Goal: Information Seeking & Learning: Find specific fact

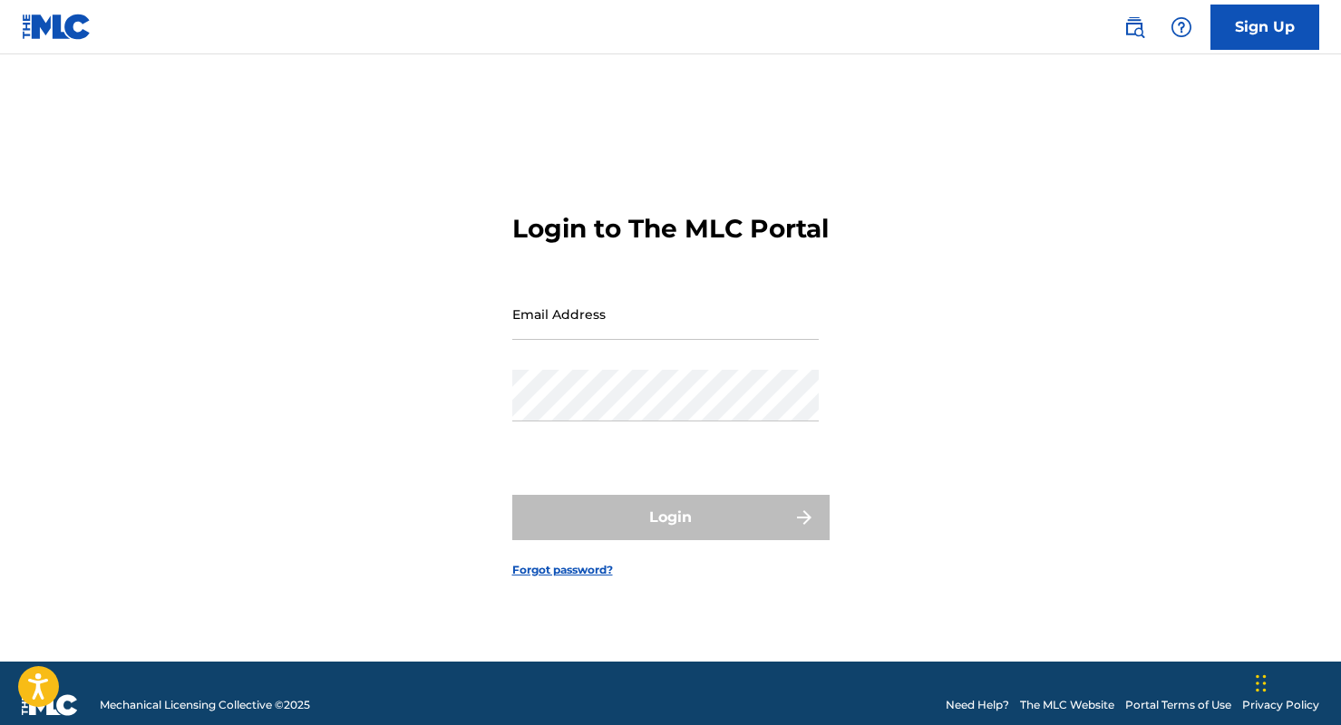
click at [562, 340] on input "Email Address" at bounding box center [665, 314] width 306 height 52
type input "[PERSON_NAME][EMAIL_ADDRESS][PERSON_NAME][DOMAIN_NAME]"
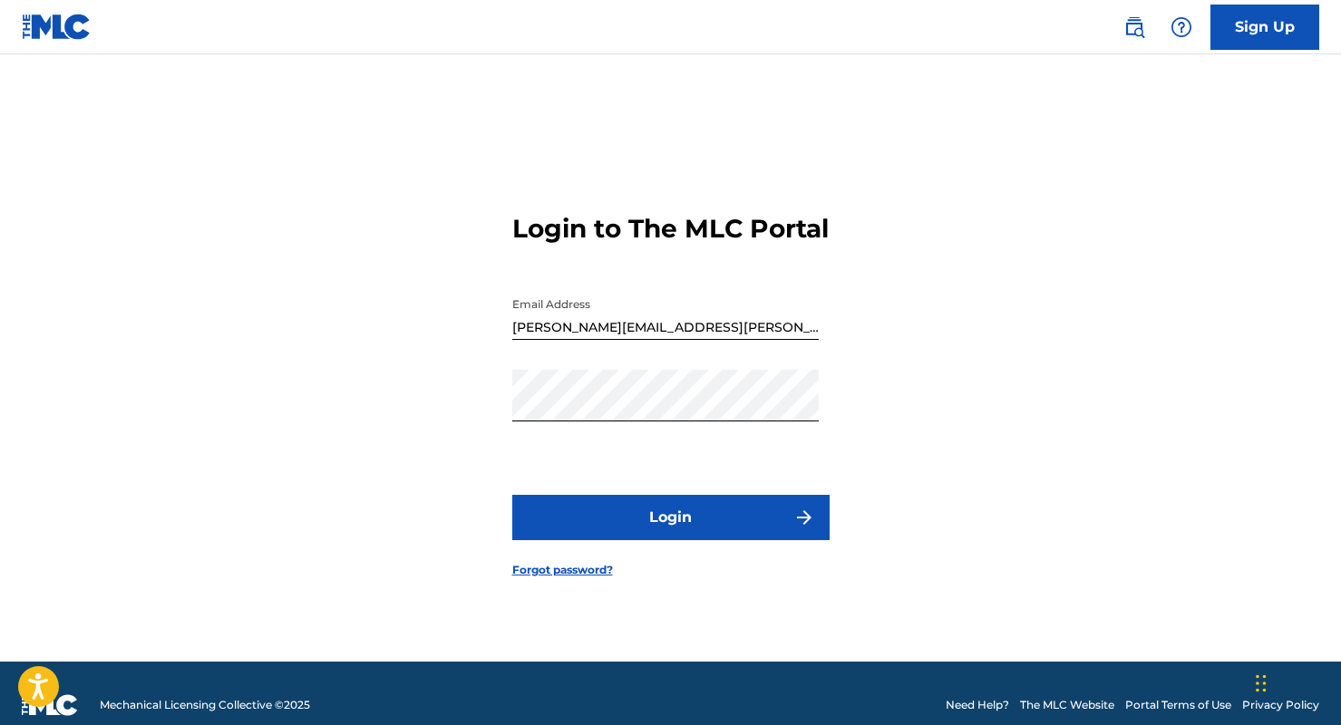
click at [687, 560] on form "Login to The MLC Portal Email Address [EMAIL_ADDRESS][PERSON_NAME][DOMAIN_NAME]…" at bounding box center [670, 381] width 317 height 562
click at [688, 529] on button "Login" at bounding box center [670, 517] width 317 height 45
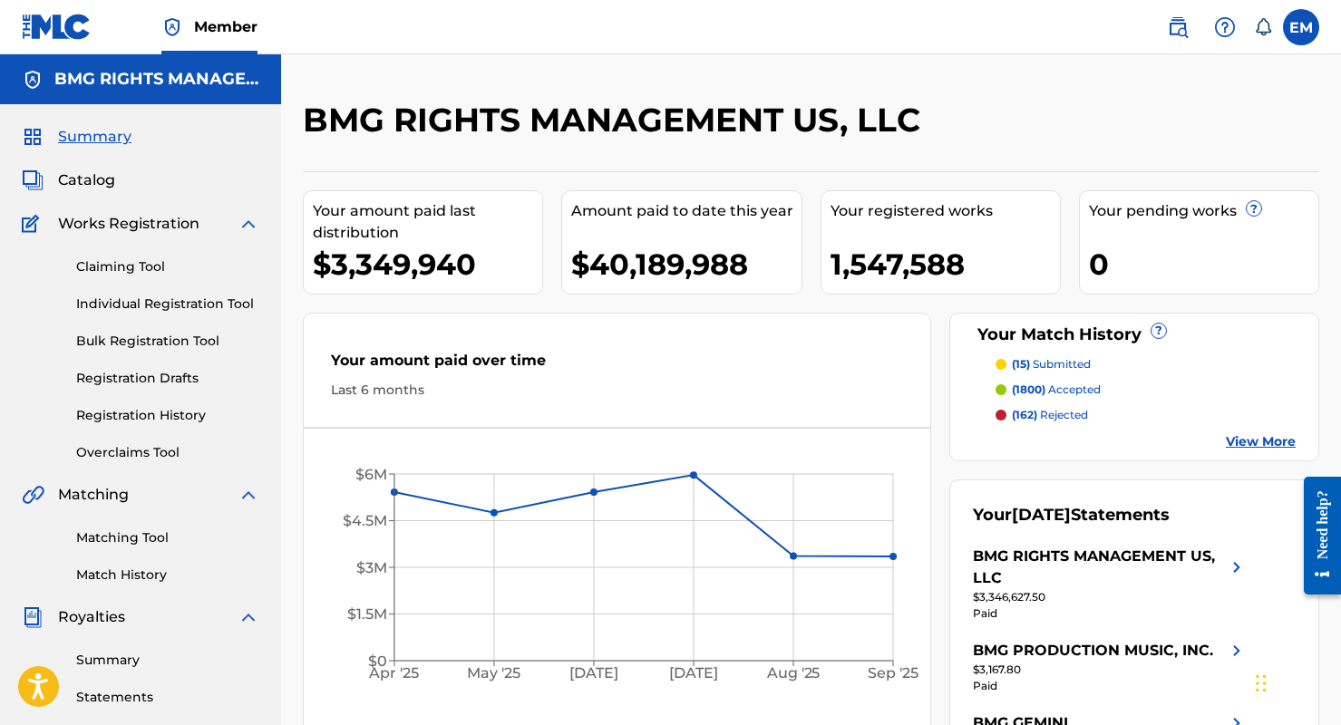
click at [153, 271] on link "Claiming Tool" at bounding box center [167, 266] width 183 height 19
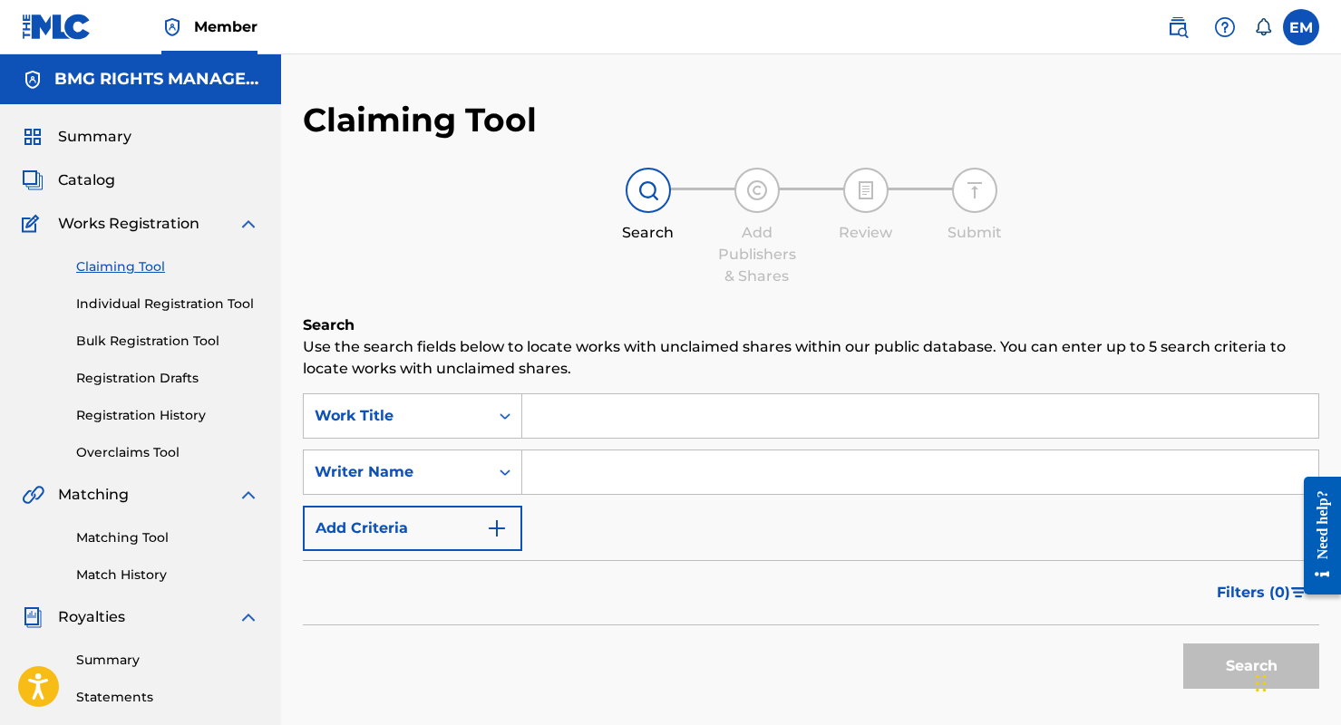
click at [99, 167] on div "Summary Catalog Works Registration Claiming Tool Individual Registration Tool B…" at bounding box center [140, 551] width 281 height 895
drag, startPoint x: 1156, startPoint y: 30, endPoint x: 1170, endPoint y: 32, distance: 14.6
click at [1161, 30] on div "EM EM [PERSON_NAME] [PERSON_NAME][EMAIL_ADDRESS][PERSON_NAME][DOMAIN_NAME] Noti…" at bounding box center [1233, 27] width 170 height 36
click at [1170, 31] on img at bounding box center [1177, 27] width 22 height 22
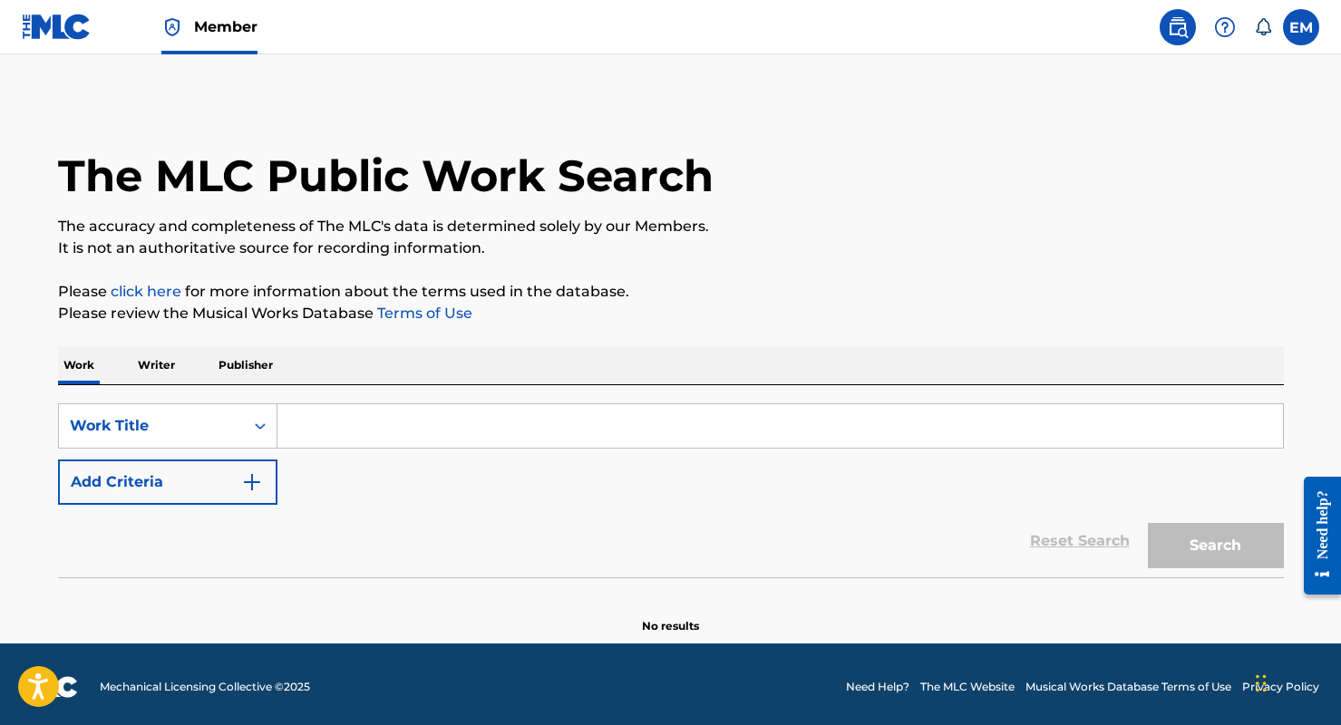
click at [140, 476] on button "Add Criteria" at bounding box center [167, 482] width 219 height 45
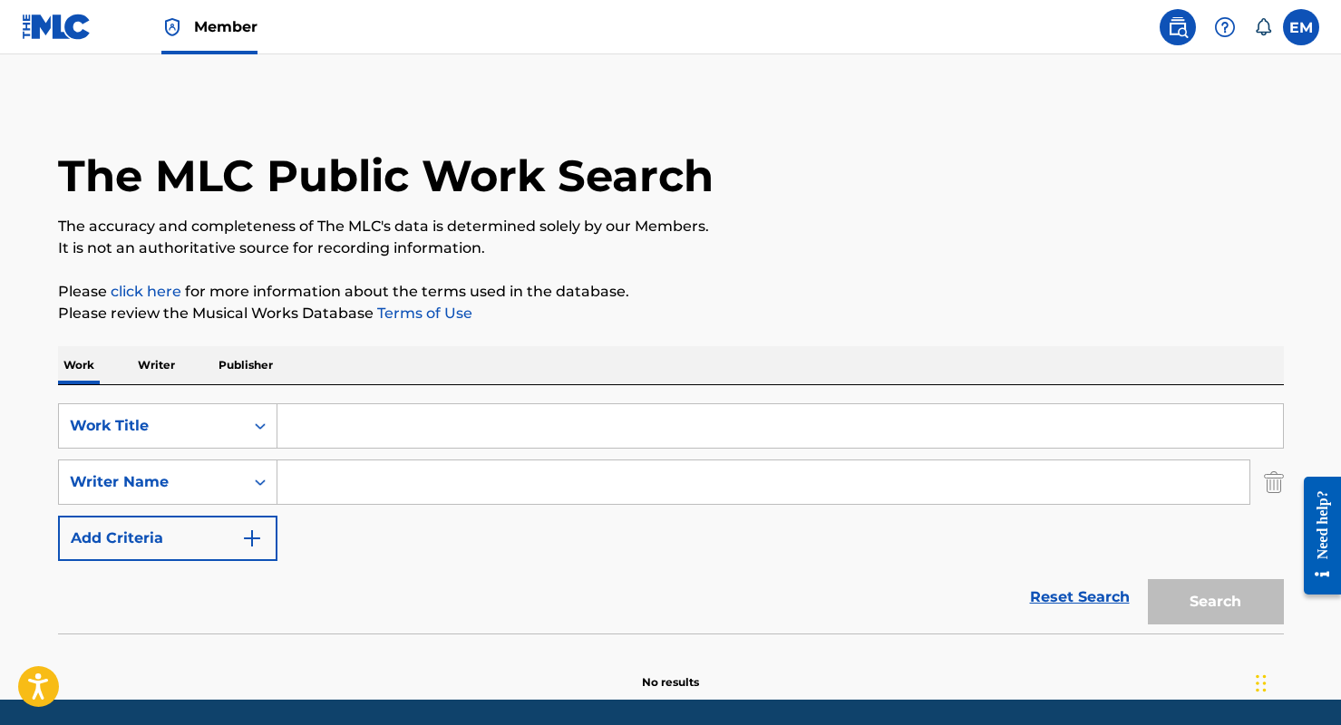
click at [360, 426] on input "Search Form" at bounding box center [779, 426] width 1005 height 44
click at [384, 410] on input "Search Form" at bounding box center [779, 426] width 1005 height 44
paste input "B.A.R.F. CONSTRUCTION LIVE"
type input "B.A.R.F. CONSTRUCTION LIVE"
click at [1214, 611] on button "Search" at bounding box center [1215, 601] width 136 height 45
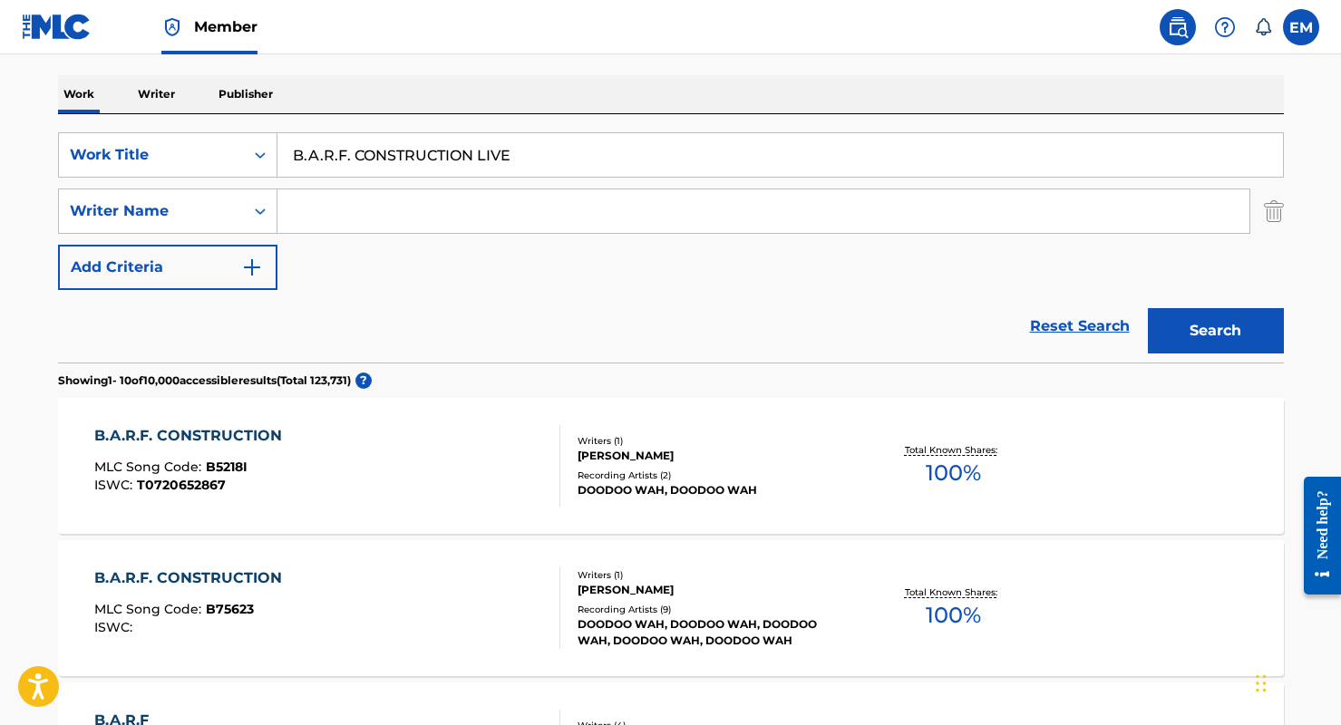
scroll to position [272, 0]
click at [388, 489] on div "B.A.R.F. CONSTRUCTION MLC Song Code : B5218I ISWC : T0720652867" at bounding box center [327, 465] width 466 height 82
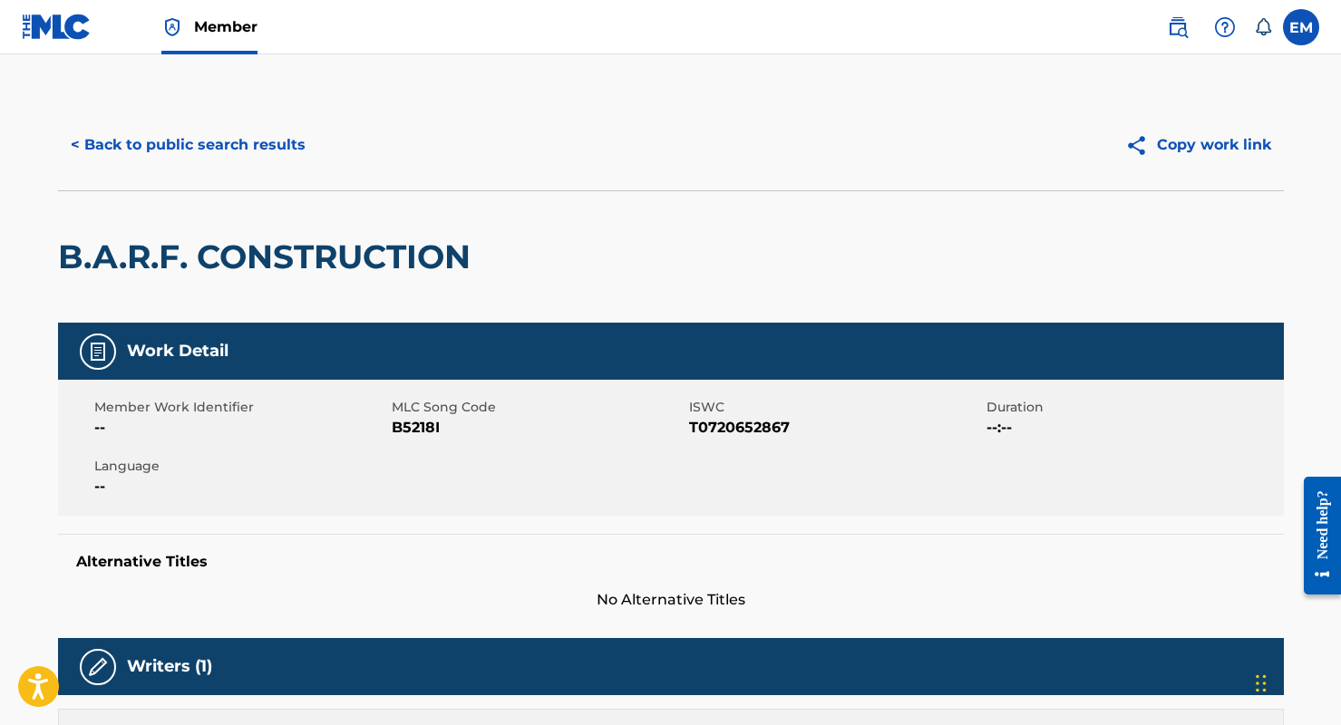
click at [152, 119] on div "< Back to public search results Copy work link" at bounding box center [670, 145] width 1225 height 91
click at [152, 132] on button "< Back to public search results" at bounding box center [188, 144] width 260 height 45
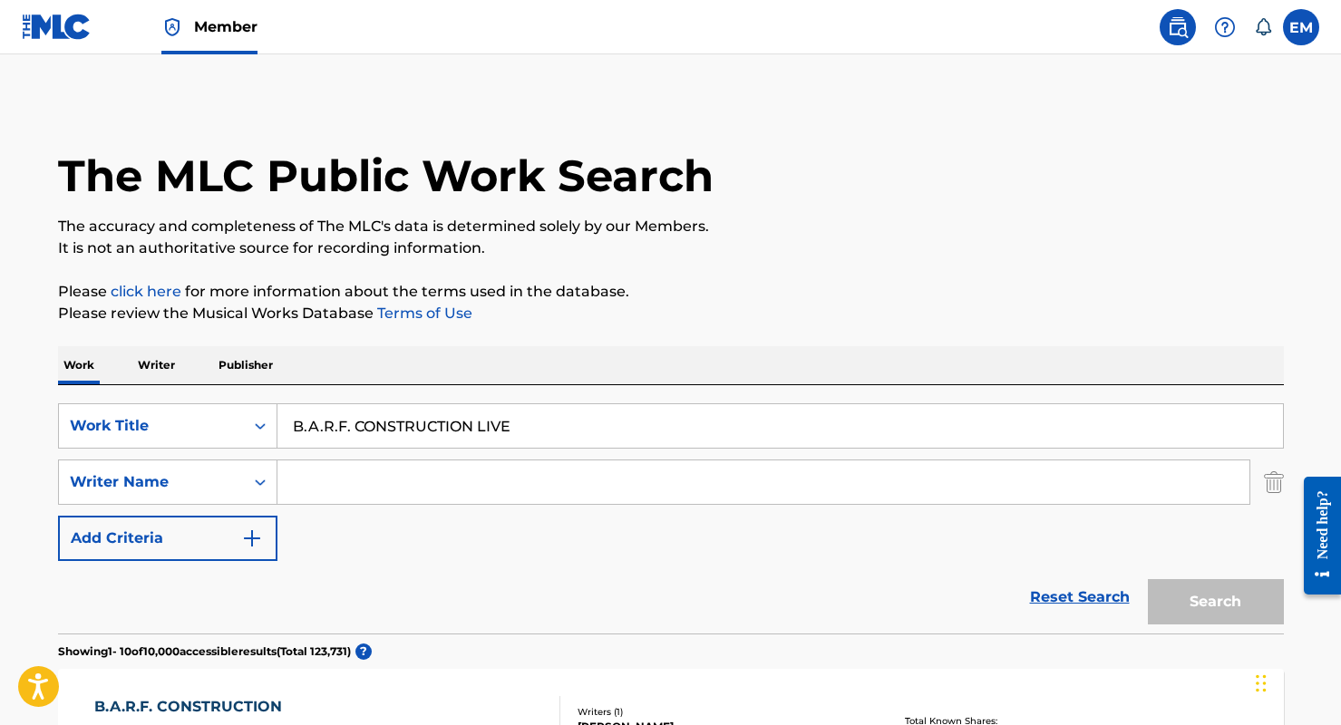
scroll to position [272, 0]
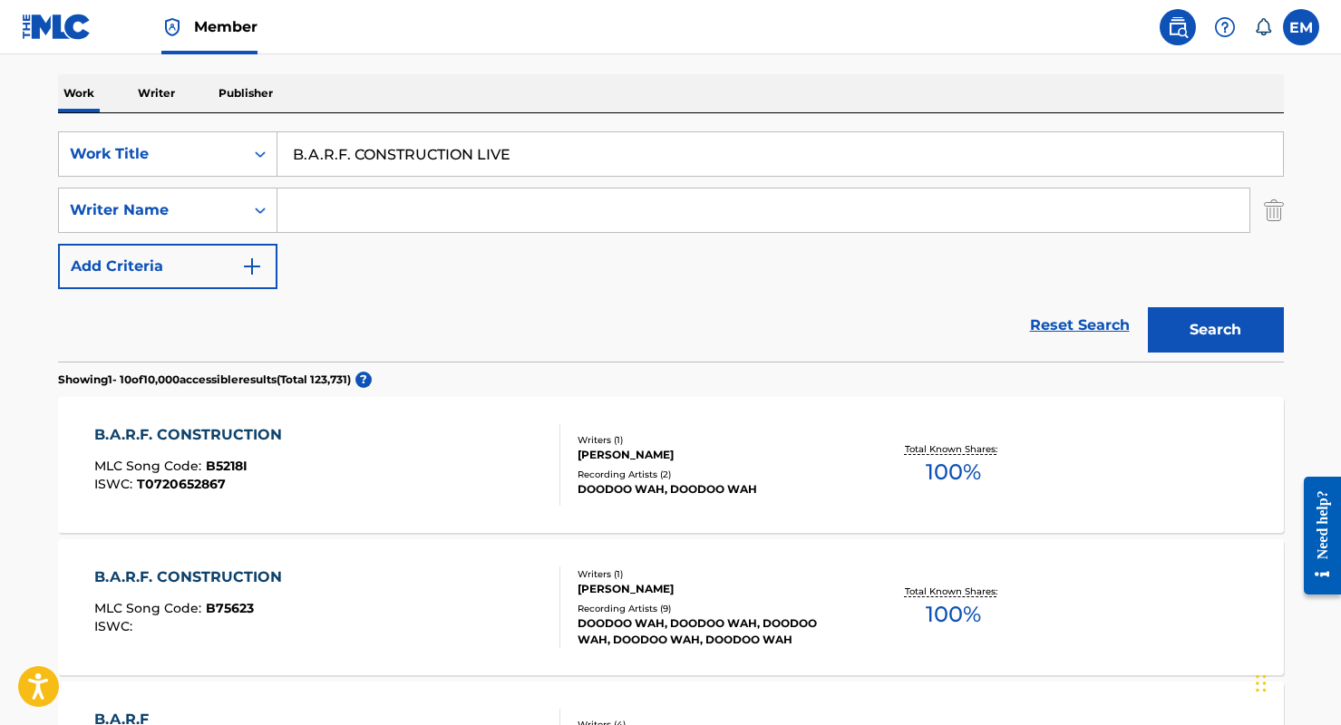
click at [378, 598] on div "B.A.R.F. CONSTRUCTION MLC Song Code : B75623 ISWC :" at bounding box center [327, 607] width 466 height 82
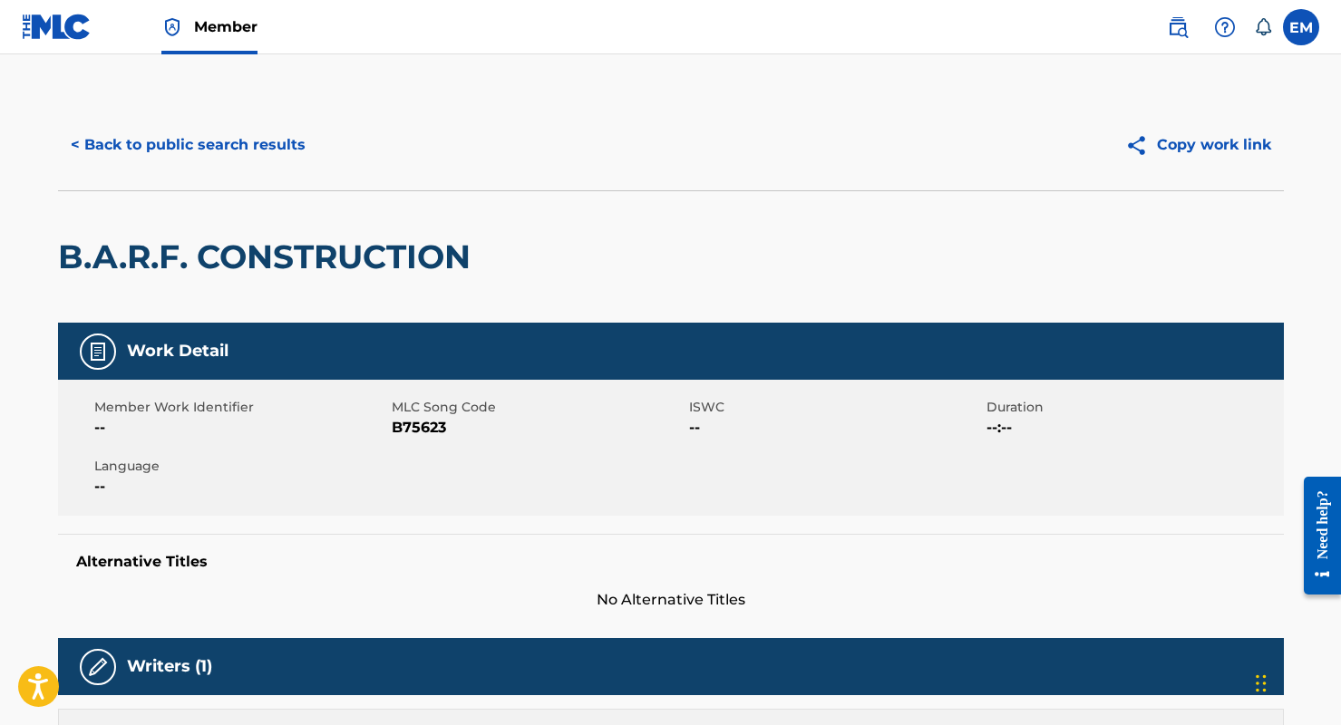
click at [214, 150] on button "< Back to public search results" at bounding box center [188, 144] width 260 height 45
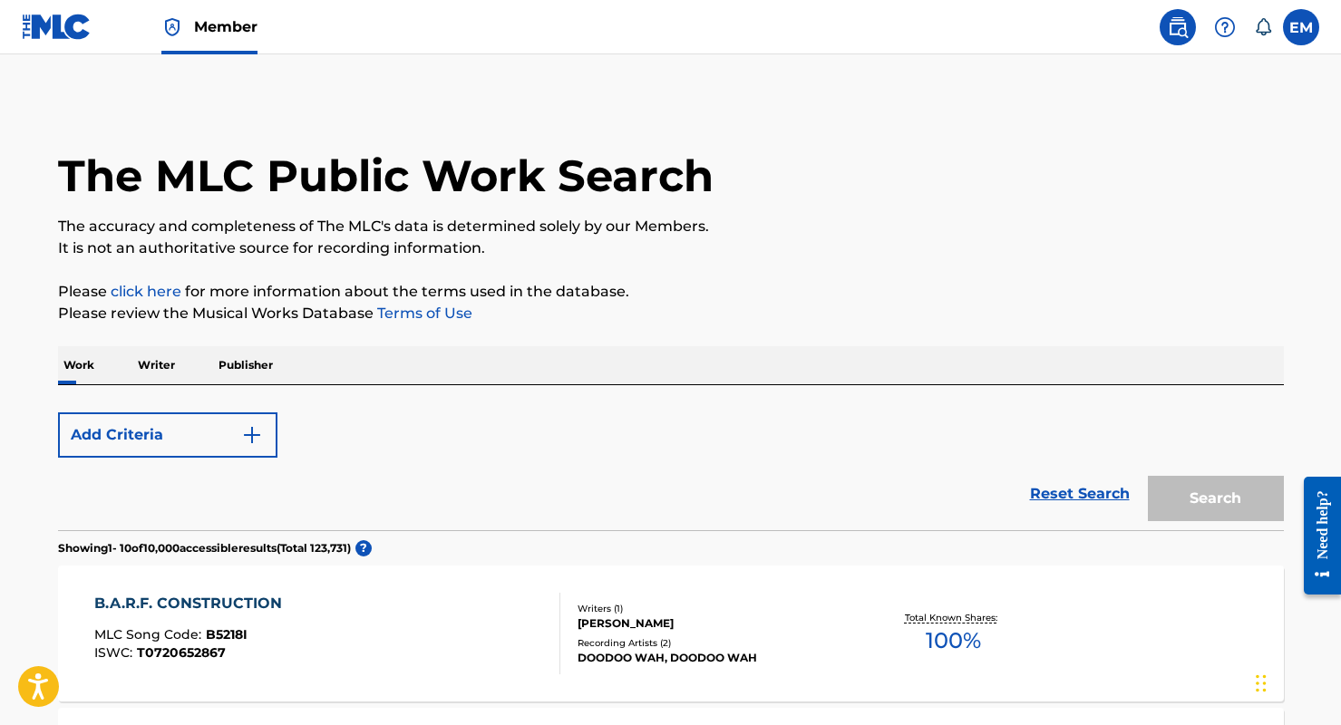
scroll to position [272, 0]
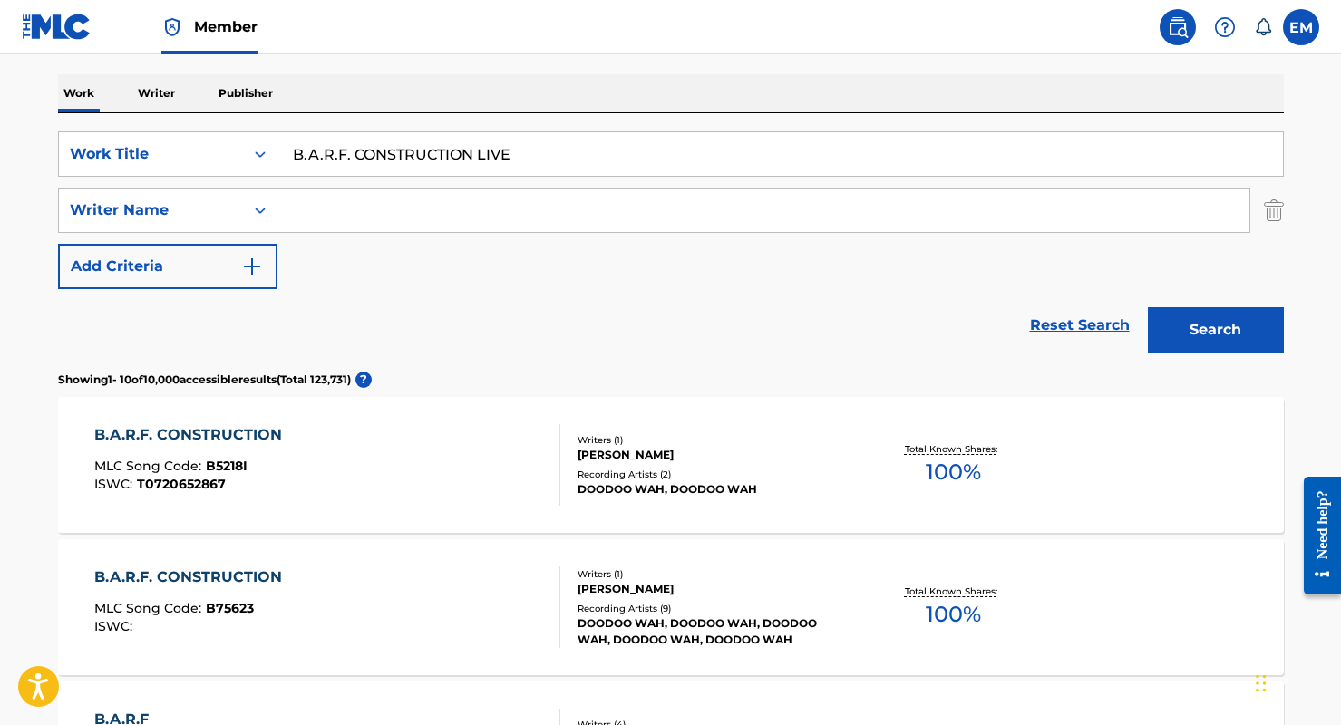
click at [322, 618] on div "B.A.R.F. CONSTRUCTION MLC Song Code : B75623 ISWC :" at bounding box center [327, 607] width 466 height 82
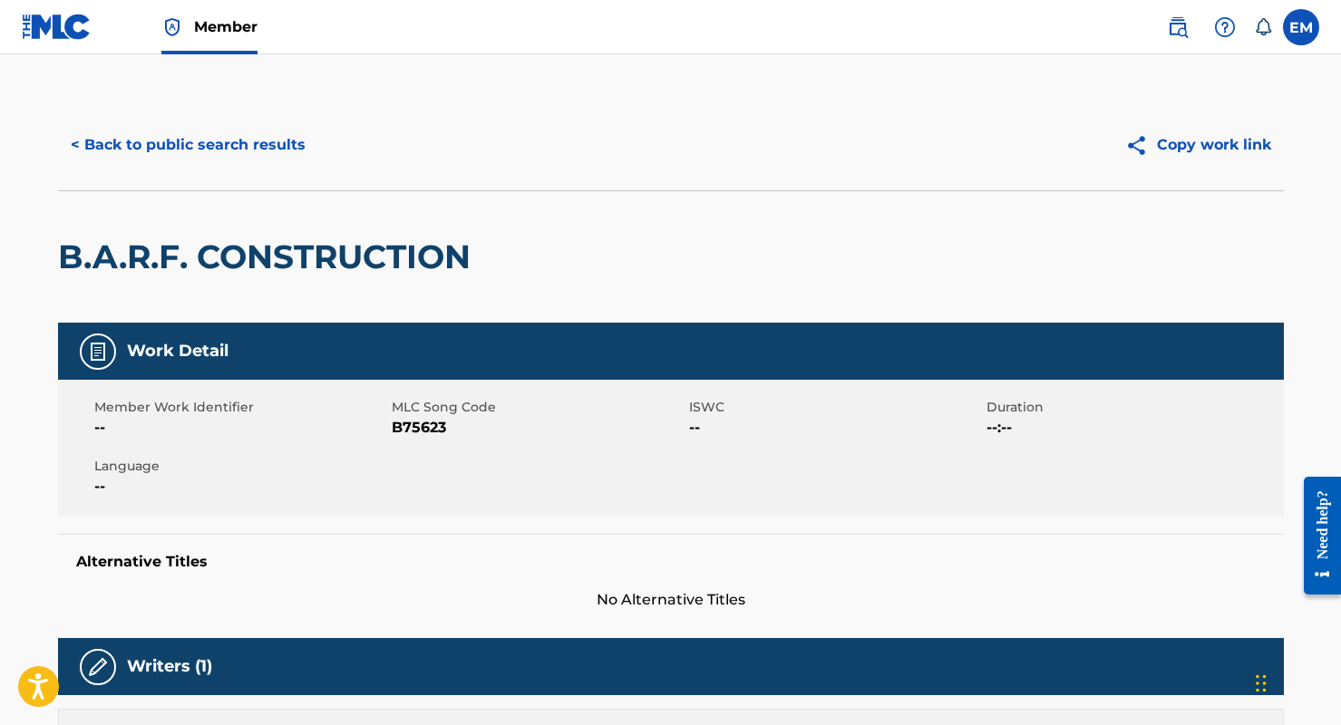
click at [211, 132] on button "< Back to public search results" at bounding box center [188, 144] width 260 height 45
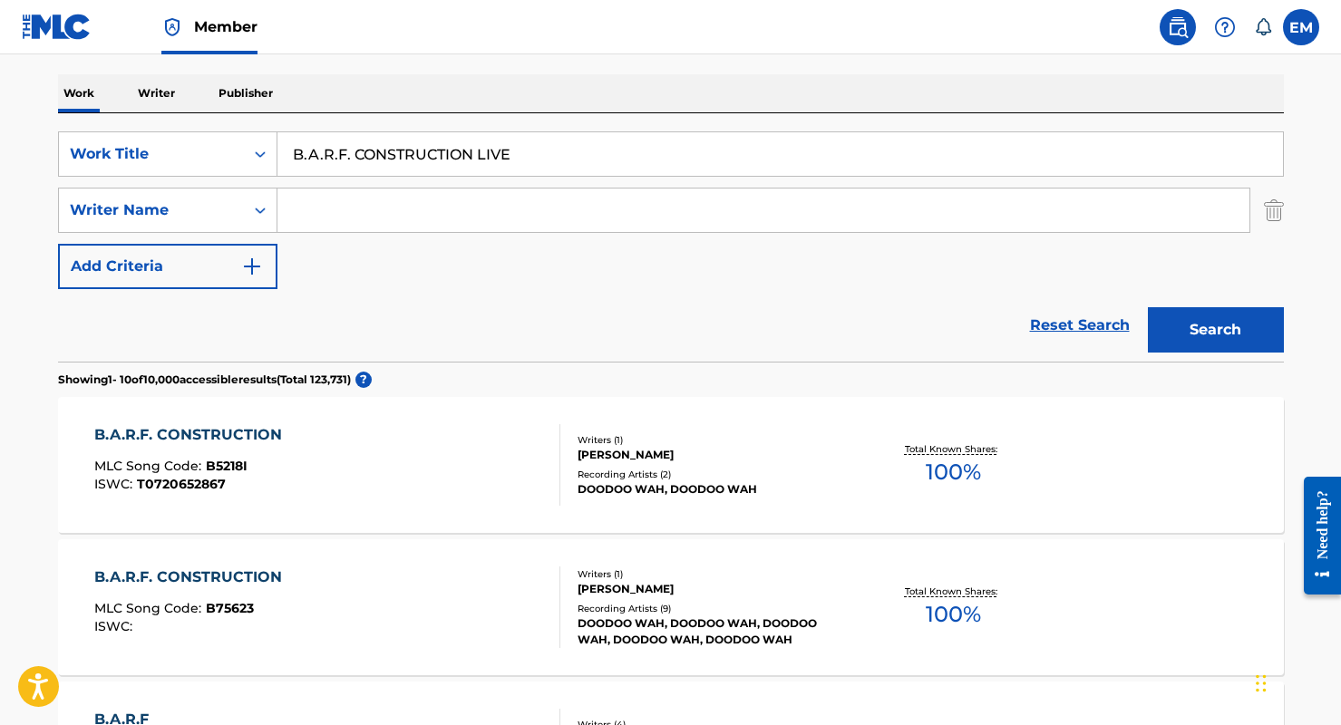
click at [456, 469] on div "B.A.R.F. CONSTRUCTION MLC Song Code : B5218I ISWC : T0720652867" at bounding box center [327, 465] width 466 height 82
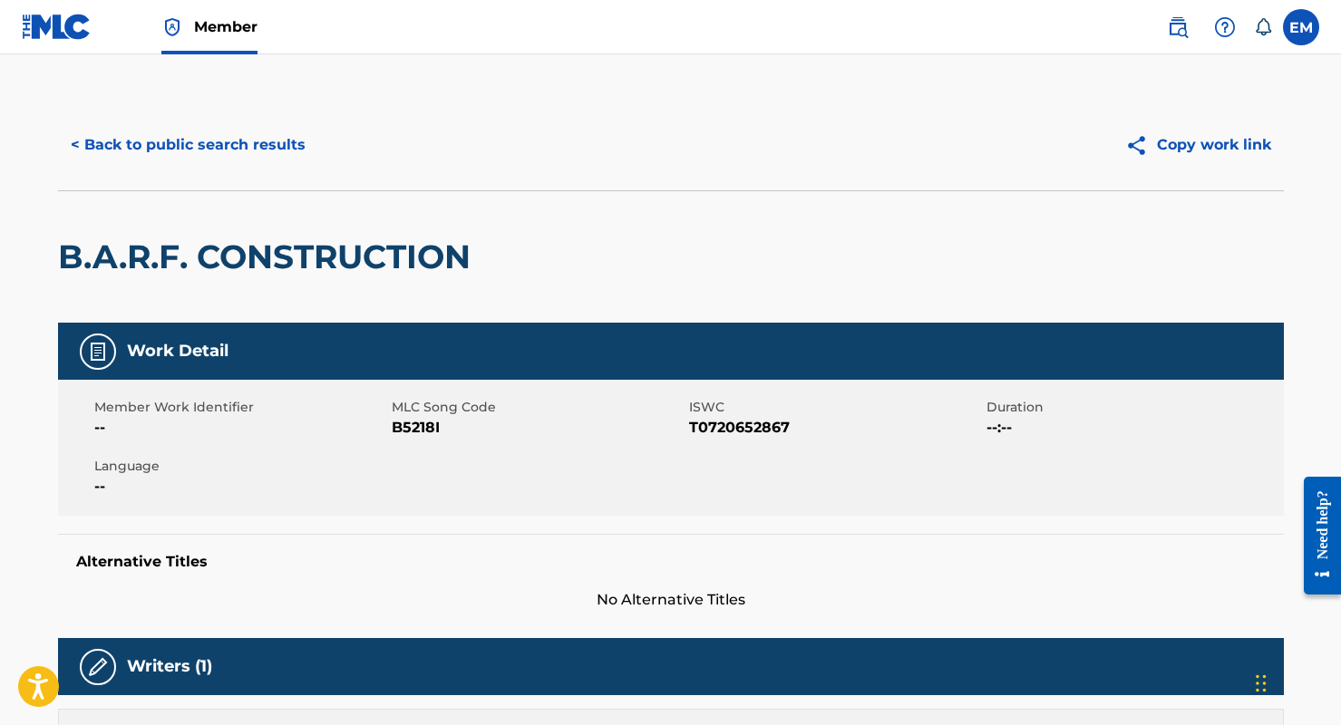
click at [422, 423] on span "B5218I" at bounding box center [538, 428] width 293 height 22
copy span "B5218I"
click at [219, 147] on button "< Back to public search results" at bounding box center [188, 144] width 260 height 45
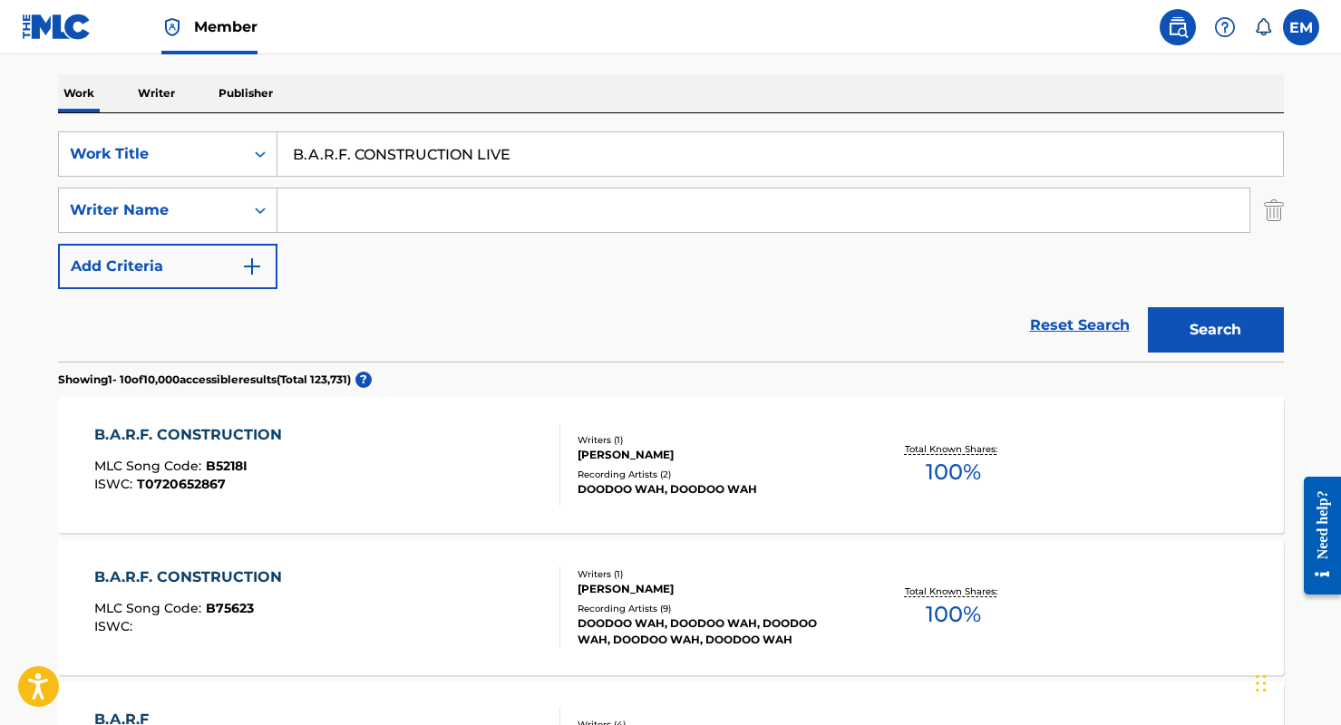
click at [414, 556] on div "B.A.R.F. CONSTRUCTION MLC Song Code : B75623 ISWC : Writers ( 1 ) [PERSON_NAME]…" at bounding box center [670, 607] width 1225 height 136
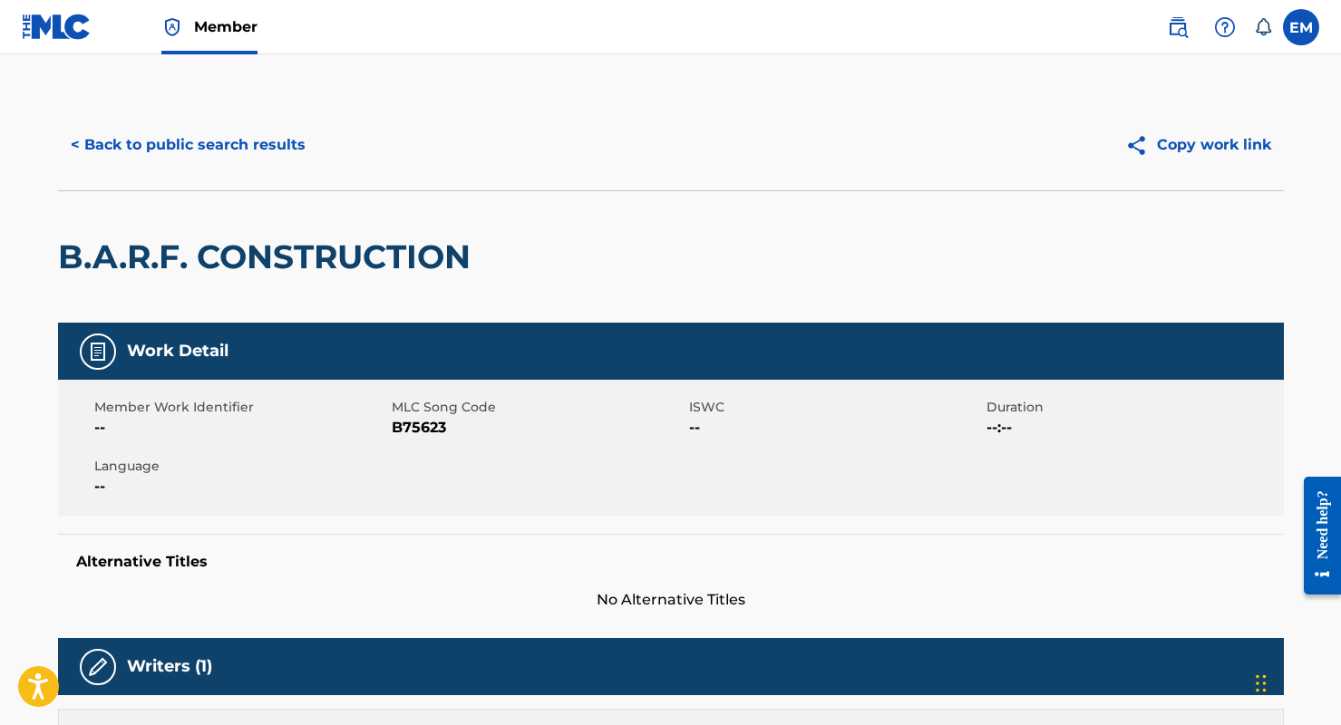
click at [424, 422] on span "B75623" at bounding box center [538, 428] width 293 height 22
copy span "B75623"
click at [555, 426] on span "B75623" at bounding box center [538, 428] width 293 height 22
click at [247, 141] on button "< Back to public search results" at bounding box center [188, 144] width 260 height 45
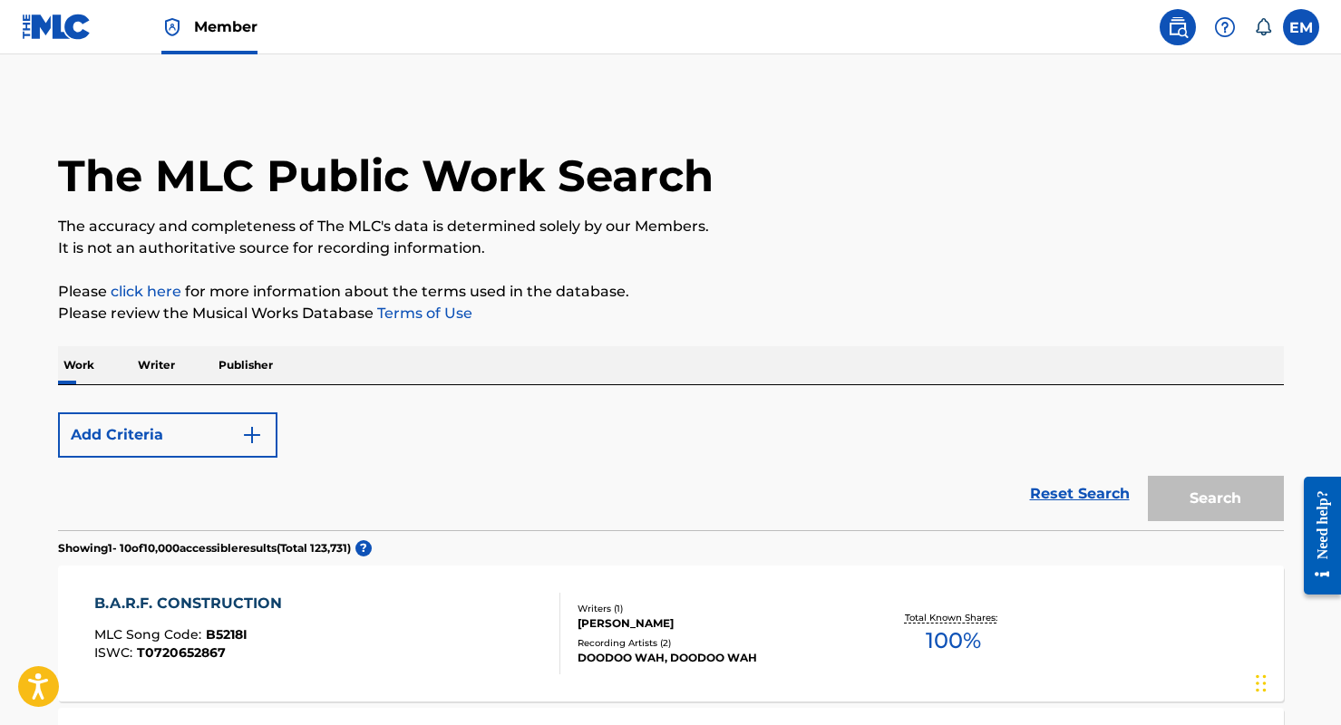
scroll to position [272, 0]
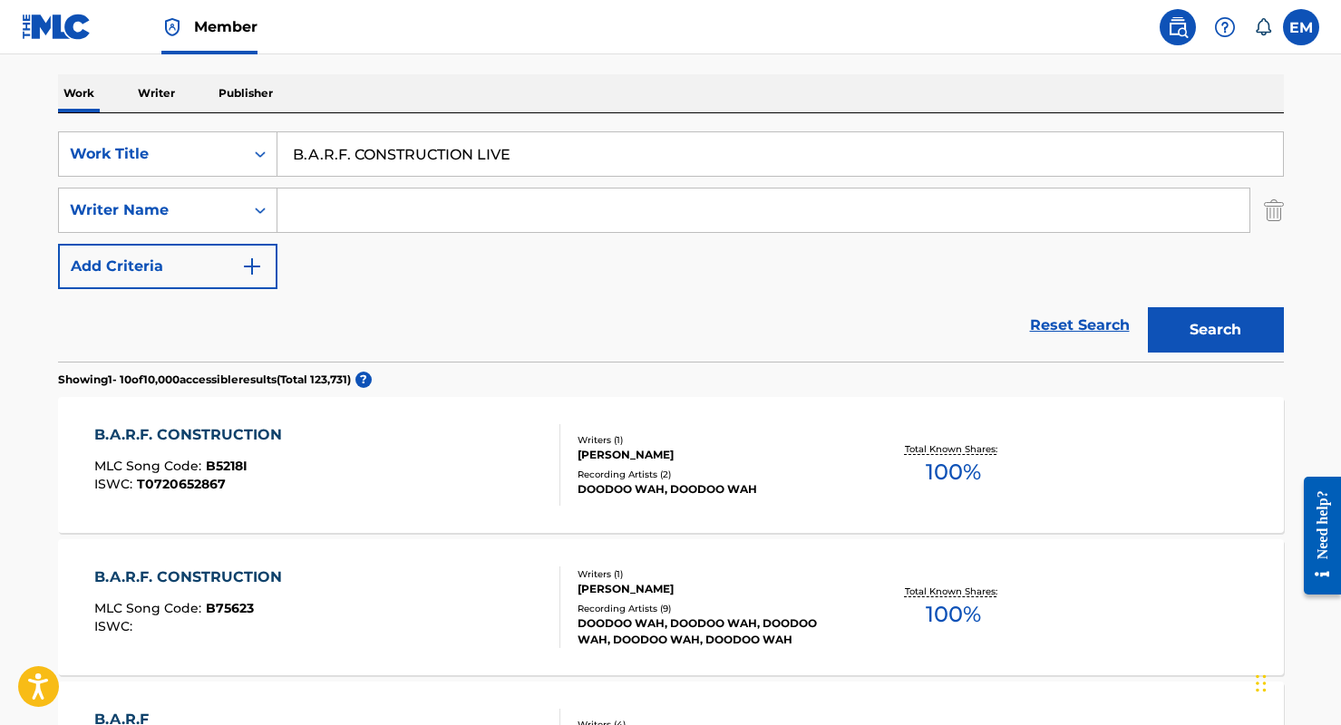
click at [392, 163] on input "B.A.R.F. CONSTRUCTION LIVE" at bounding box center [779, 154] width 1005 height 44
paste input "IRTHDAY EVERY DAY"
type input "BIRTHDAY EVERY DAY LIVE"
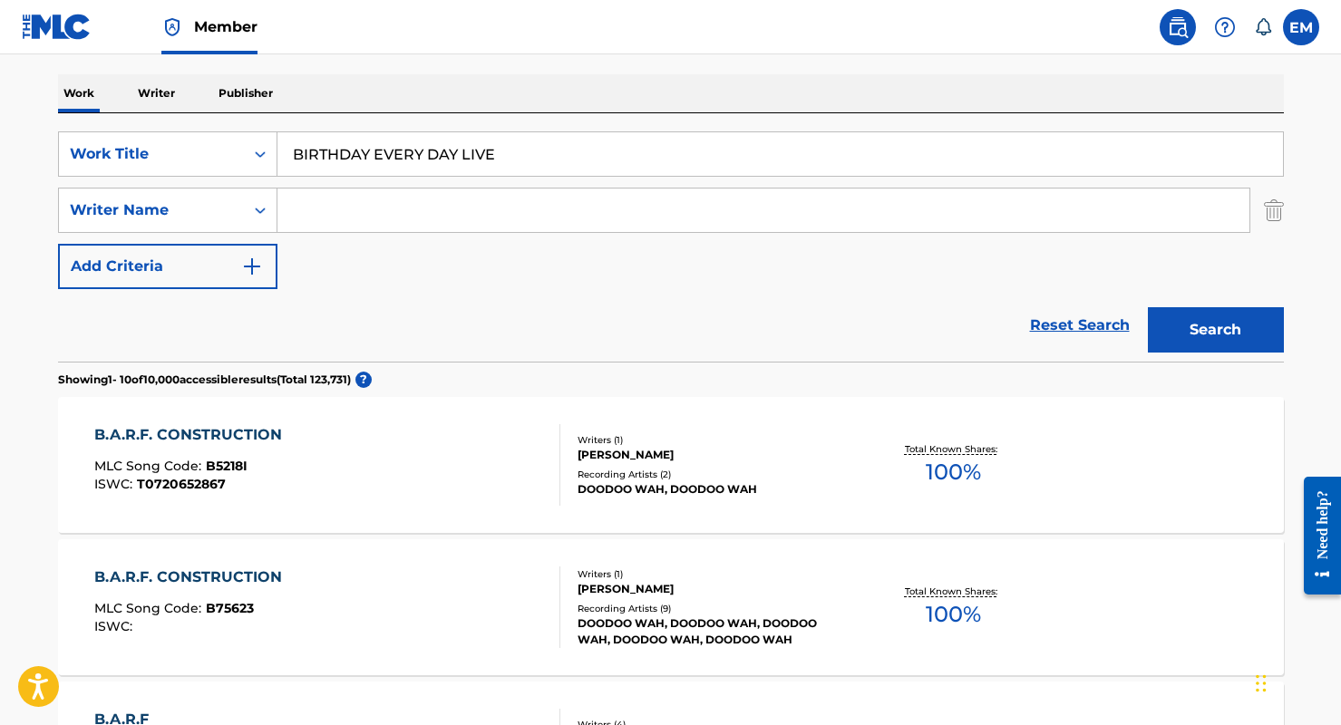
click at [1198, 318] on button "Search" at bounding box center [1215, 329] width 136 height 45
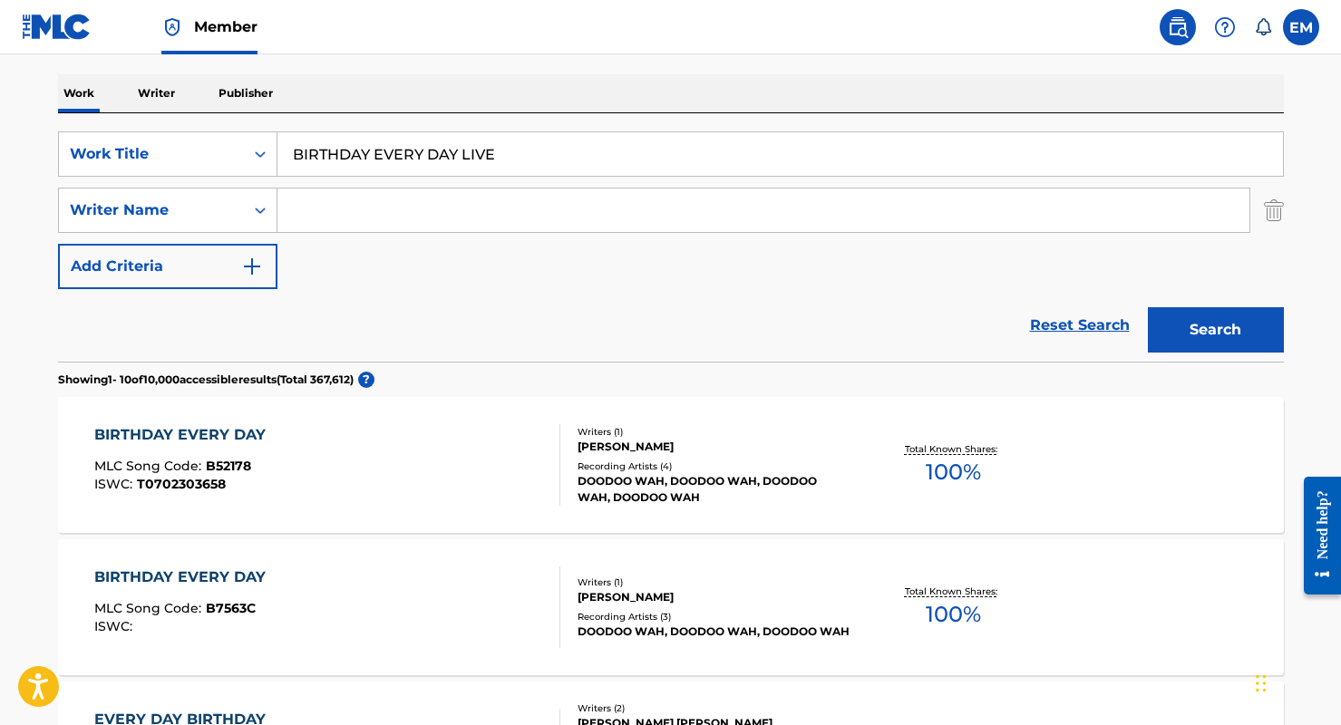
click at [381, 499] on div "BIRTHDAY EVERY DAY MLC Song Code : B52178 ISWC : T0702303658" at bounding box center [327, 465] width 466 height 82
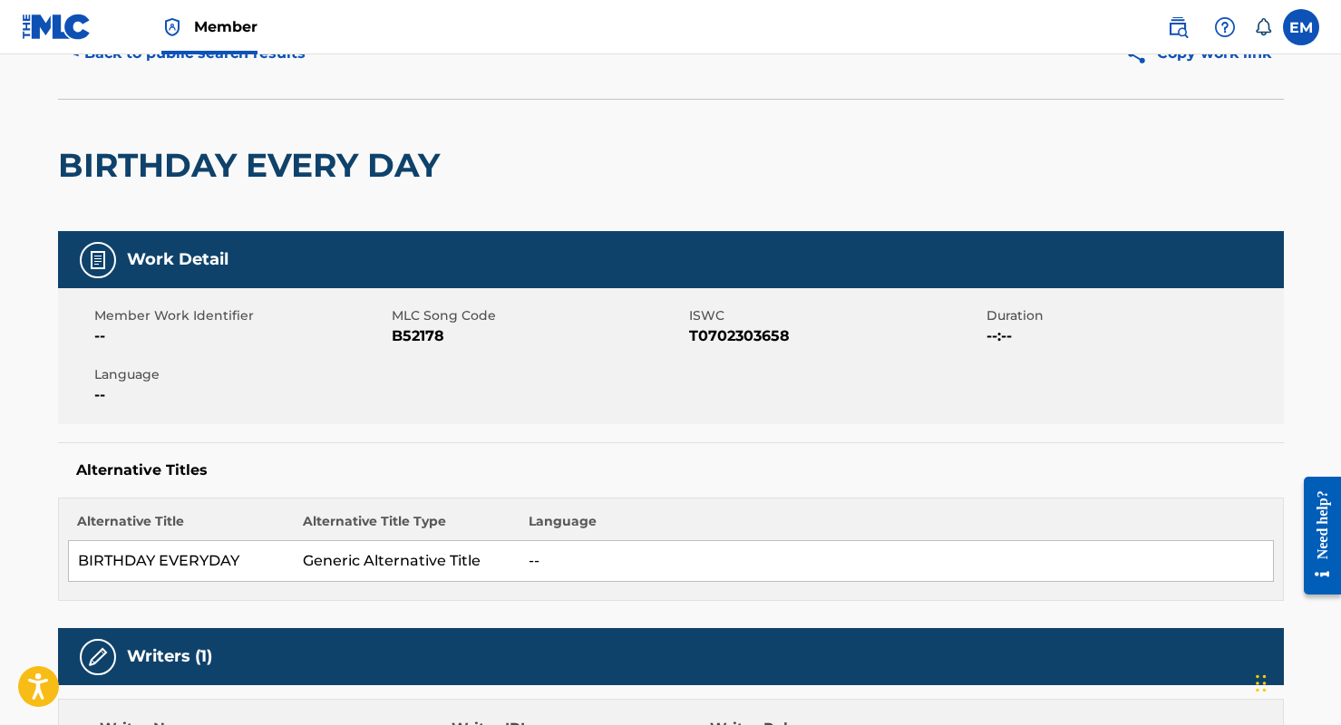
scroll to position [91, 0]
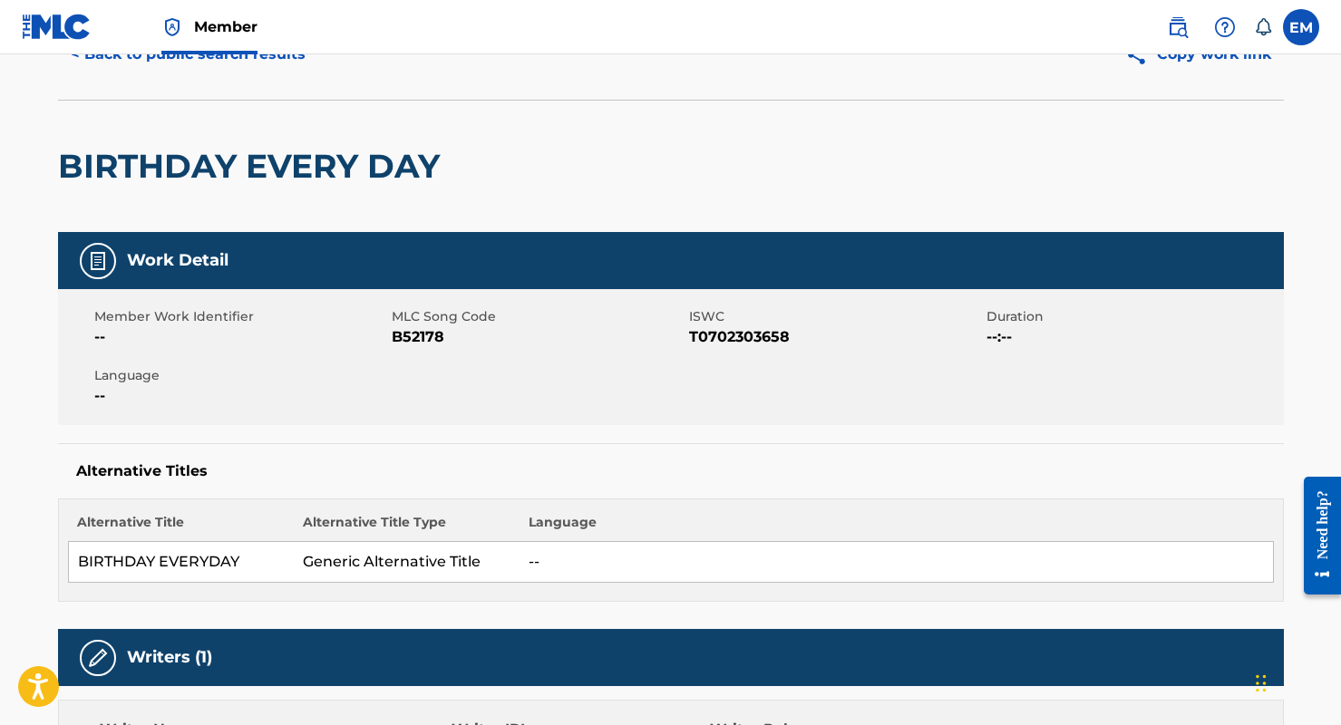
click at [418, 330] on span "B52178" at bounding box center [538, 337] width 293 height 22
copy span "B52178"
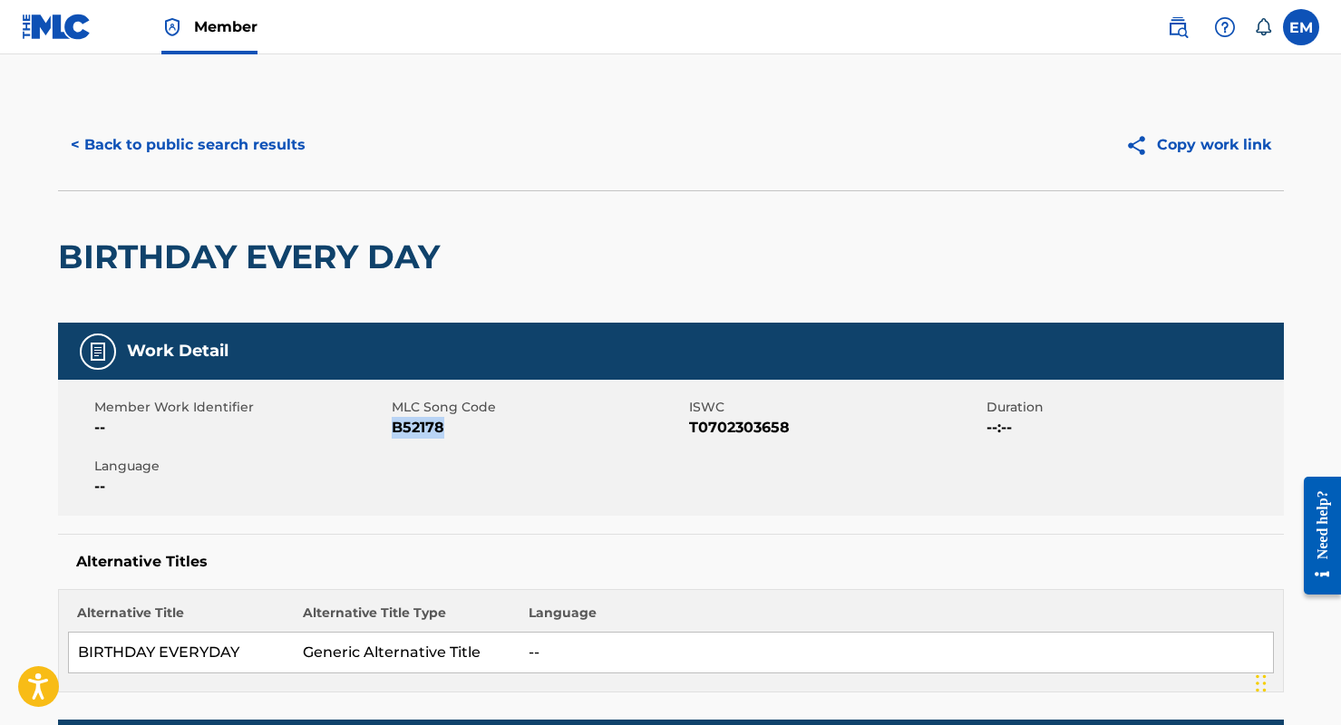
click at [218, 140] on button "< Back to public search results" at bounding box center [188, 144] width 260 height 45
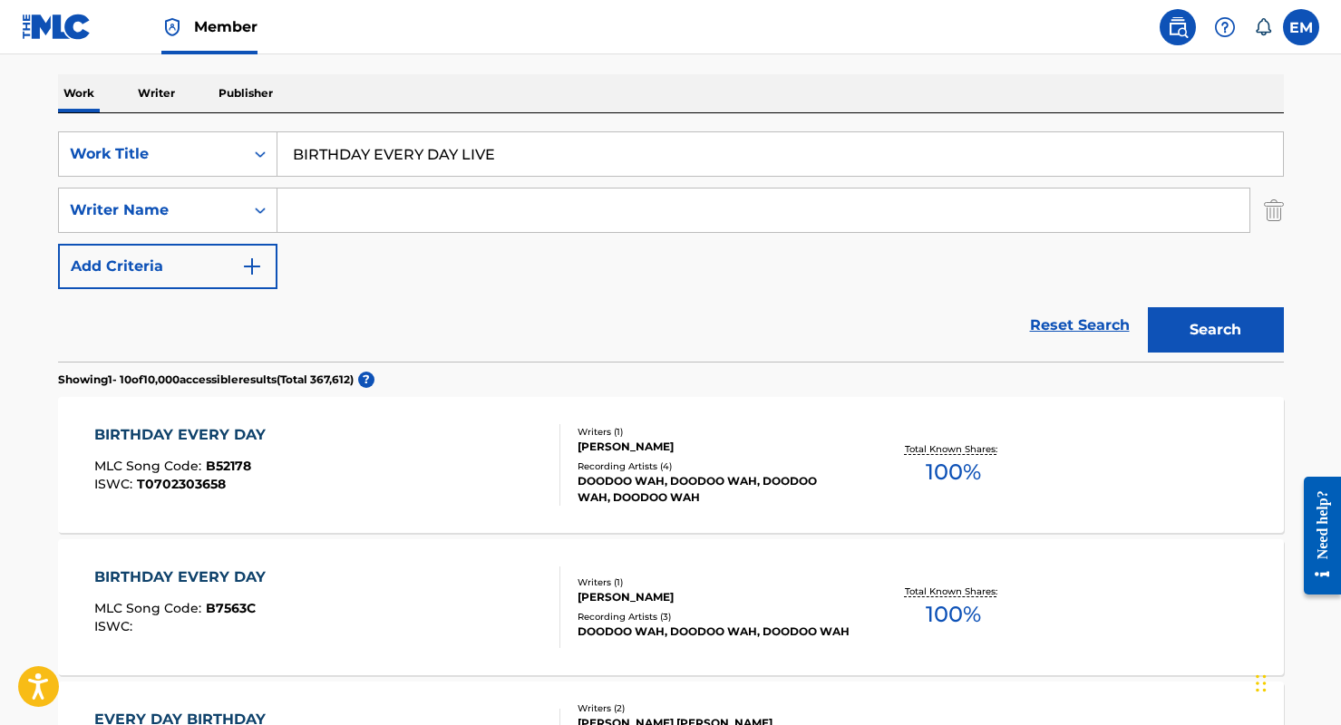
click at [321, 583] on div "BIRTHDAY EVERY DAY MLC Song Code : B7563C ISWC :" at bounding box center [327, 607] width 466 height 82
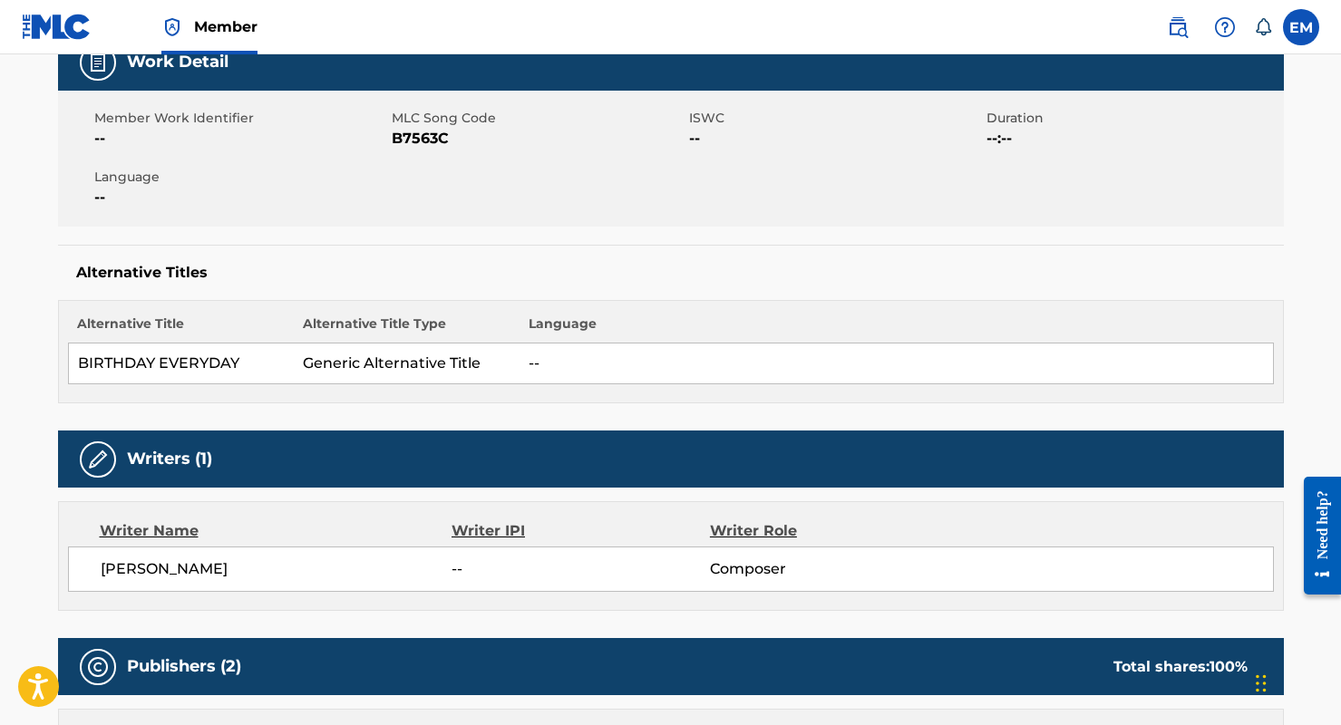
scroll to position [245, 0]
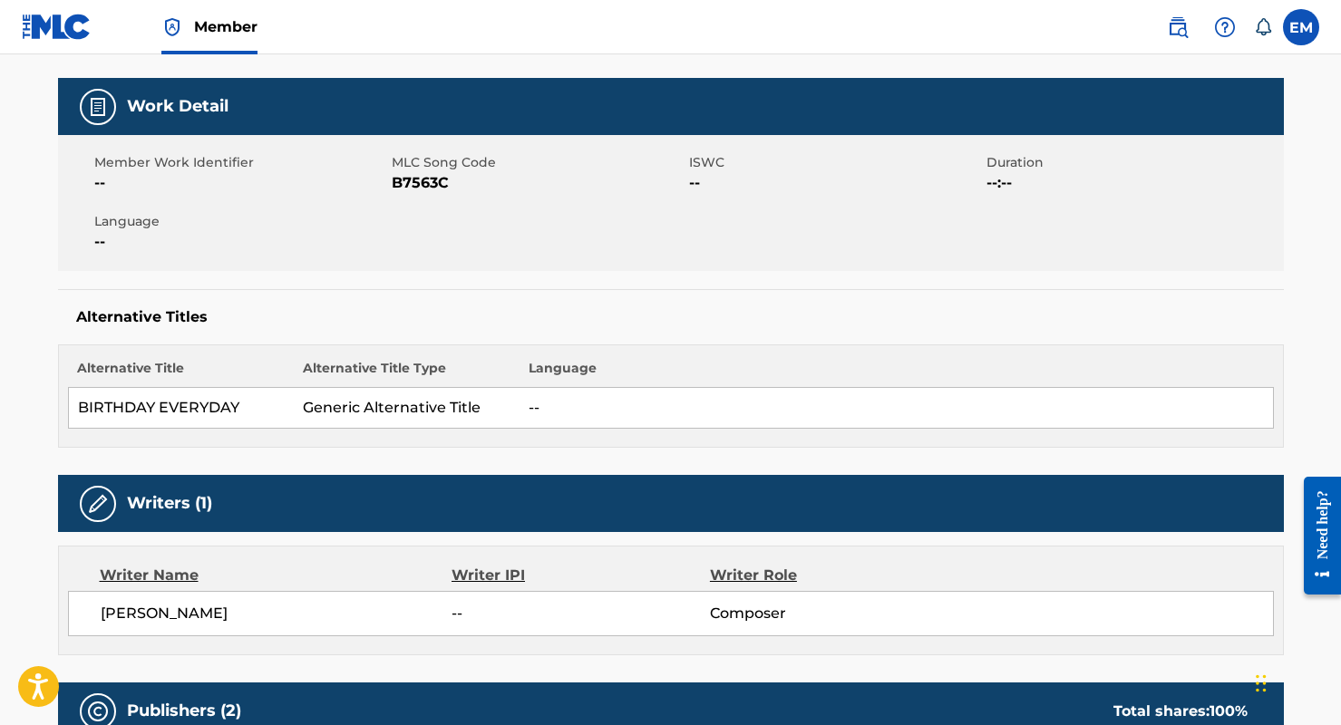
click at [417, 179] on span "B7563C" at bounding box center [538, 183] width 293 height 22
click at [416, 177] on span "B7563C" at bounding box center [538, 183] width 293 height 22
copy span "B7563C"
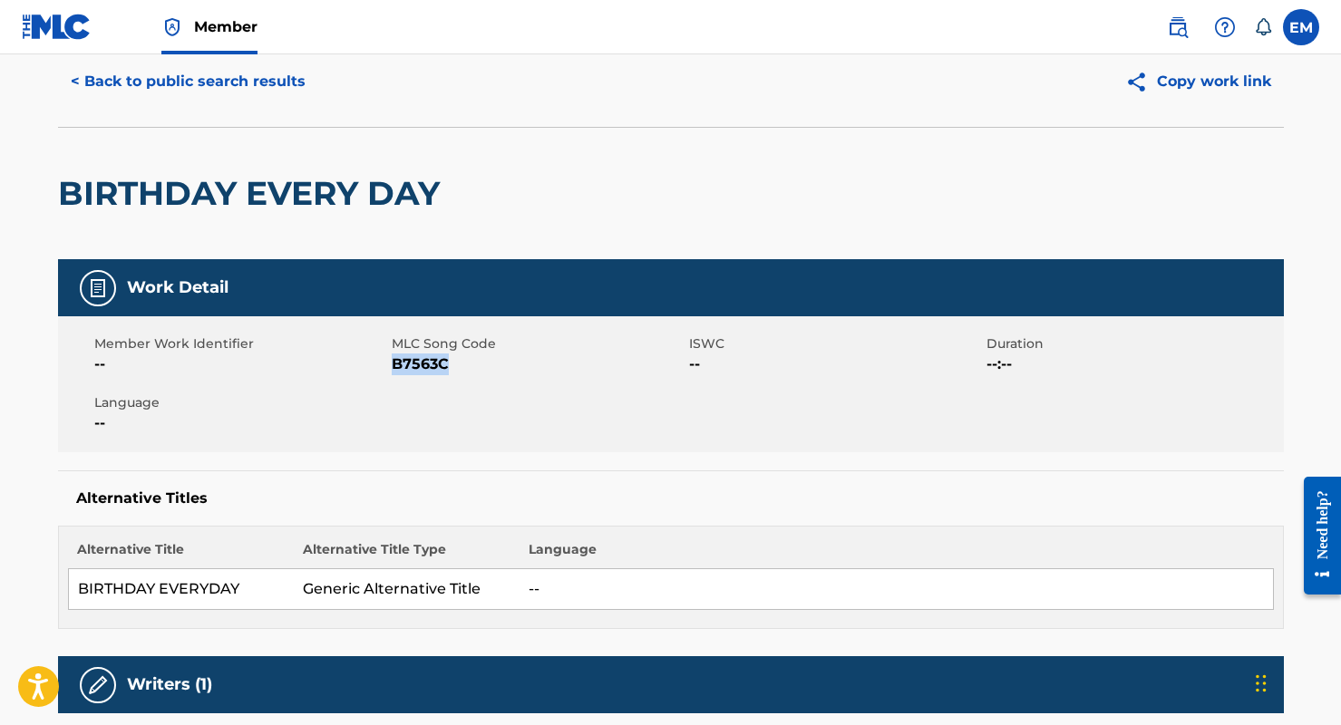
click at [204, 82] on button "< Back to public search results" at bounding box center [188, 81] width 260 height 45
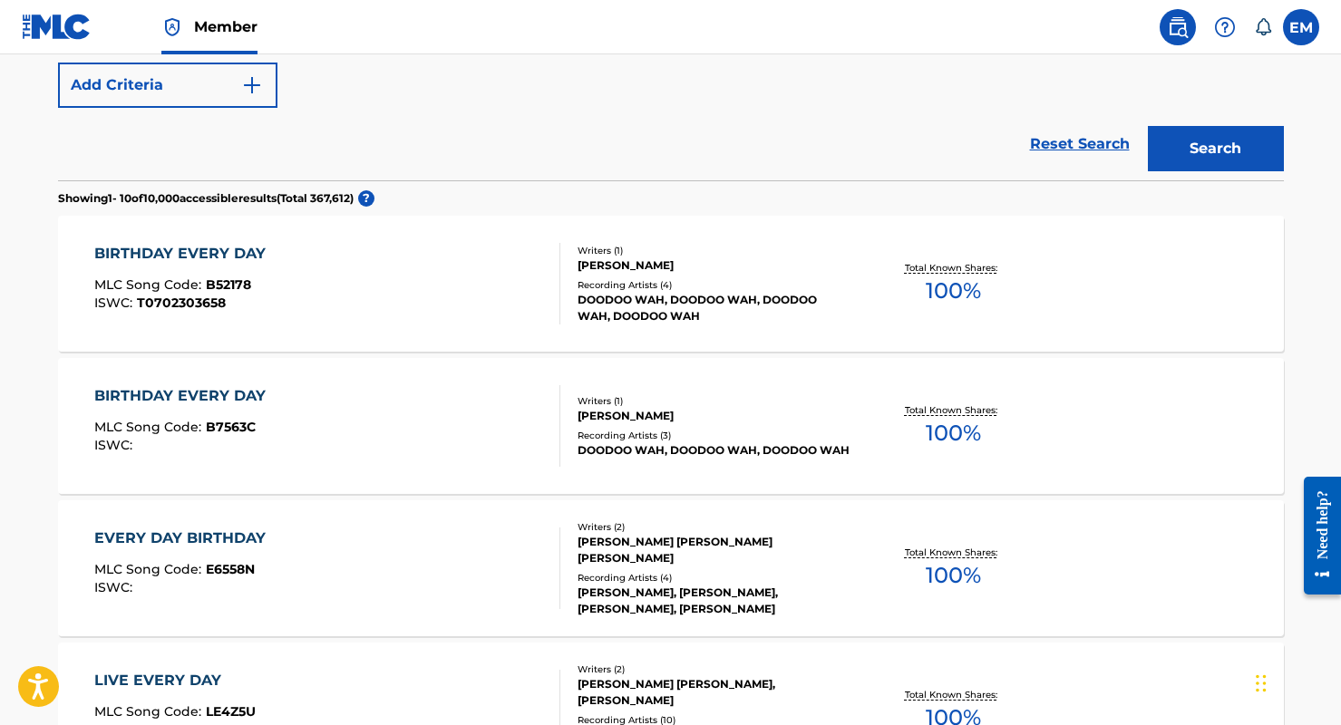
scroll to position [272, 0]
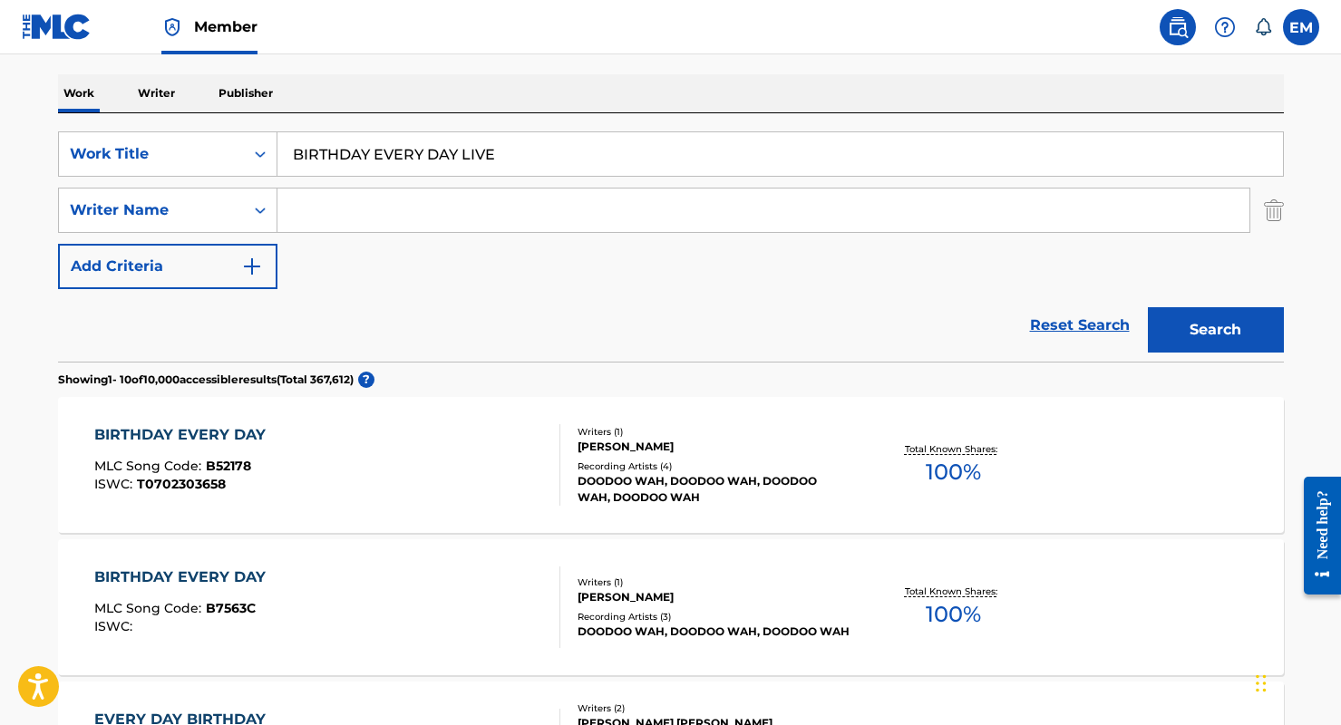
click at [577, 277] on div "SearchWithCriteria91379cff-4829-44d3-849f-198d1b9fc540 Work Title BIRTHDAY EVER…" at bounding box center [670, 210] width 1225 height 158
click at [454, 169] on input "BIRTHDAY EVERY DAY LIVE" at bounding box center [779, 154] width 1005 height 44
click at [548, 157] on input "BIRTHDAY EVERY DAY LIVE" at bounding box center [779, 154] width 1005 height 44
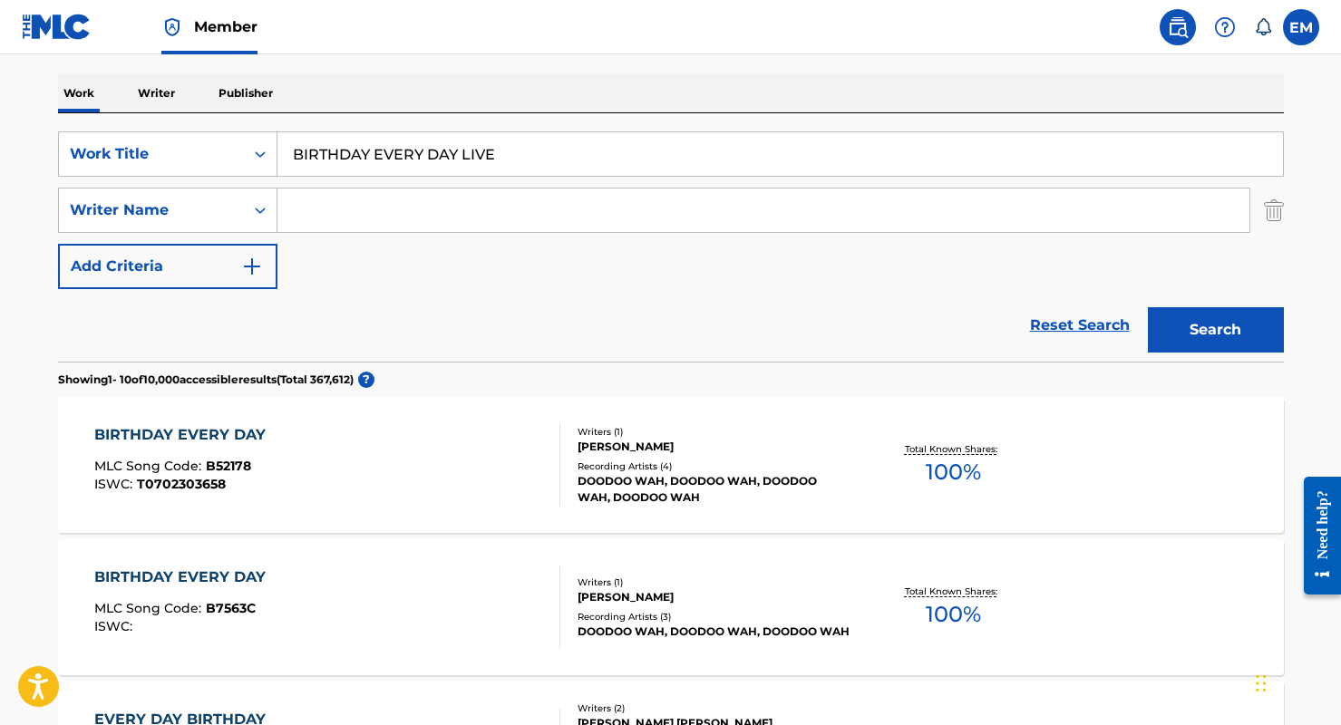
click at [547, 157] on input "BIRTHDAY EVERY DAY LIVE" at bounding box center [779, 154] width 1005 height 44
click at [547, 160] on input "BIRTHDAY EVERY DAY LIVE" at bounding box center [779, 154] width 1005 height 44
paste input "LONG A SING"
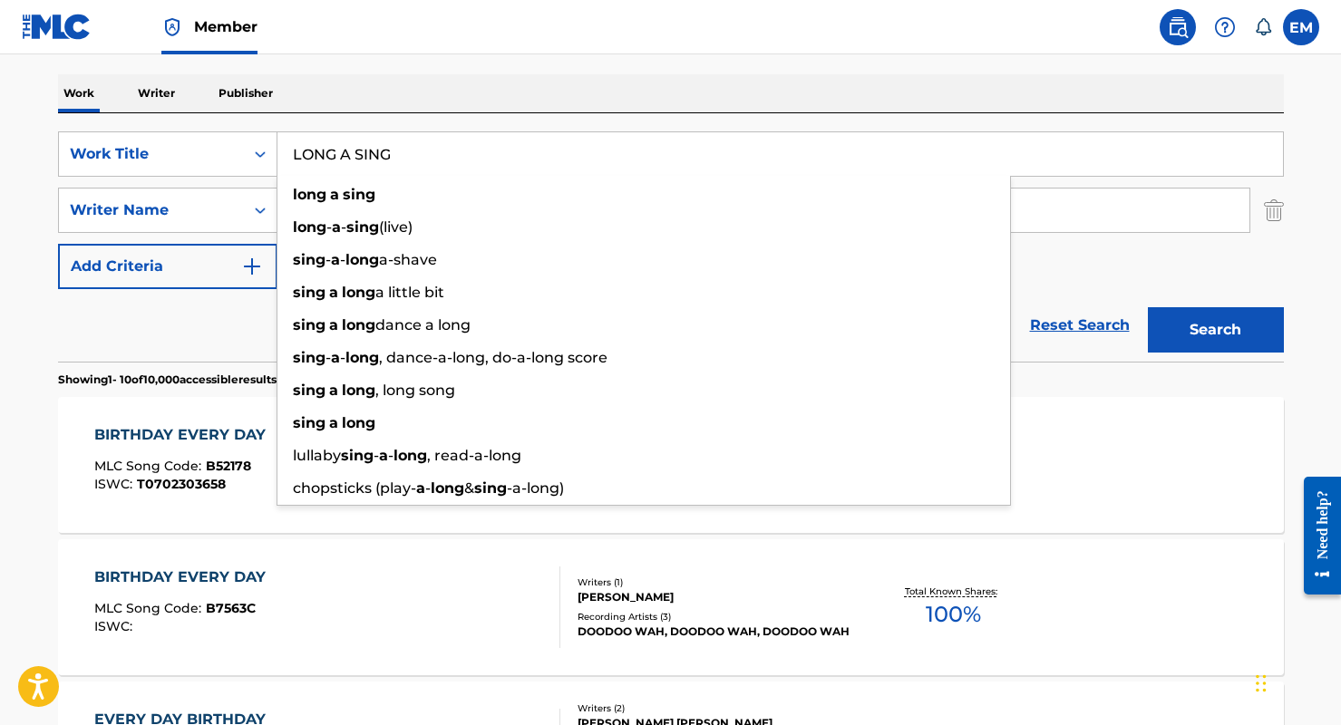
type input "LONG A SING"
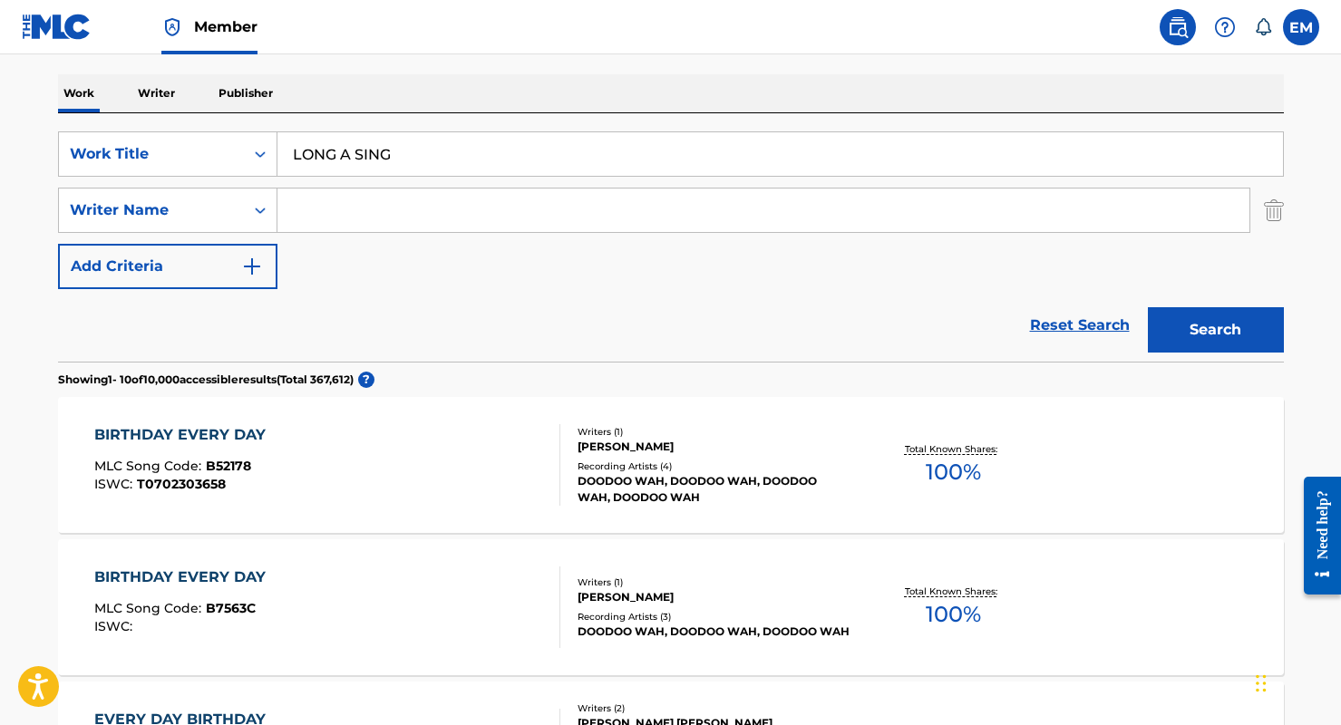
click at [1172, 326] on button "Search" at bounding box center [1215, 329] width 136 height 45
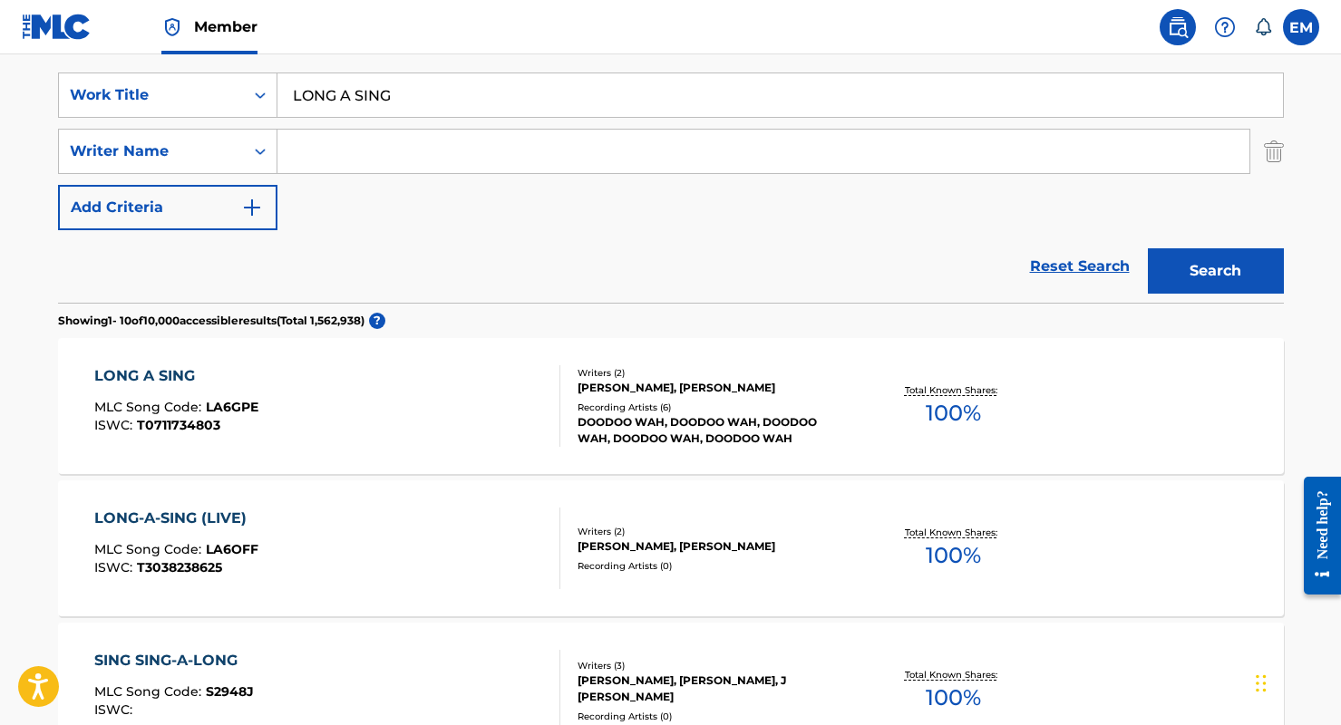
scroll to position [363, 0]
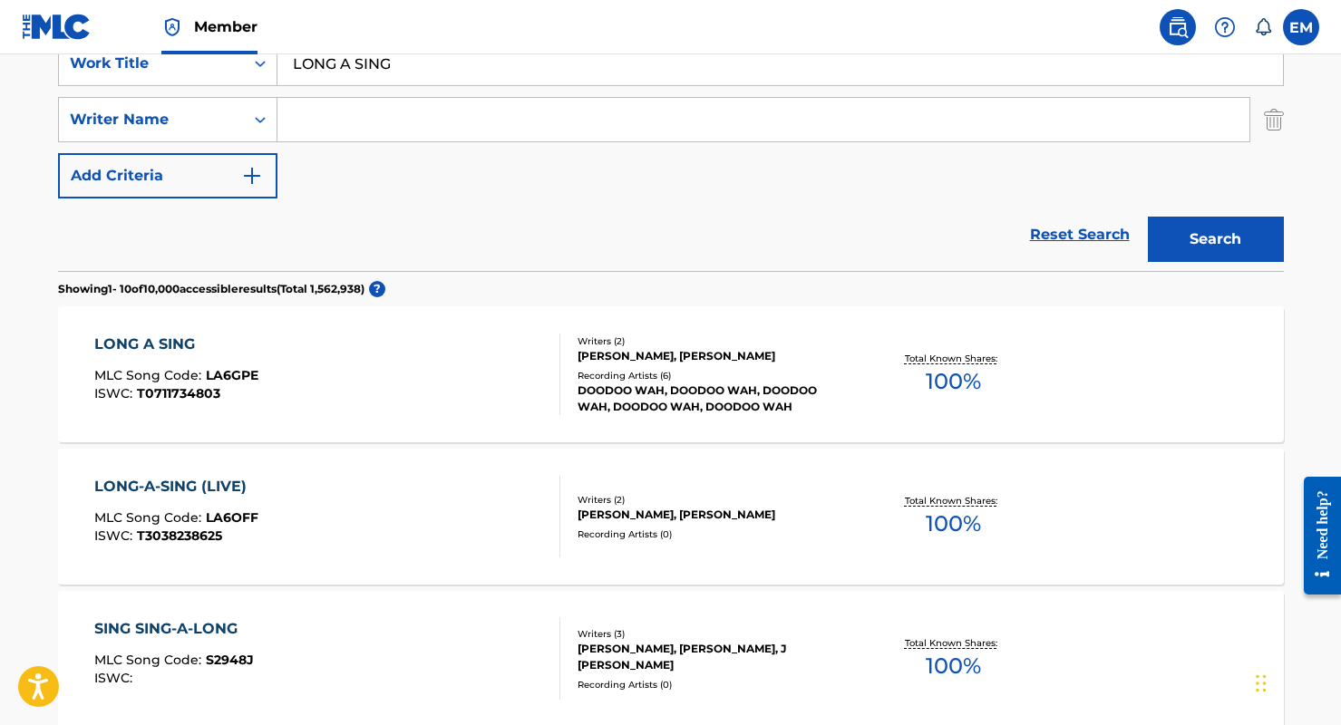
click at [474, 474] on div "LONG-A-SING (LIVE) MLC Song Code : LA6OFF ISWC : T3038238625 Writers ( 2 ) [PER…" at bounding box center [670, 517] width 1225 height 136
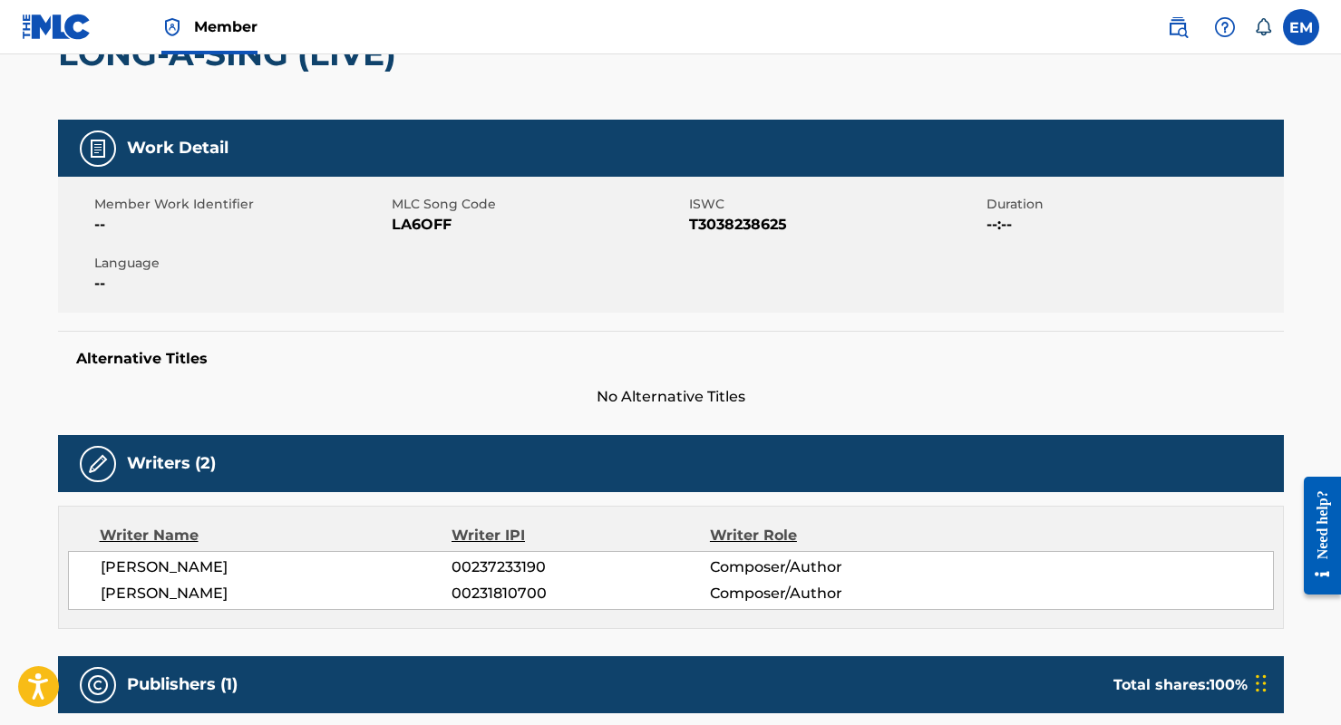
scroll to position [34, 0]
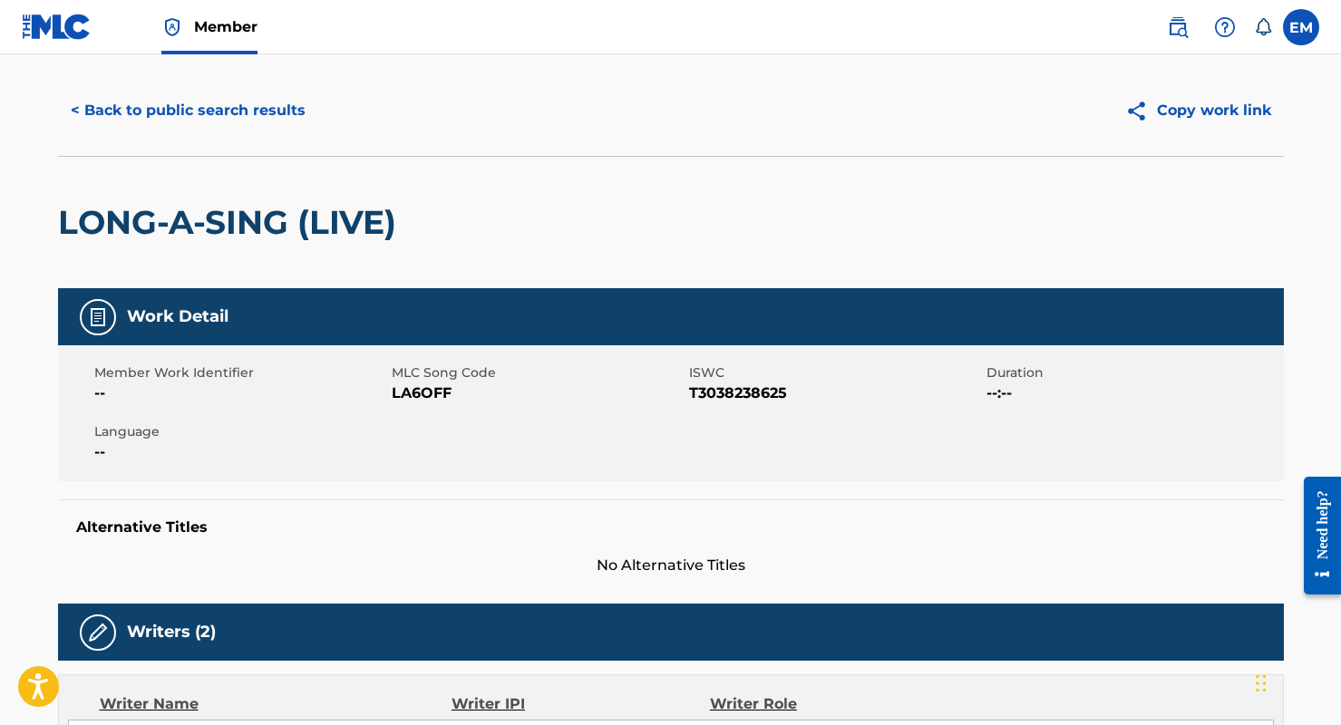
click at [427, 394] on span "LA6OFF" at bounding box center [538, 393] width 293 height 22
copy span "LA6OFF"
click at [186, 81] on div "< Back to public search results Copy work link" at bounding box center [670, 110] width 1225 height 91
click at [183, 103] on button "< Back to public search results" at bounding box center [188, 110] width 260 height 45
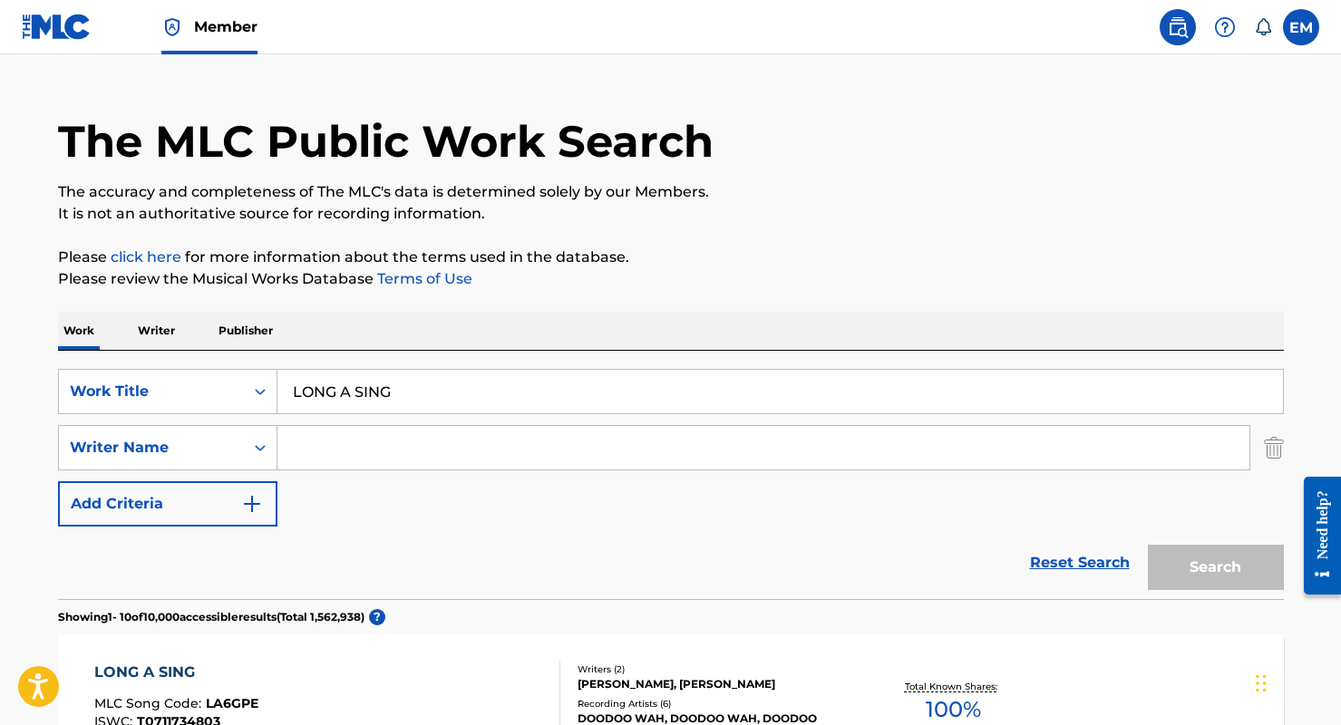
scroll to position [363, 0]
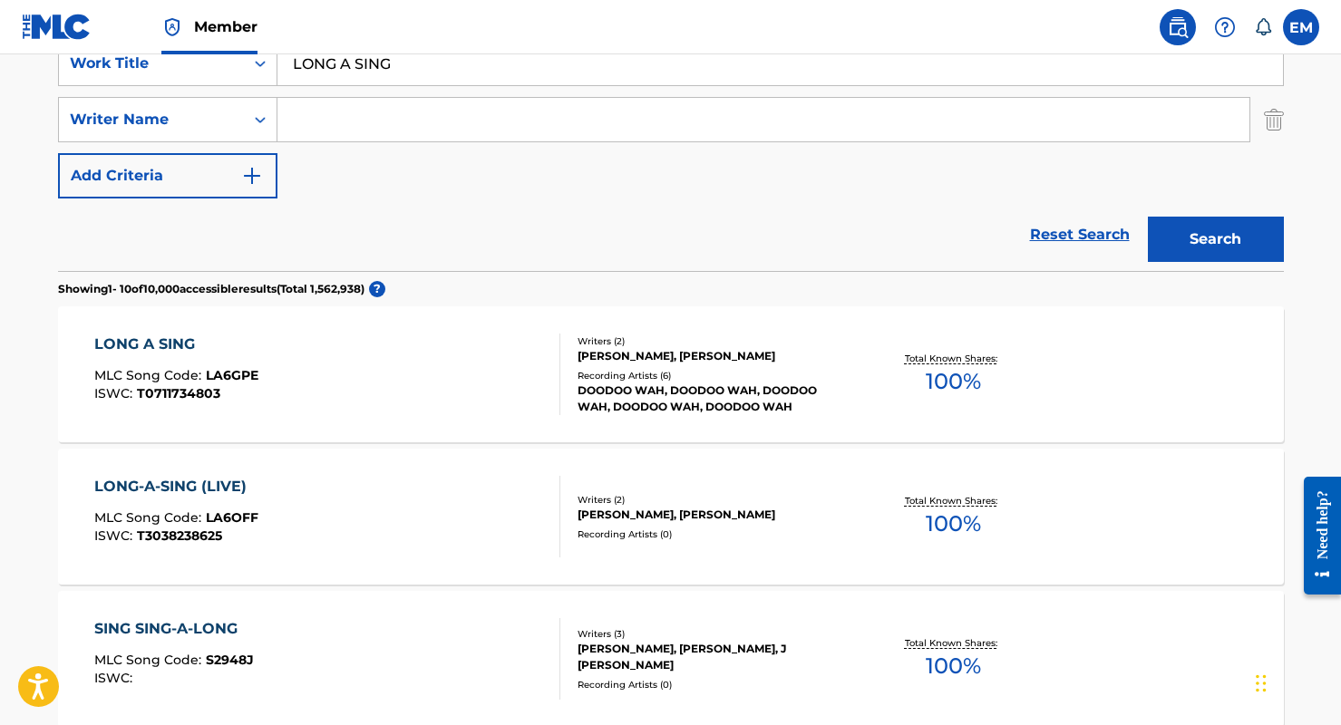
click at [293, 330] on div "LONG A SING MLC Song Code : LA6GPE ISWC : T0711734803 Writers ( 2 ) [PERSON_NAM…" at bounding box center [670, 374] width 1225 height 136
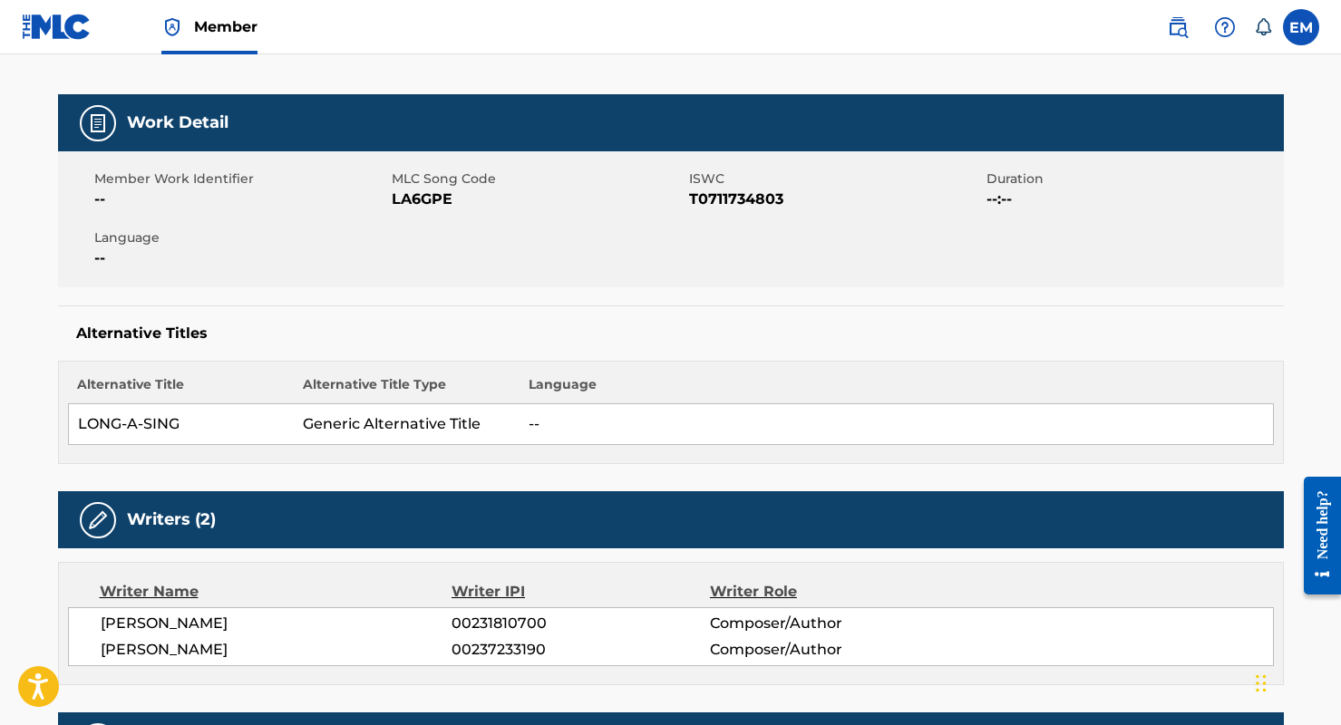
scroll to position [91, 0]
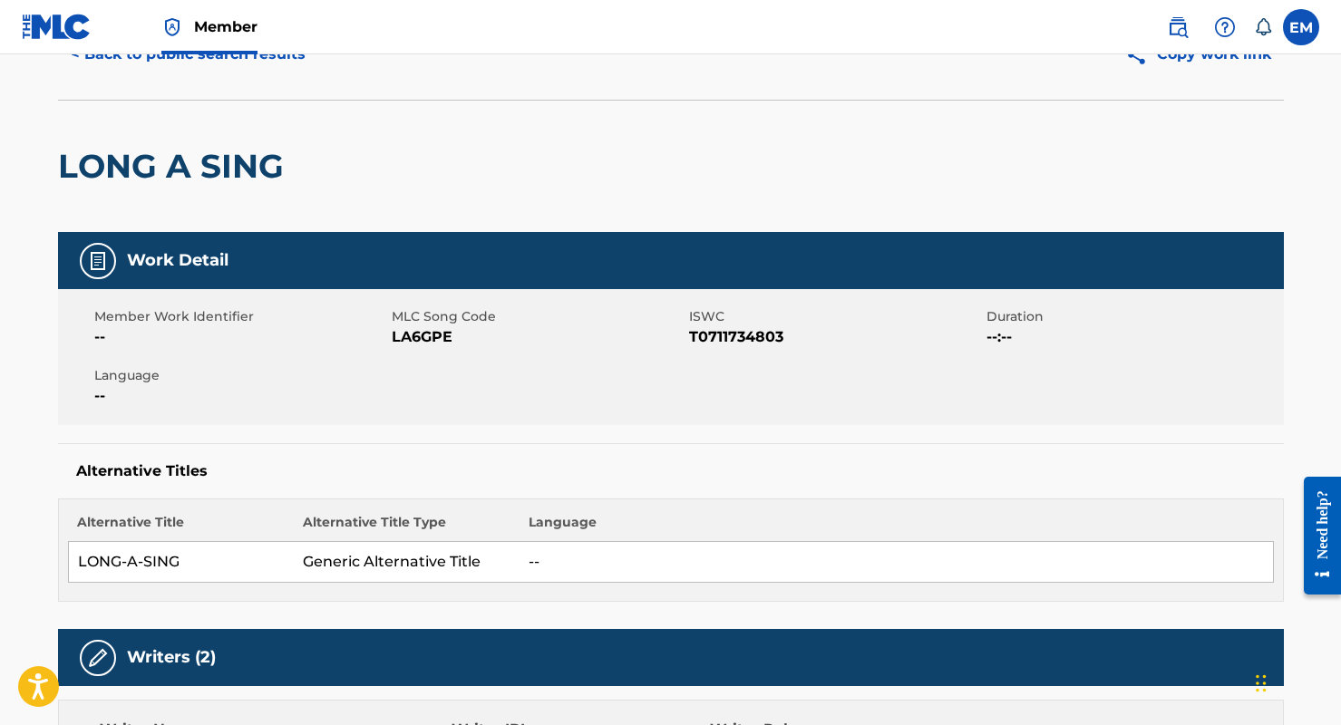
click at [422, 334] on span "LA6GPE" at bounding box center [538, 337] width 293 height 22
copy span "LA6GPE"
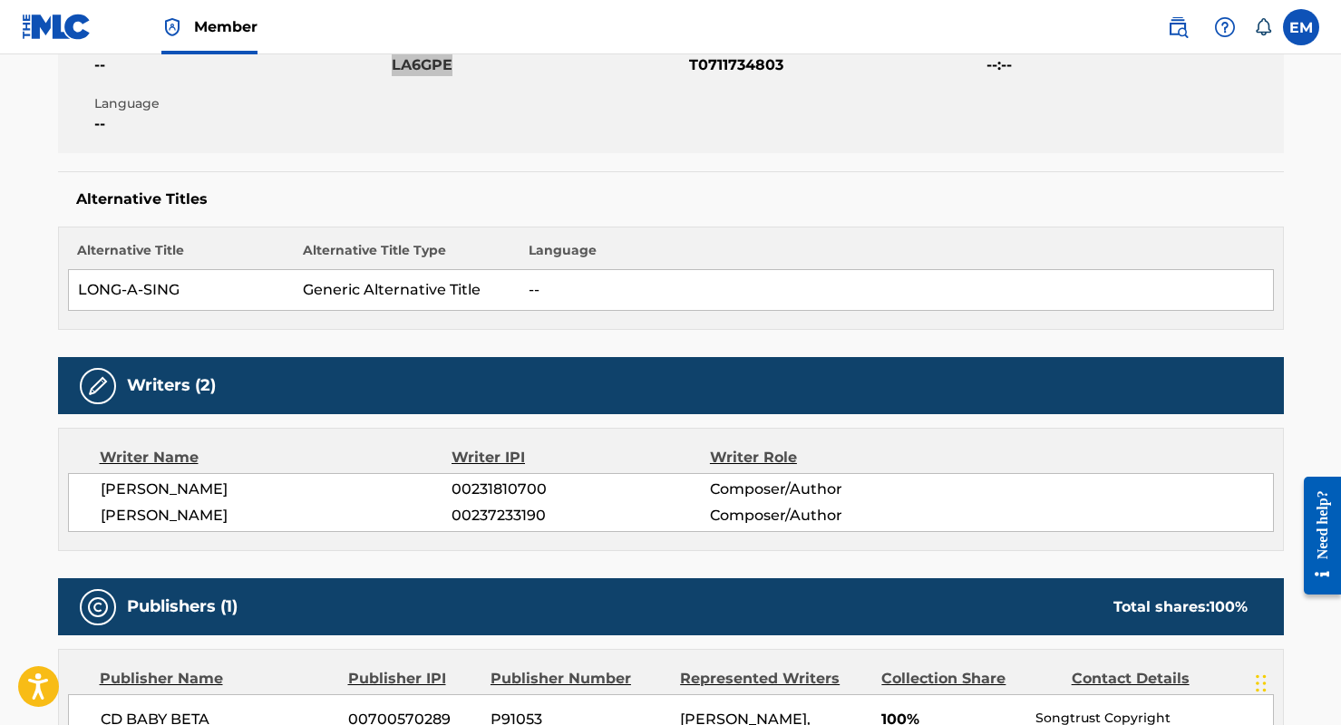
scroll to position [0, 0]
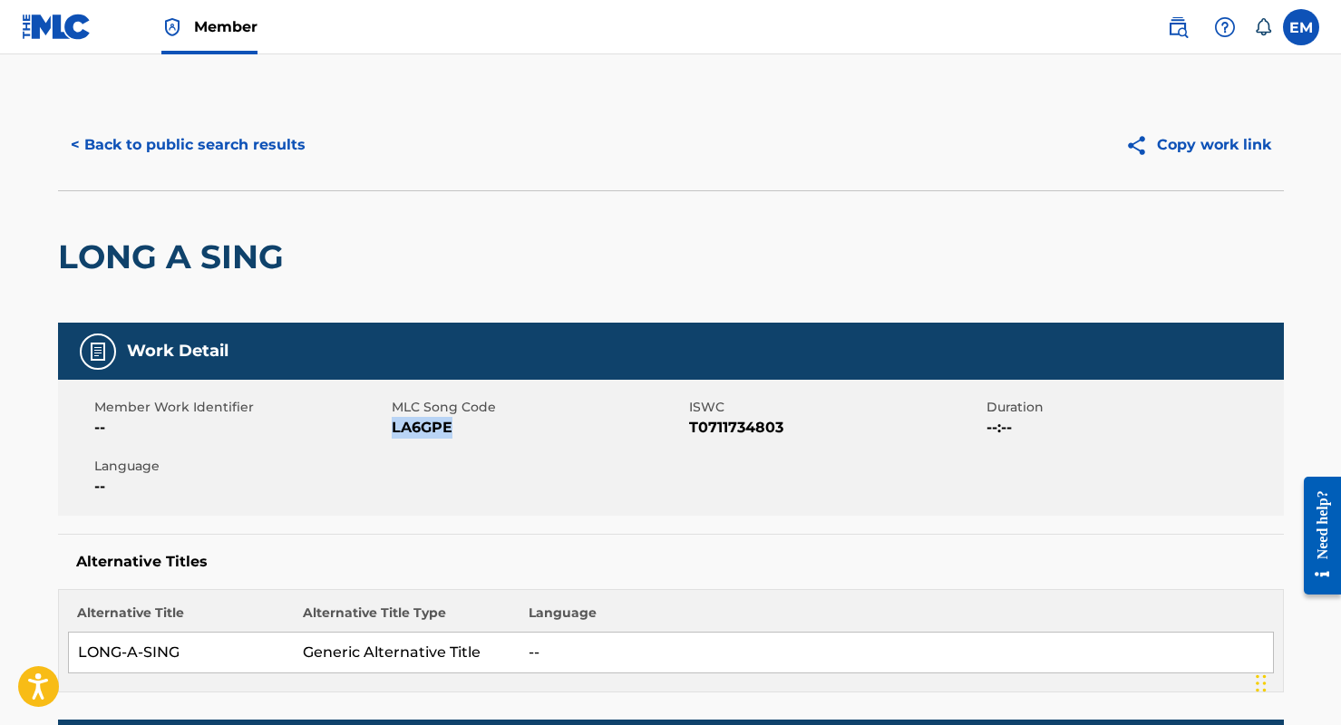
click at [248, 141] on button "< Back to public search results" at bounding box center [188, 144] width 260 height 45
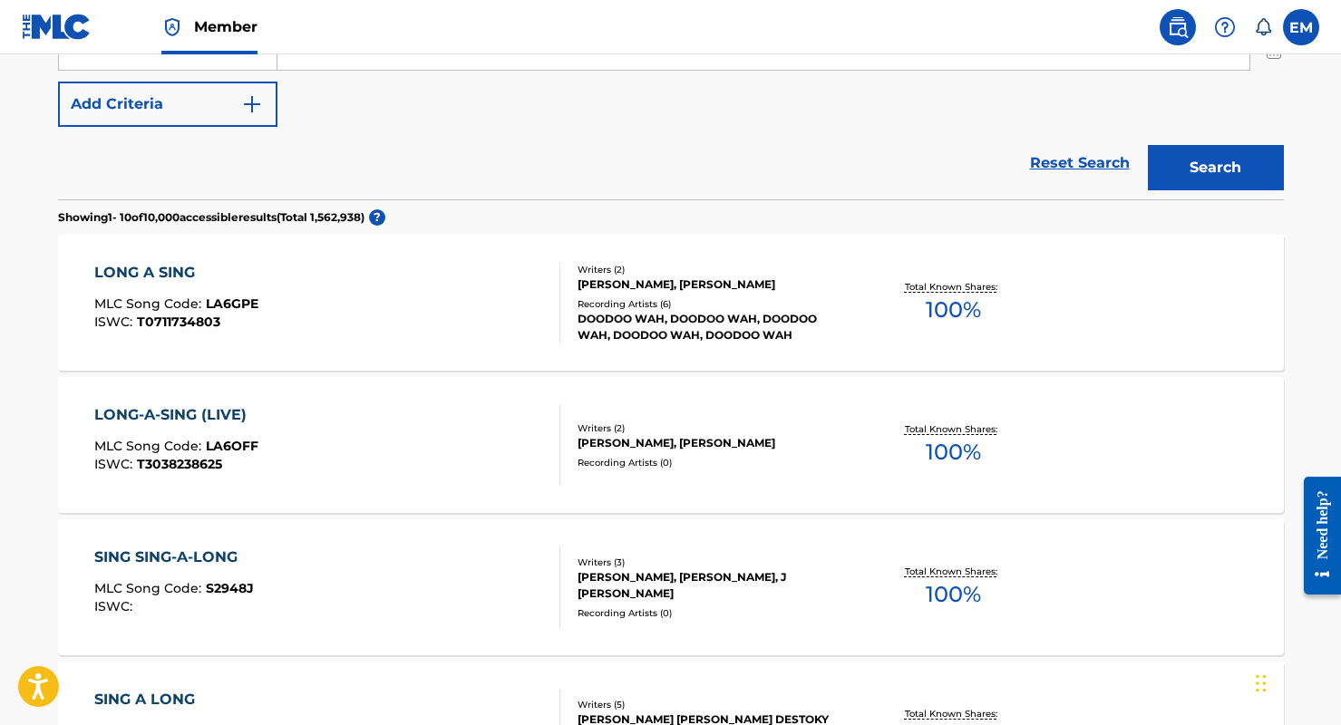
scroll to position [272, 0]
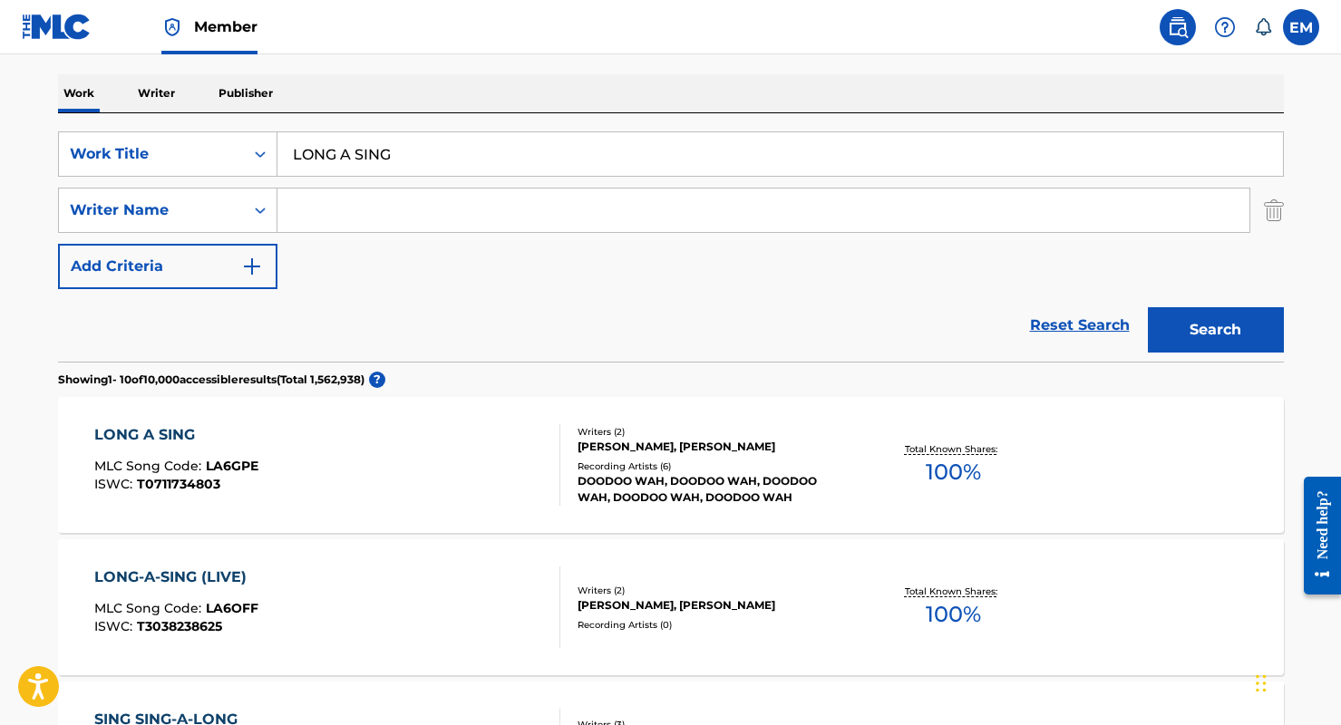
click at [402, 161] on input "LONG A SING" at bounding box center [779, 154] width 1005 height 44
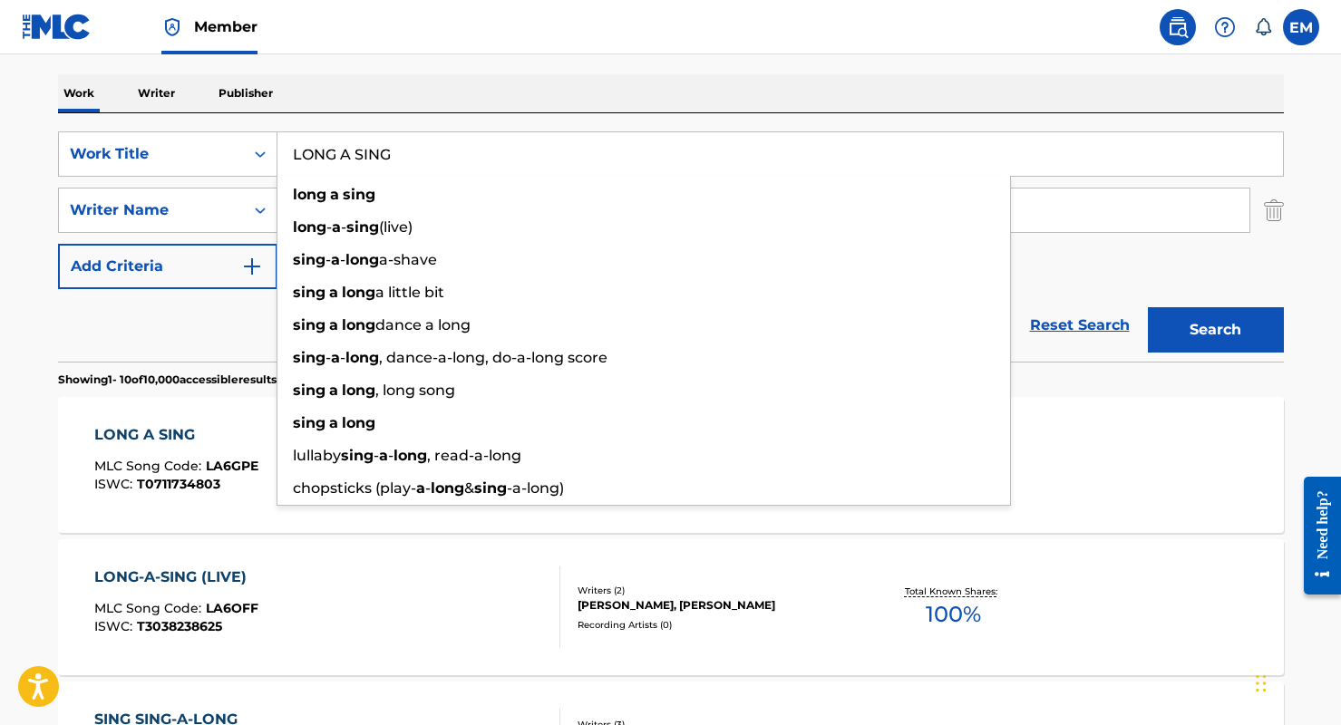
click at [394, 159] on input "LONG A SING" at bounding box center [779, 154] width 1005 height 44
click at [395, 155] on input "LONG A SING" at bounding box center [779, 154] width 1005 height 44
click at [395, 154] on input "LONG A SING" at bounding box center [779, 154] width 1005 height 44
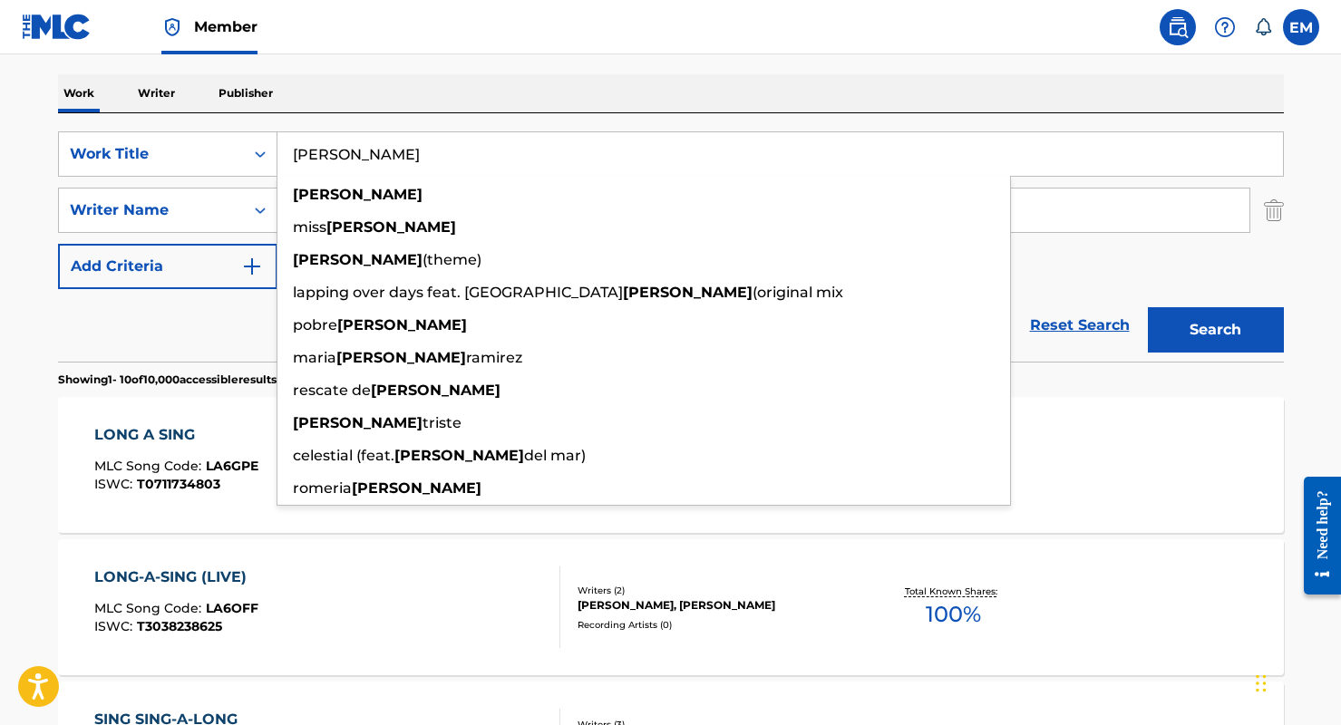
type input "[PERSON_NAME]"
click at [450, 84] on div "Work Writer Publisher" at bounding box center [670, 93] width 1225 height 38
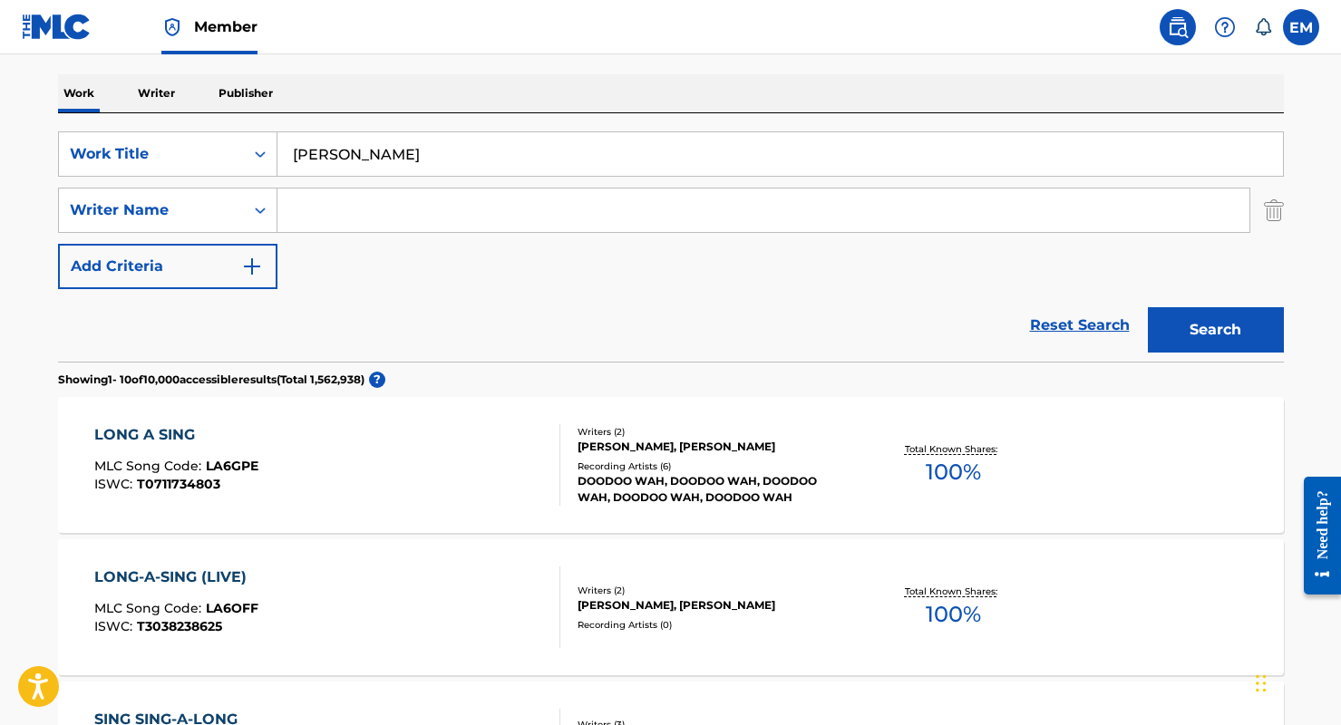
click at [624, 221] on input "Search Form" at bounding box center [763, 211] width 972 height 44
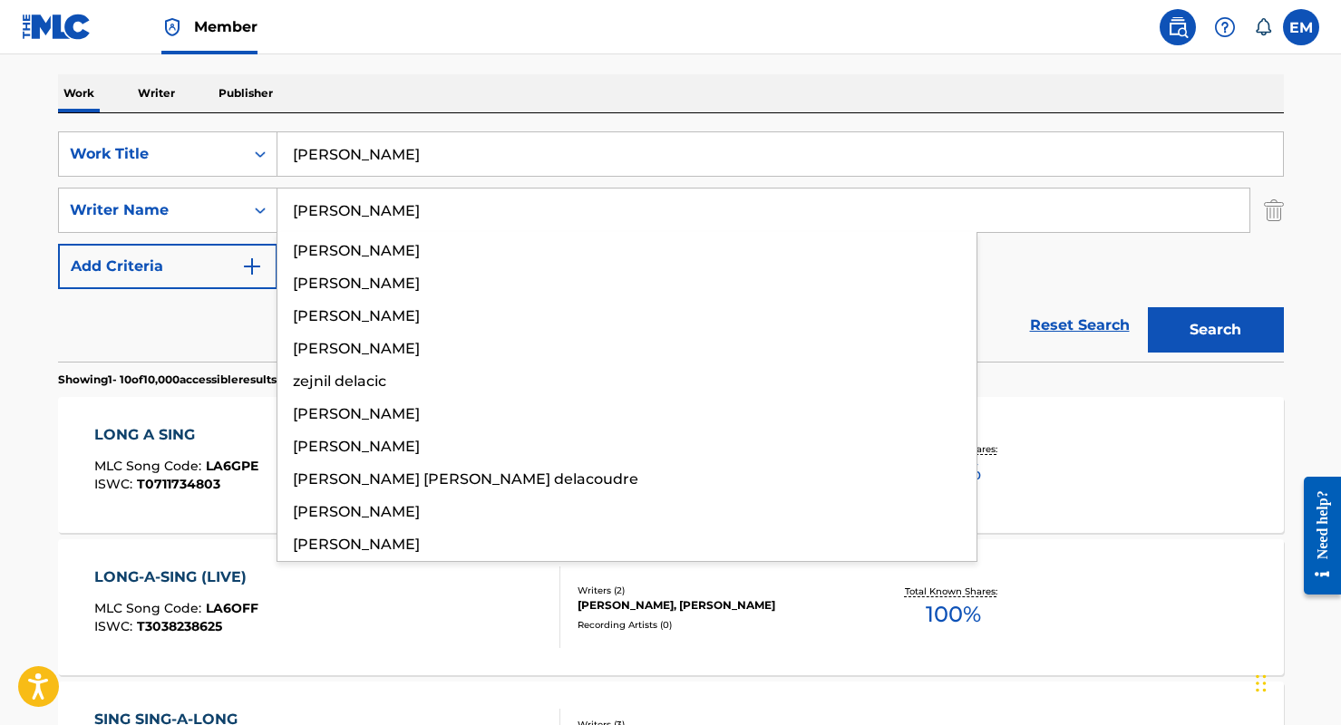
type input "[PERSON_NAME]"
click at [1147, 307] on button "Search" at bounding box center [1215, 329] width 136 height 45
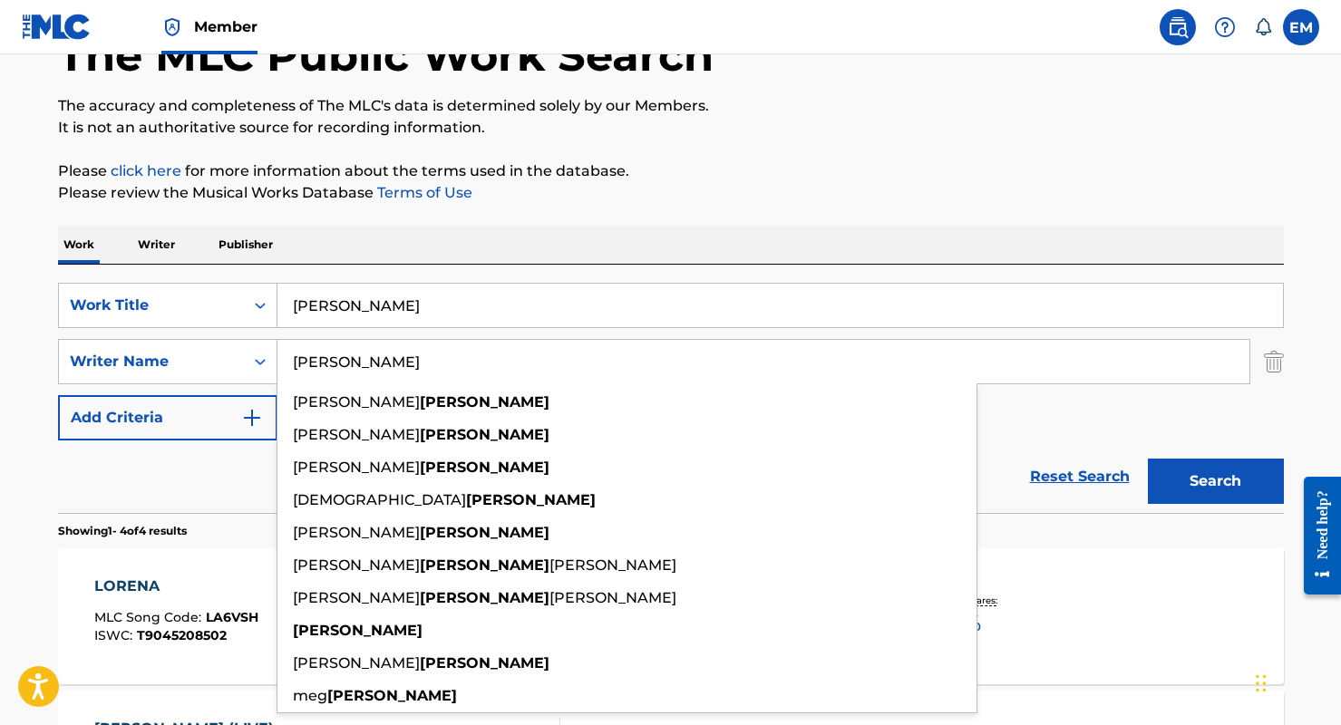
click at [645, 195] on p "Please review the Musical Works Database Terms of Use" at bounding box center [670, 193] width 1225 height 22
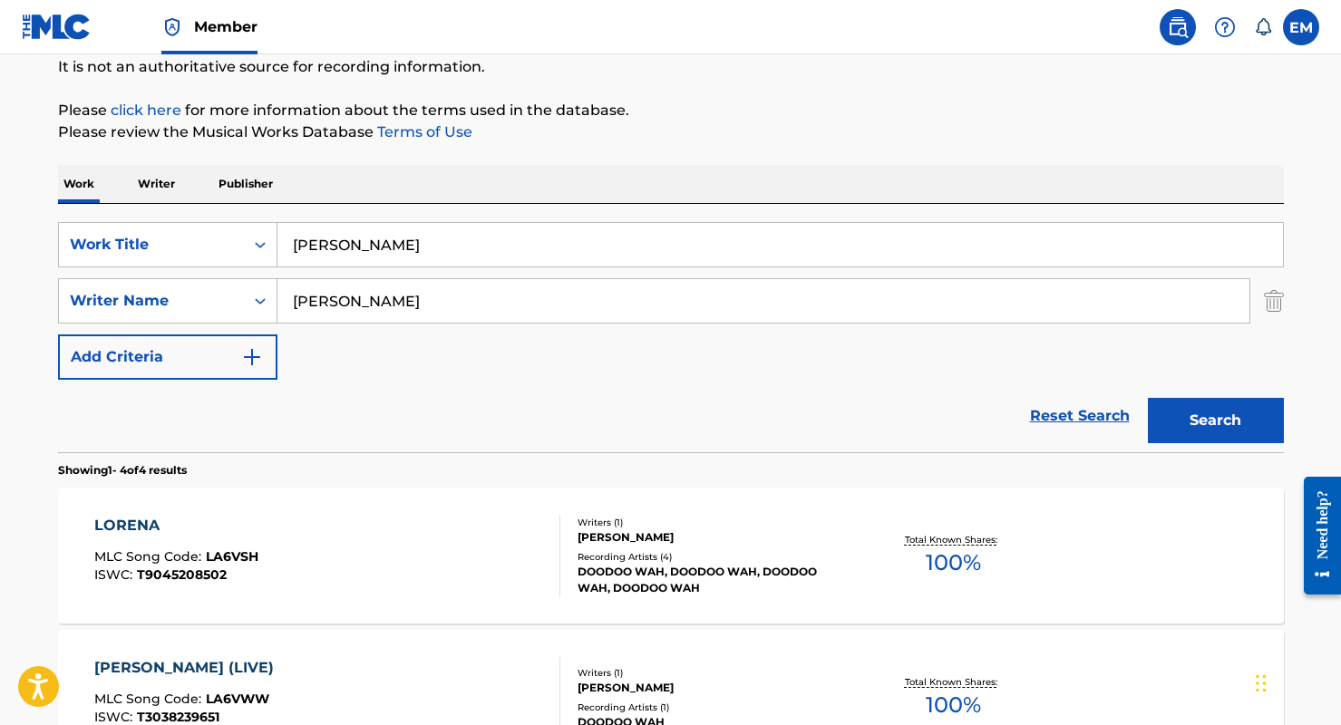
scroll to position [211, 0]
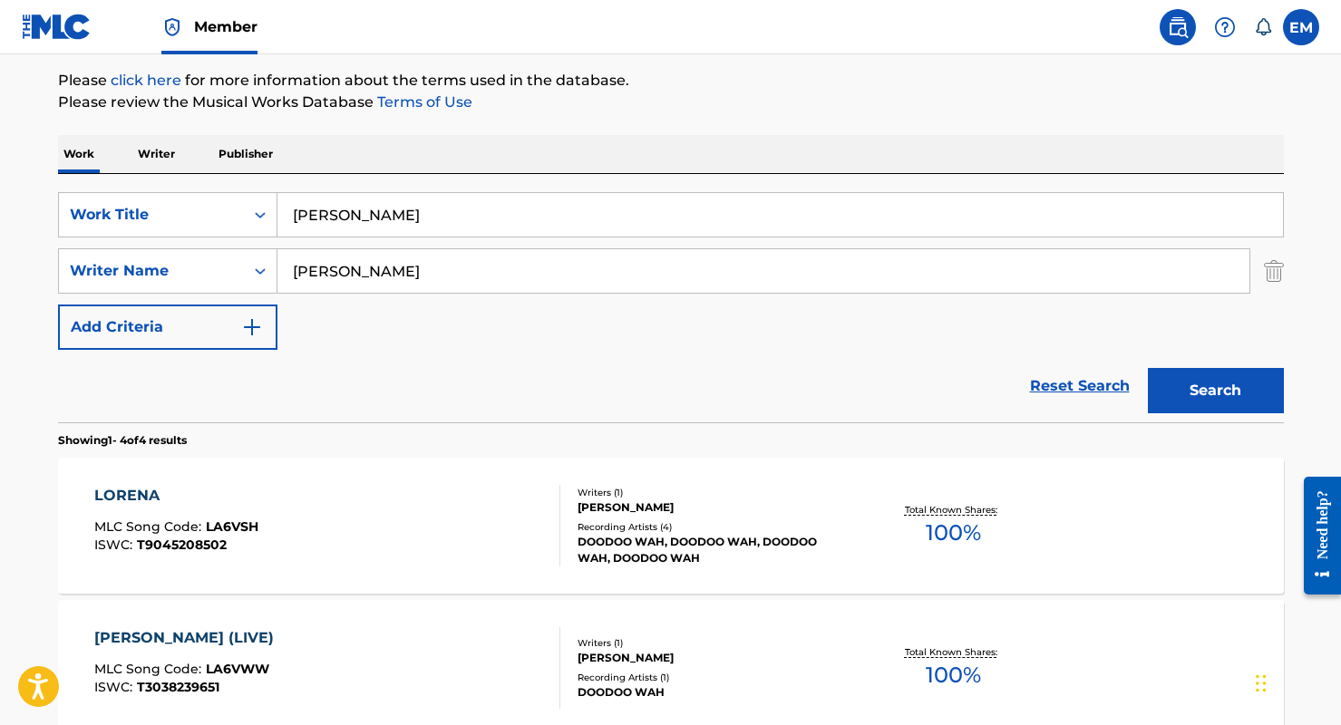
click at [357, 547] on div "[PERSON_NAME] MLC Song Code : LA6VSH ISWC : T9045208502" at bounding box center [327, 526] width 466 height 82
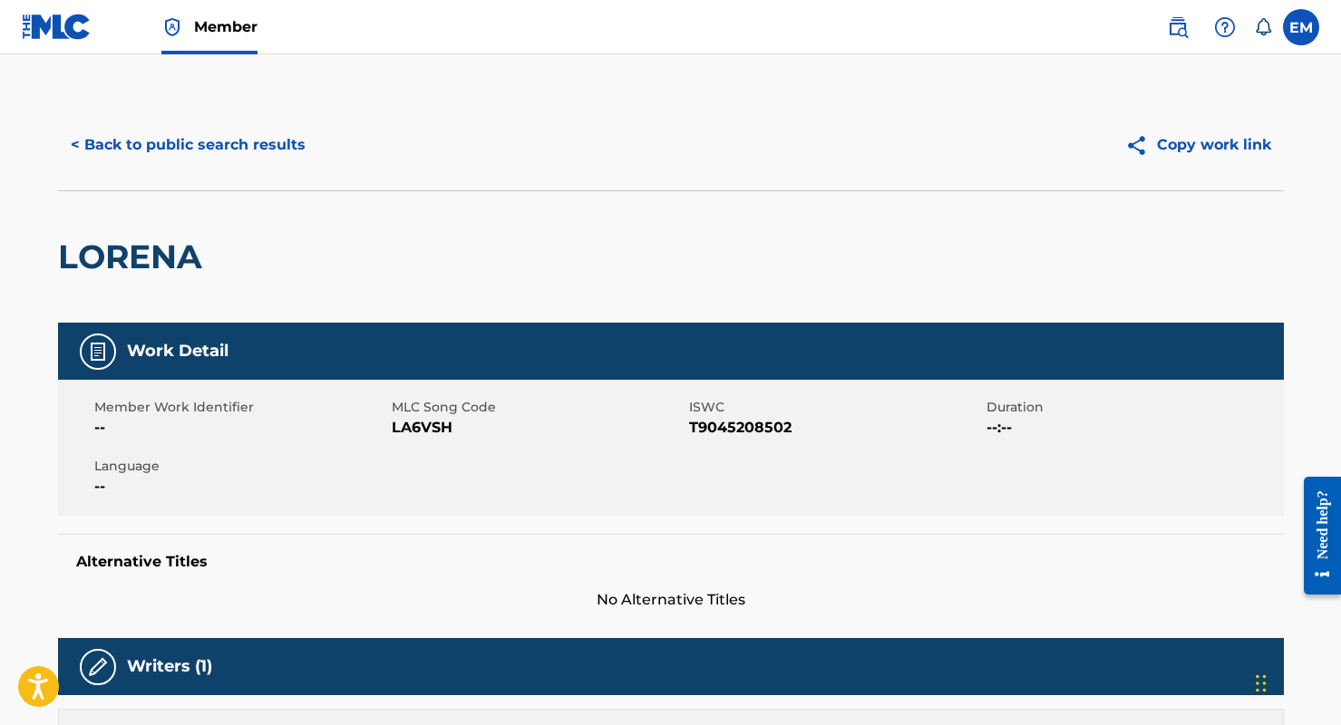
click at [187, 146] on button "< Back to public search results" at bounding box center [188, 144] width 260 height 45
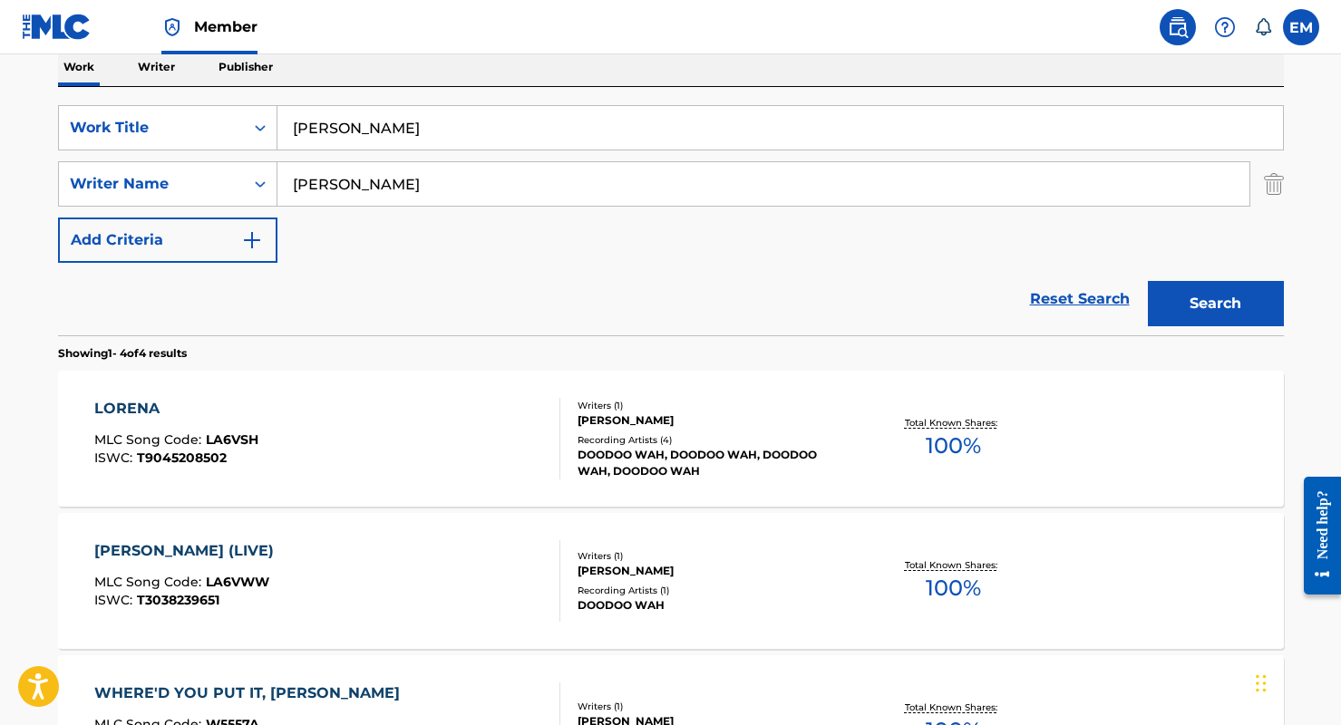
scroll to position [392, 0]
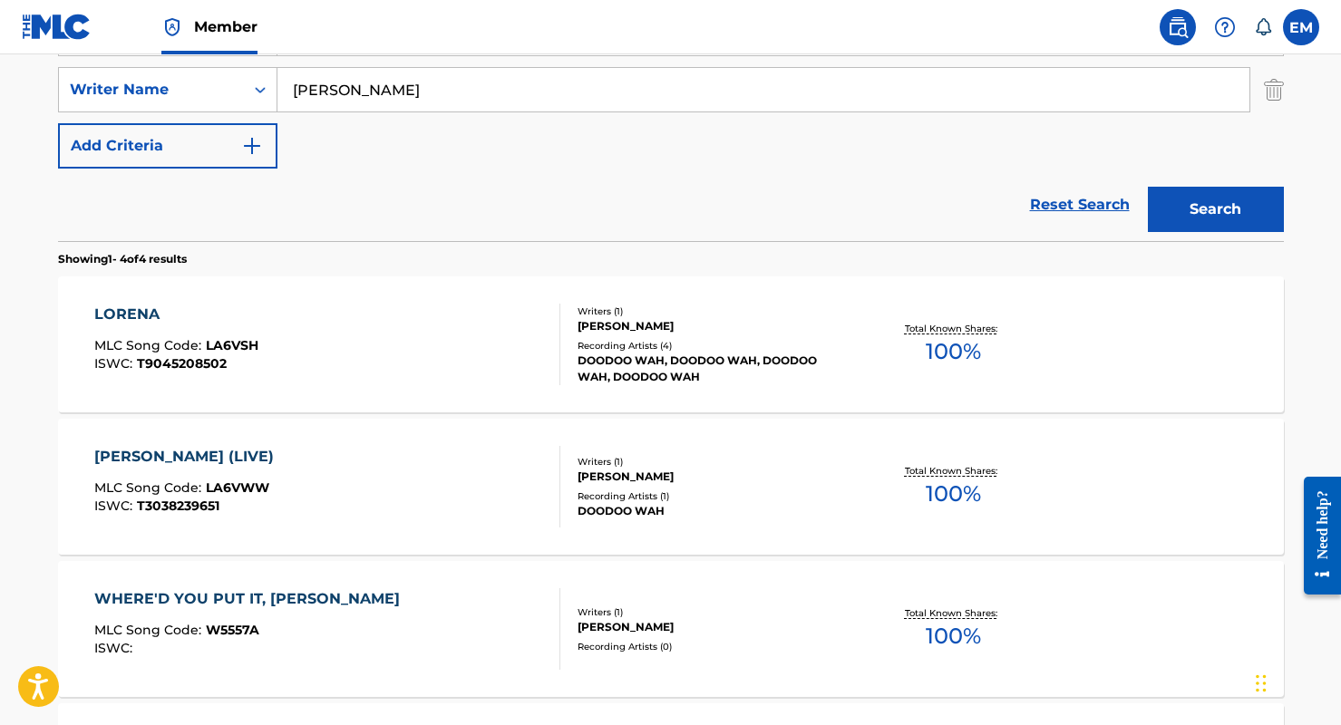
click at [293, 501] on div "[PERSON_NAME] (LIVE) MLC Song Code : LA6VWW ISWC : T3038239651" at bounding box center [327, 487] width 466 height 82
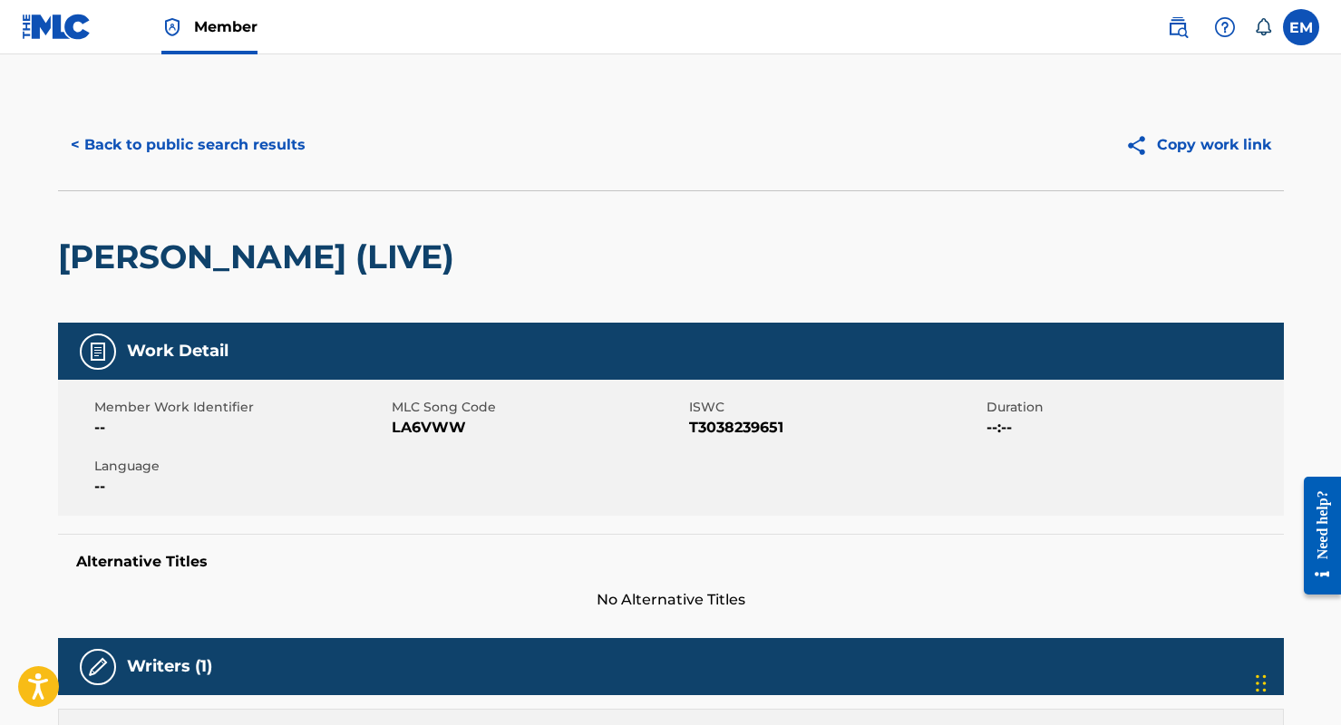
click at [450, 438] on span "LA6VWW" at bounding box center [538, 428] width 293 height 22
copy span "LA6VWW"
click at [224, 151] on button "< Back to public search results" at bounding box center [188, 144] width 260 height 45
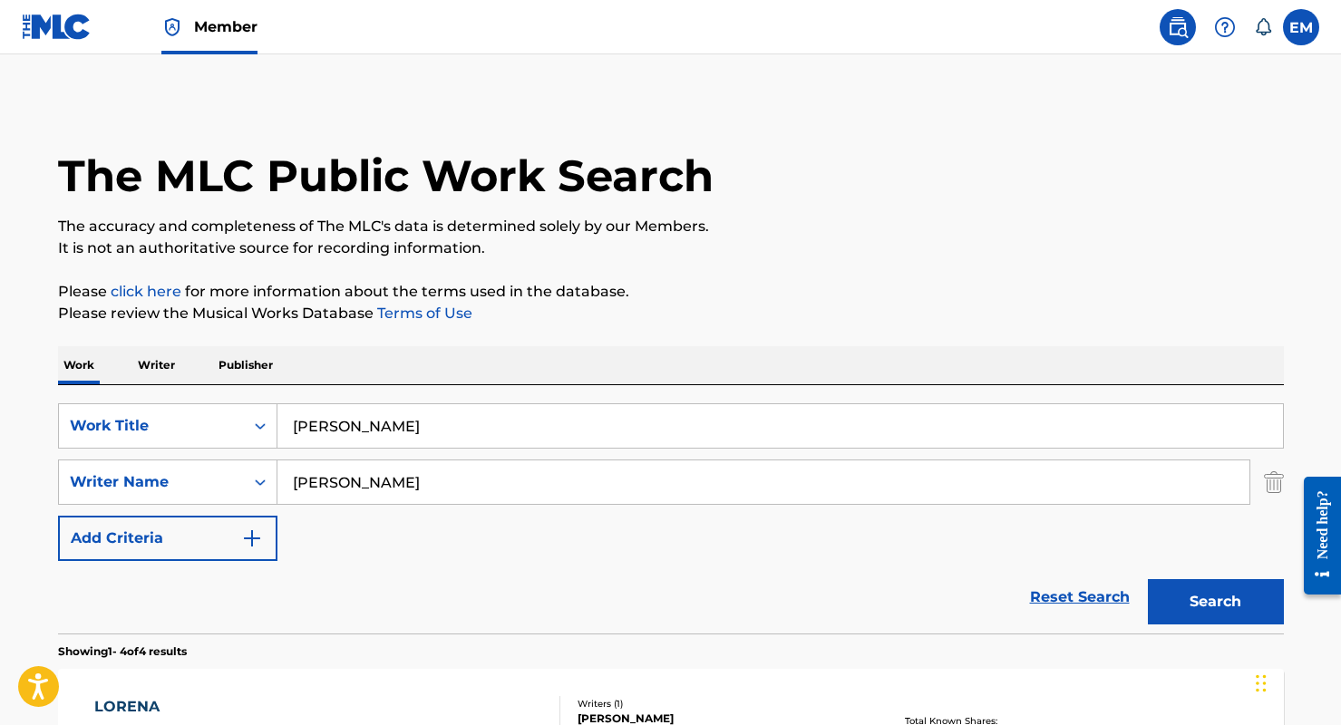
scroll to position [392, 0]
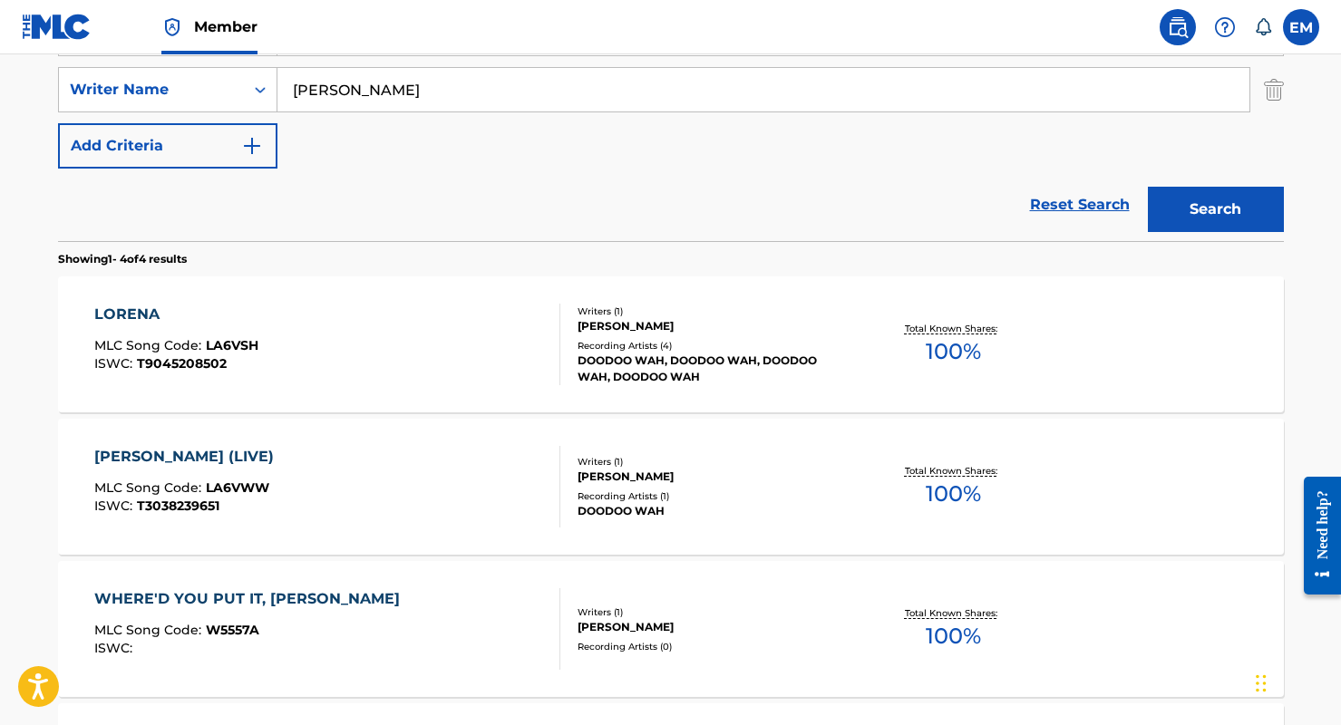
click at [277, 313] on div "[PERSON_NAME] MLC Song Code : LA6VSH ISWC : T9045208502" at bounding box center [327, 345] width 466 height 82
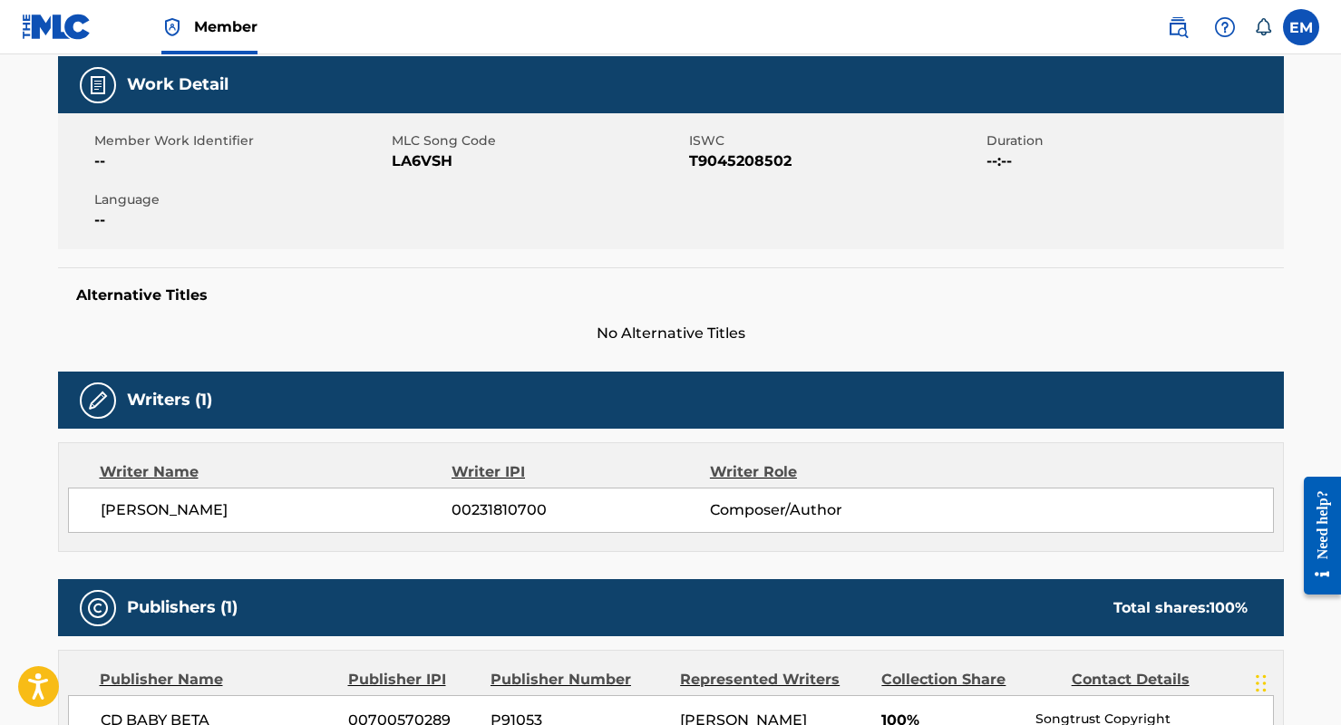
scroll to position [272, 0]
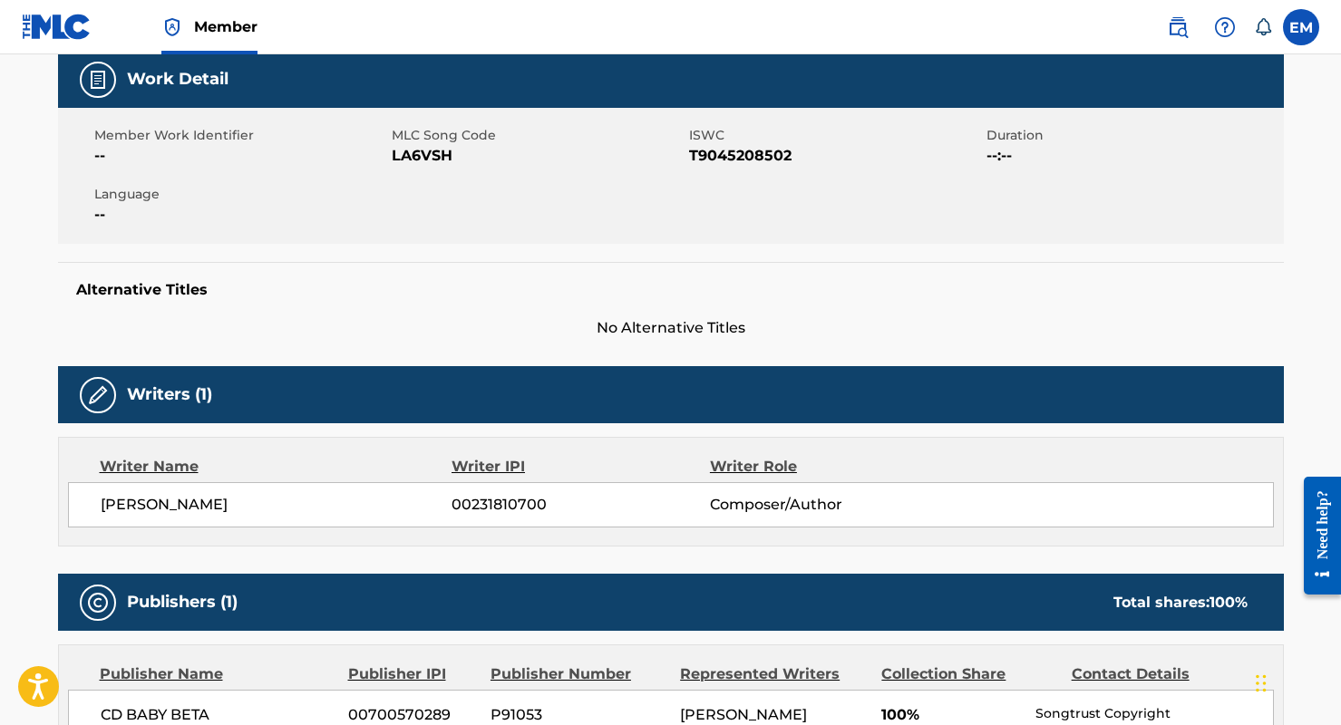
click at [426, 154] on span "LA6VSH" at bounding box center [538, 156] width 293 height 22
copy span "LA6VSH"
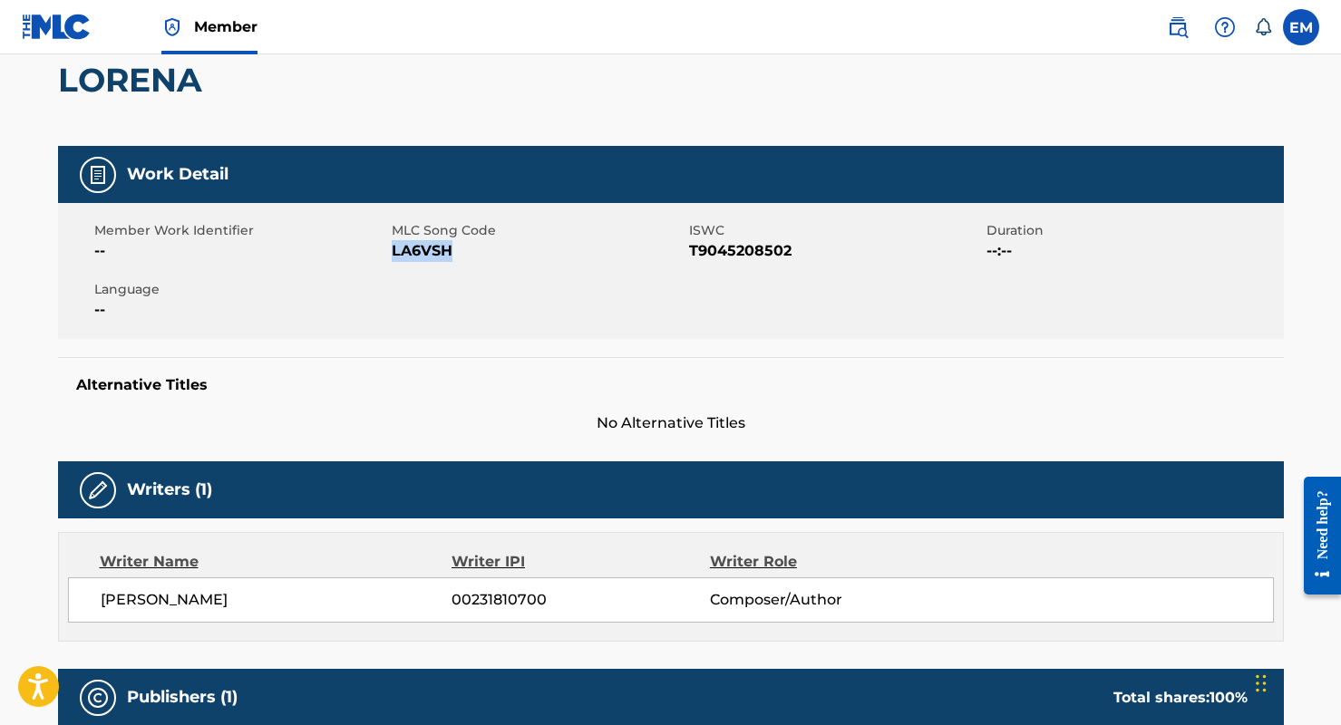
scroll to position [0, 0]
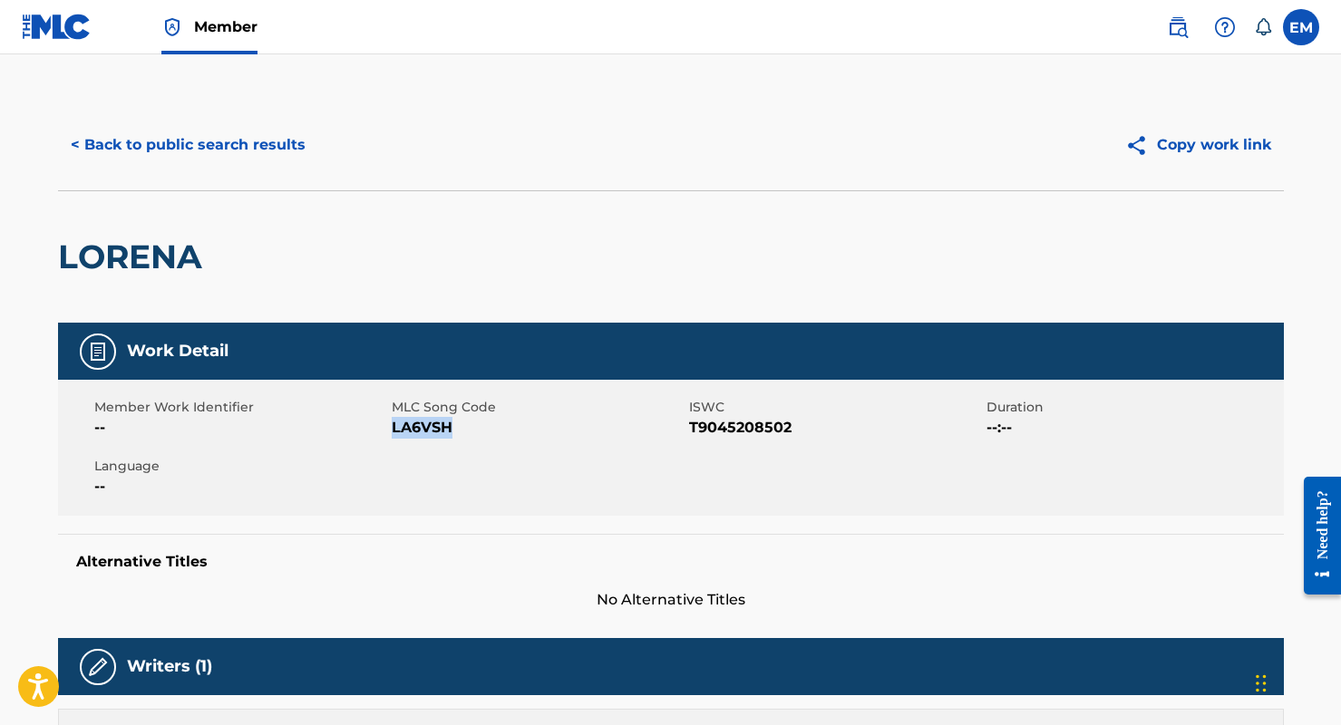
click at [267, 139] on button "< Back to public search results" at bounding box center [188, 144] width 260 height 45
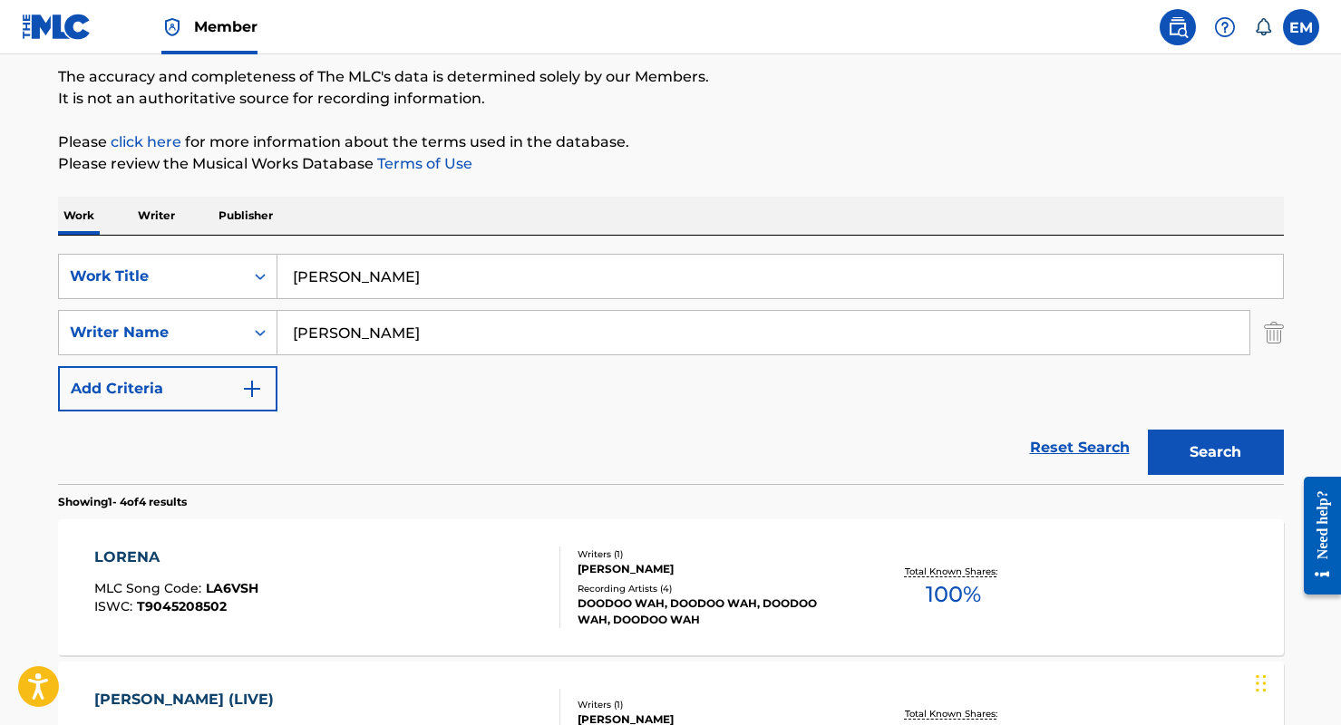
scroll to position [30, 0]
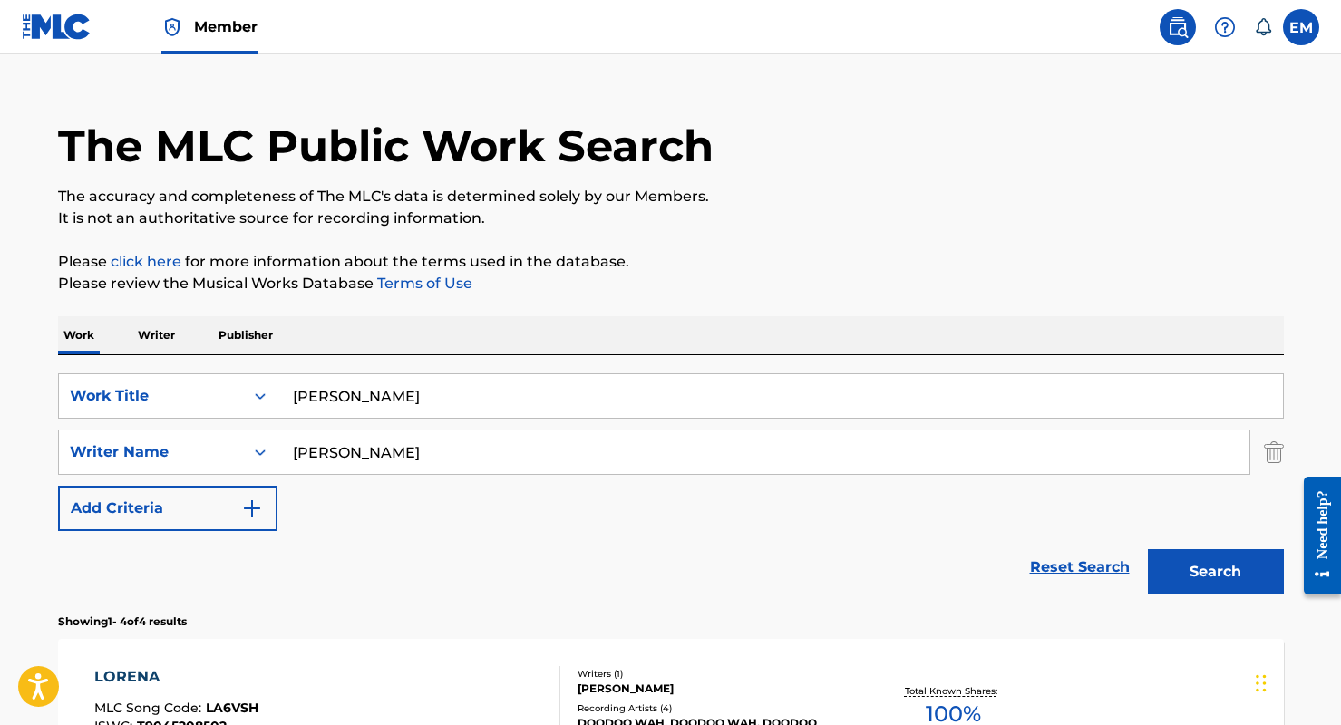
click at [464, 394] on input "[PERSON_NAME]" at bounding box center [779, 396] width 1005 height 44
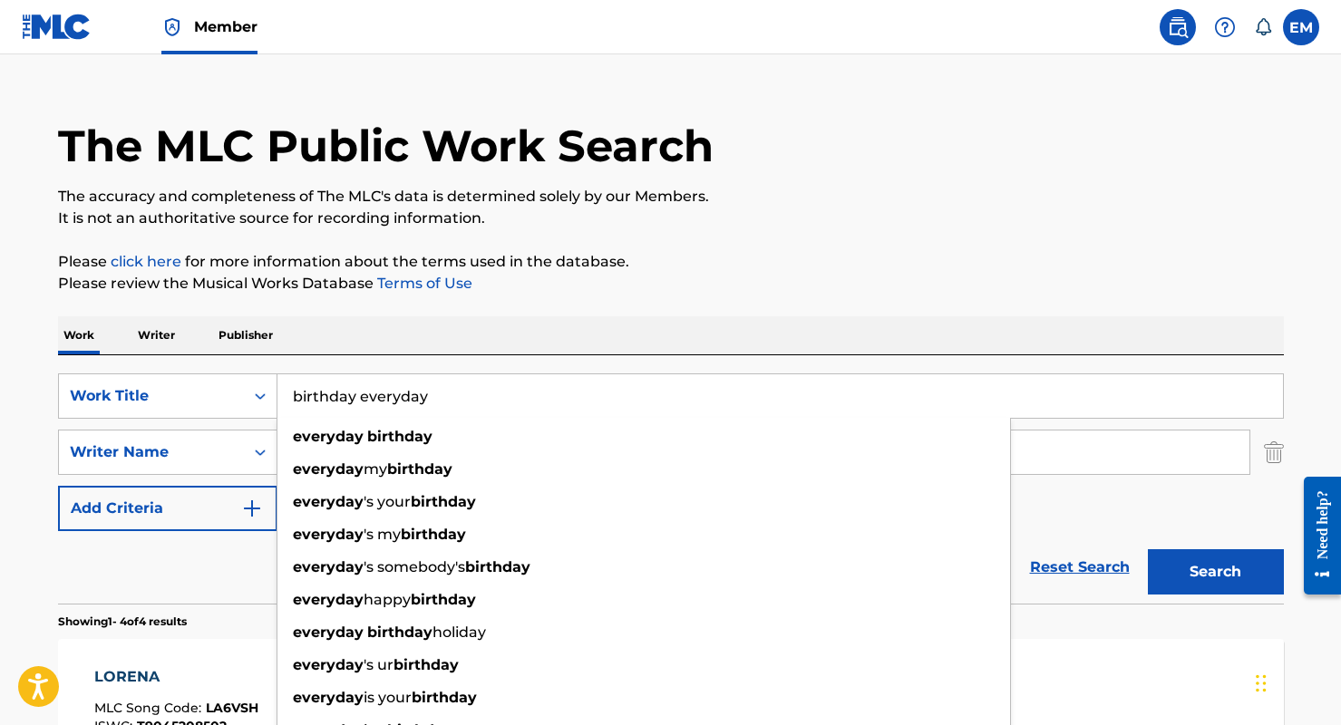
type input "birthday everyday"
click at [1147, 549] on button "Search" at bounding box center [1215, 571] width 136 height 45
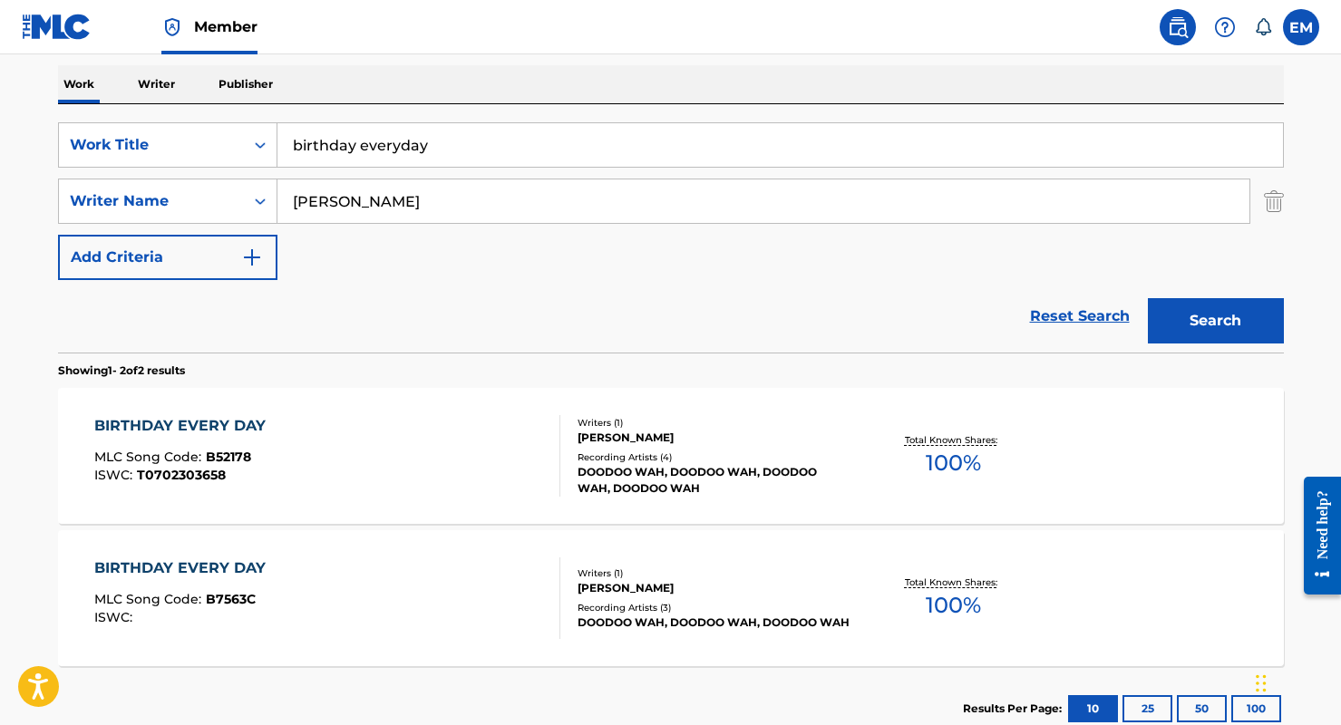
scroll to position [302, 0]
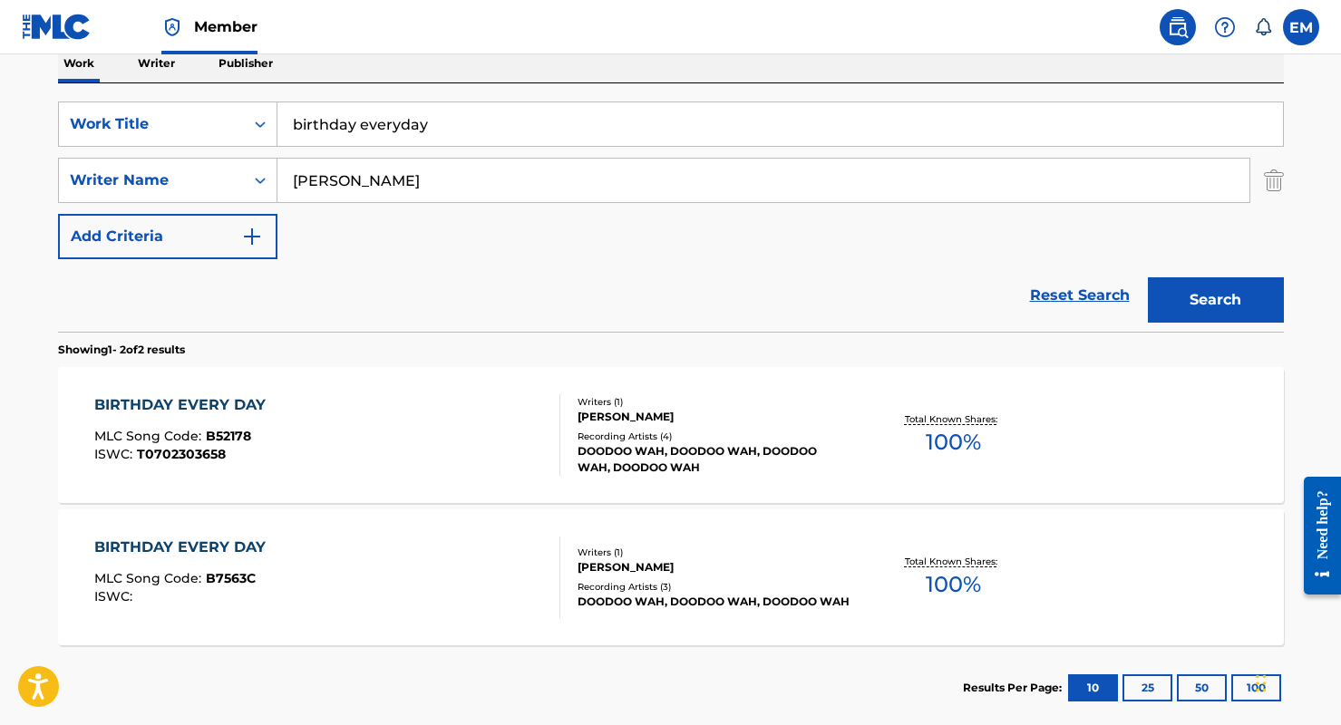
click at [372, 404] on div "BIRTHDAY EVERY DAY MLC Song Code : B52178 ISWC : T0702303658" at bounding box center [327, 435] width 466 height 82
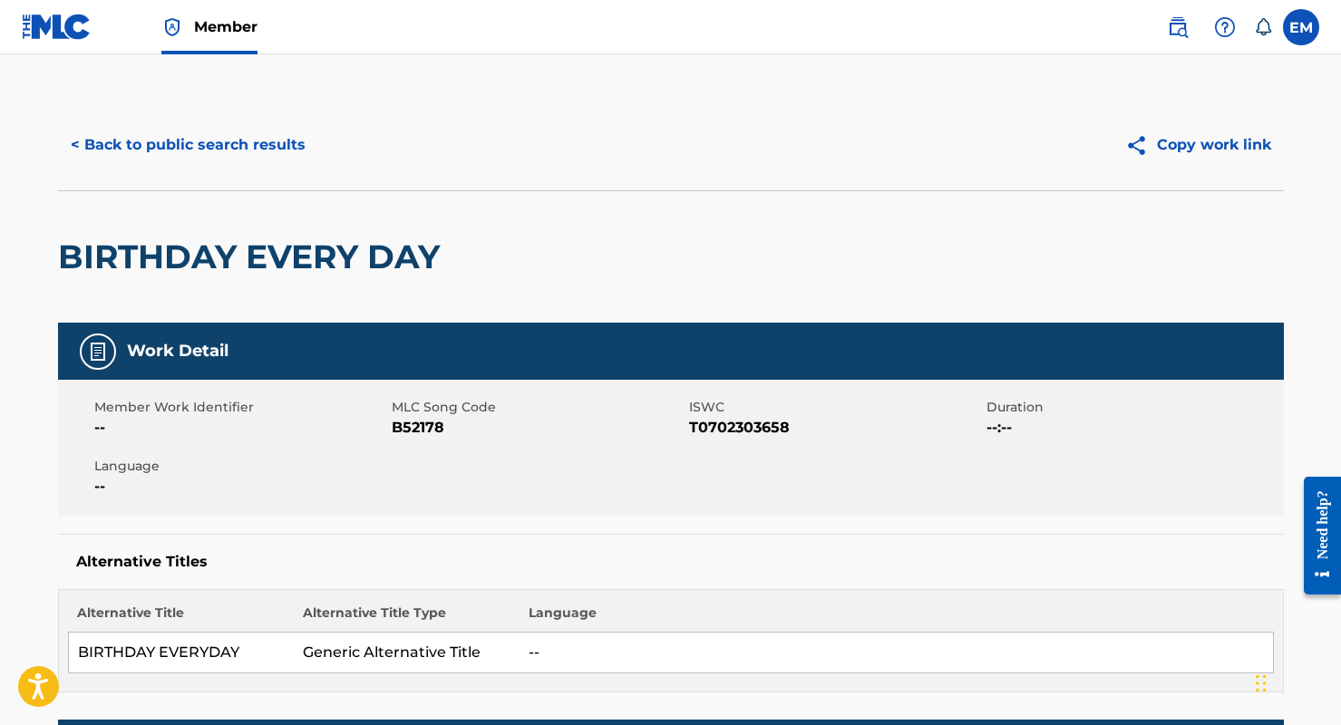
click at [211, 133] on button "< Back to public search results" at bounding box center [188, 144] width 260 height 45
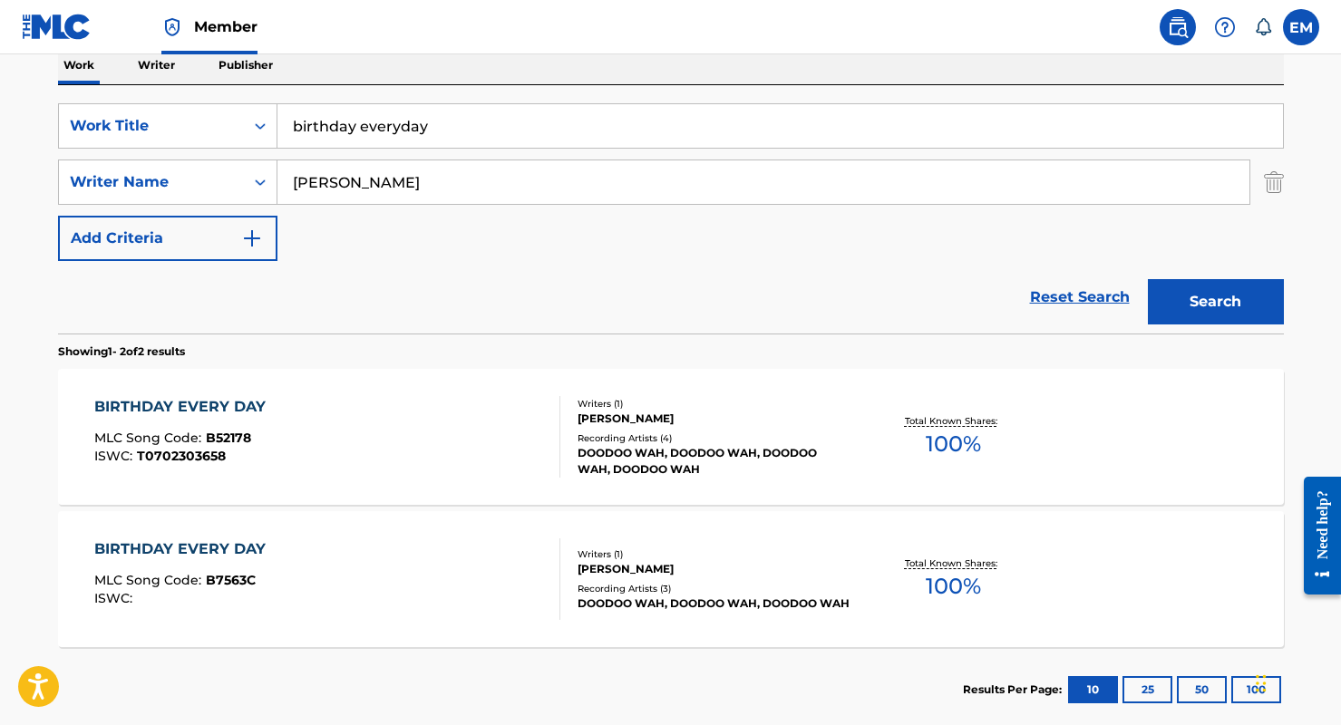
click at [277, 547] on div "BIRTHDAY EVERY DAY MLC Song Code : B7563C ISWC :" at bounding box center [327, 579] width 466 height 82
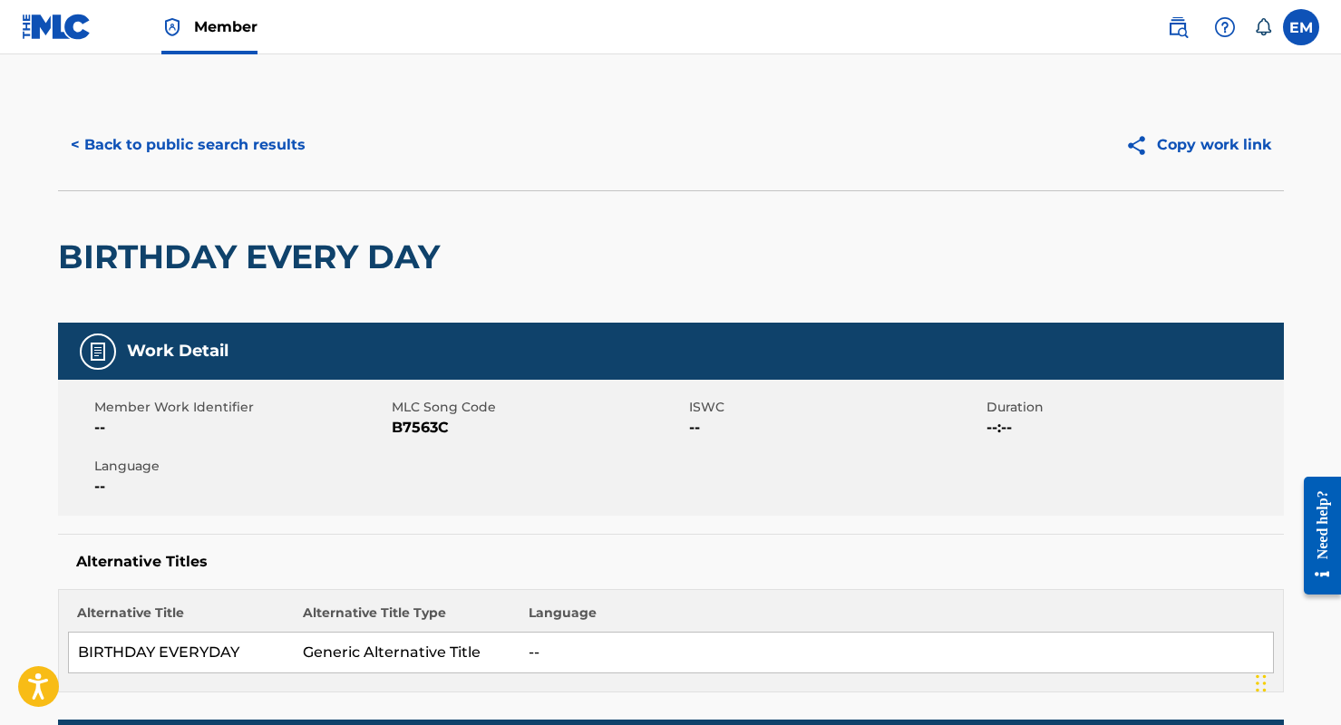
click at [170, 140] on button "< Back to public search results" at bounding box center [188, 144] width 260 height 45
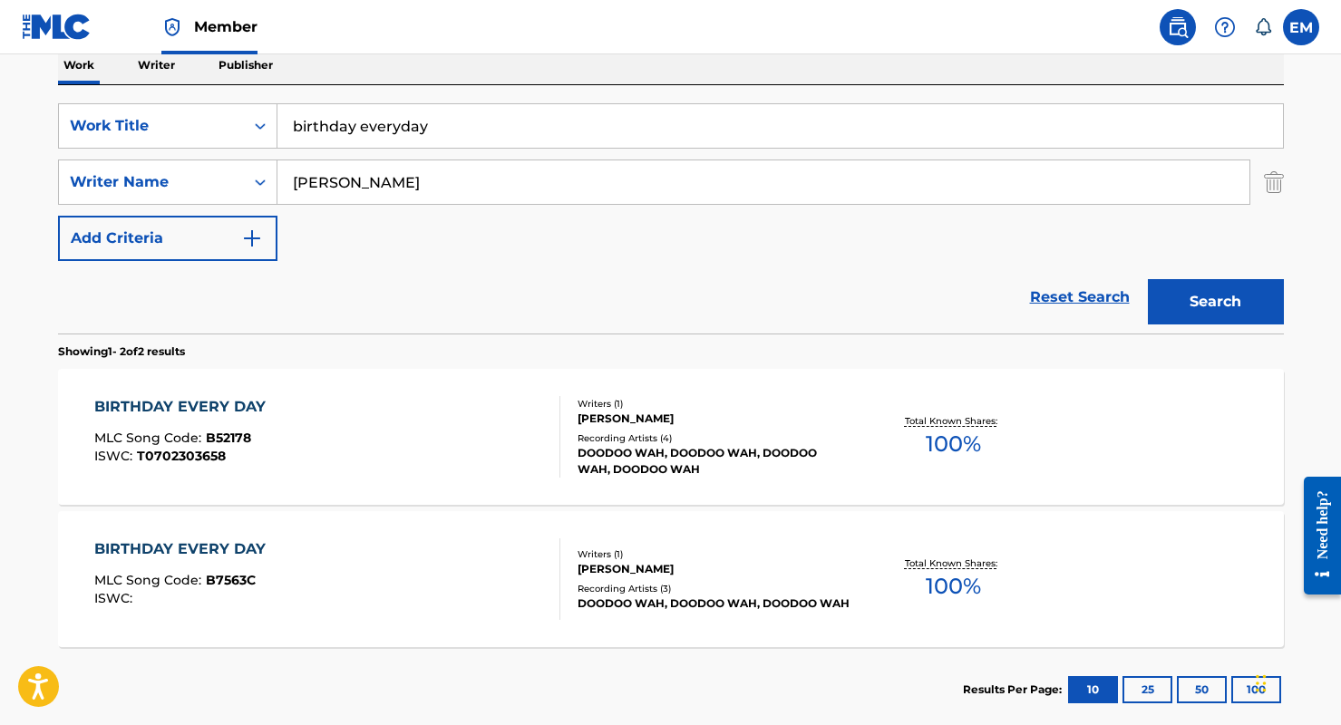
click at [382, 159] on div "SearchWithCriteria91379cff-4829-44d3-849f-198d1b9fc540 Work Title birthday ever…" at bounding box center [670, 182] width 1225 height 158
click at [379, 135] on input "birthday everyday" at bounding box center [779, 126] width 1005 height 44
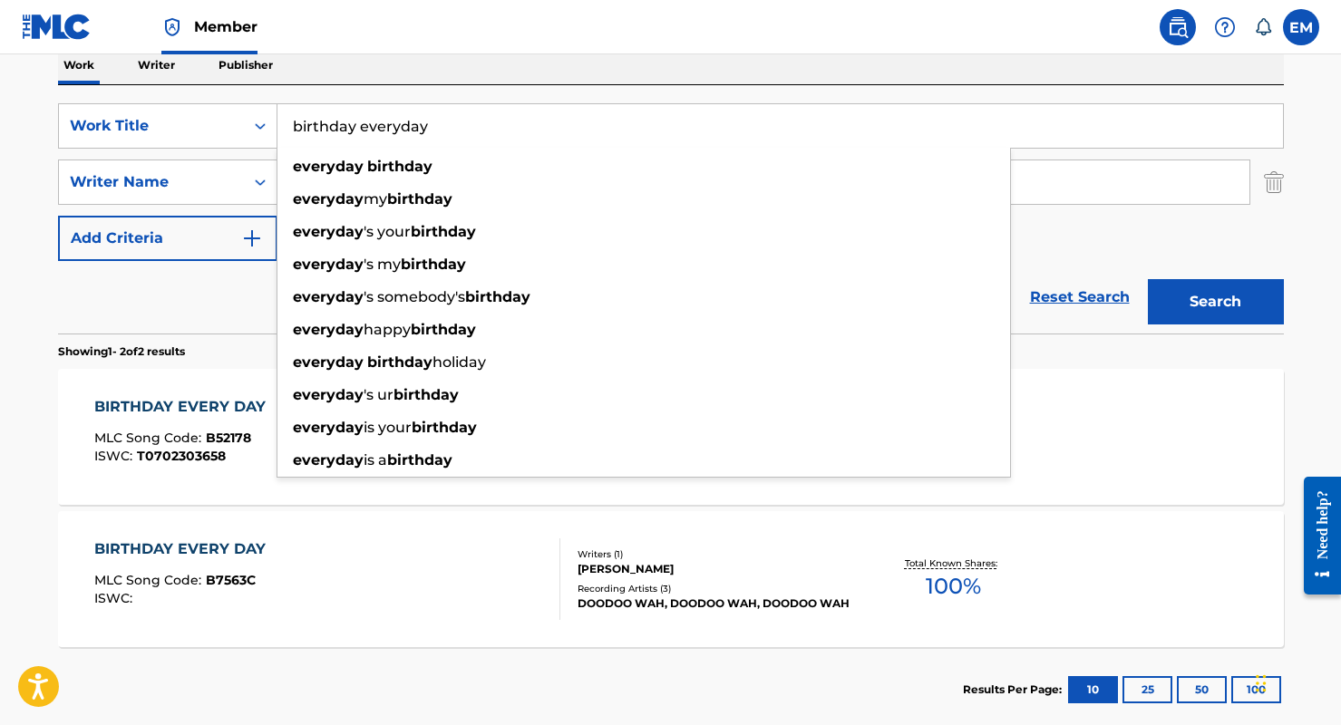
paste input "MEN'S CRISIS CENTER LIVE"
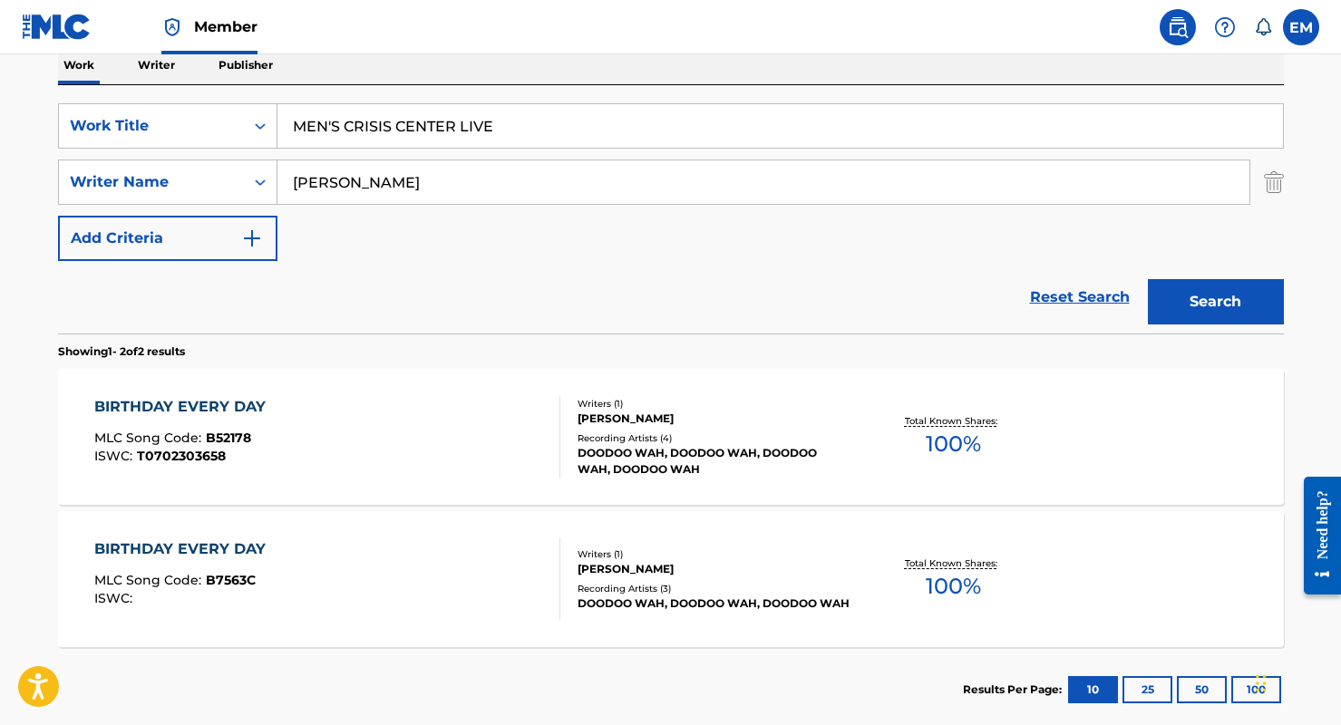
type input "MEN'S CRISIS CENTER LIVE"
click at [1219, 288] on button "Search" at bounding box center [1215, 301] width 136 height 45
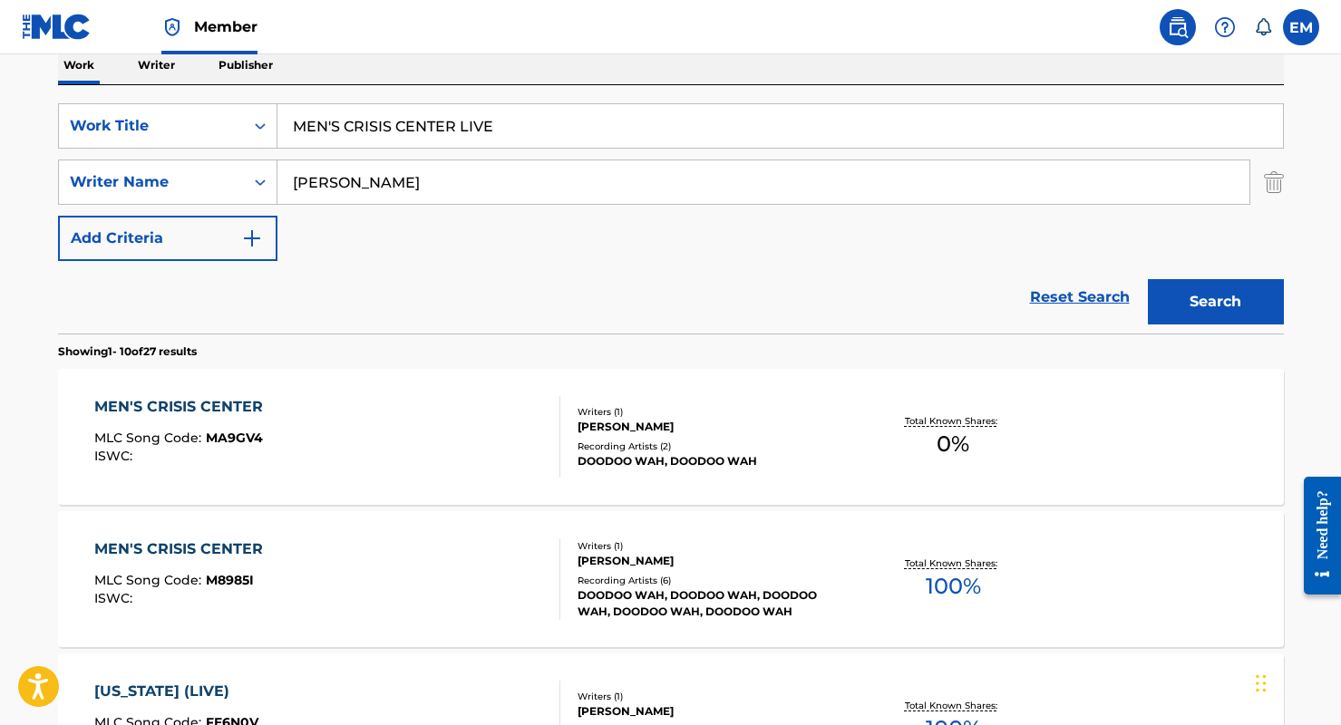
click at [407, 541] on div "MEN'S CRISIS CENTER MLC Song Code : M8985I ISWC :" at bounding box center [327, 579] width 466 height 82
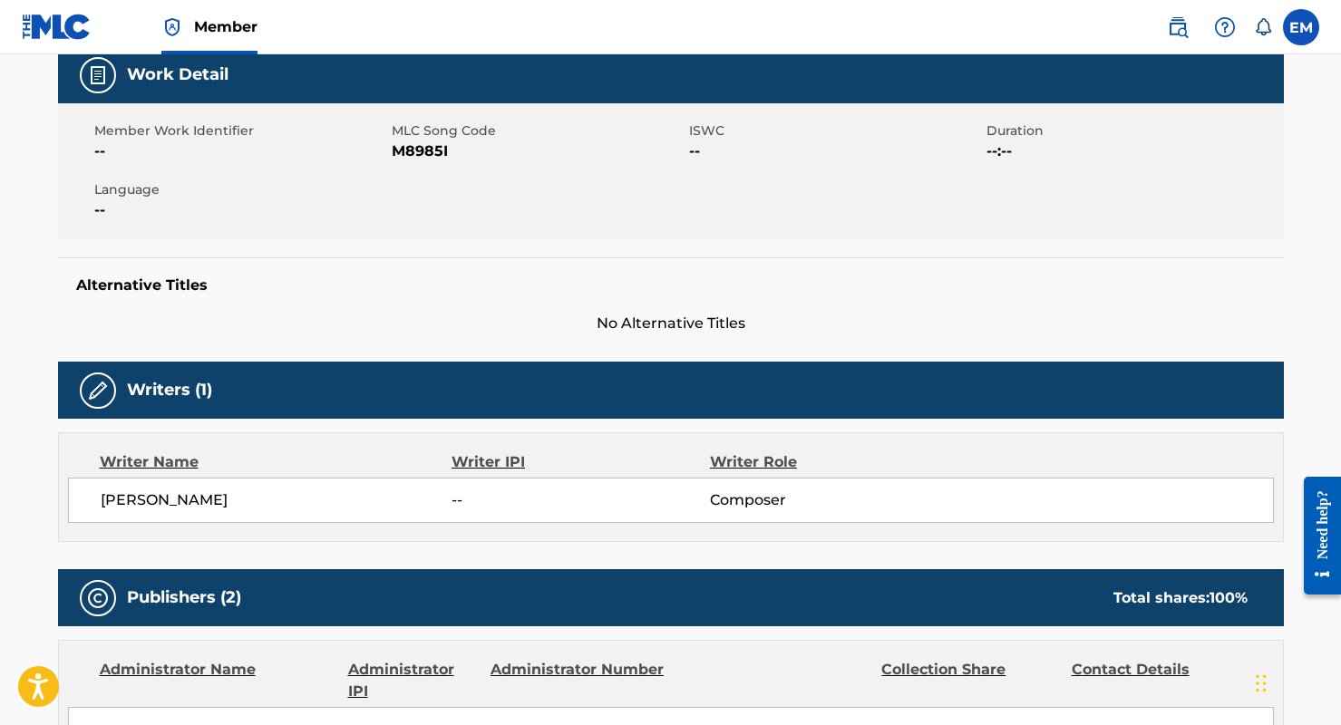
scroll to position [181, 0]
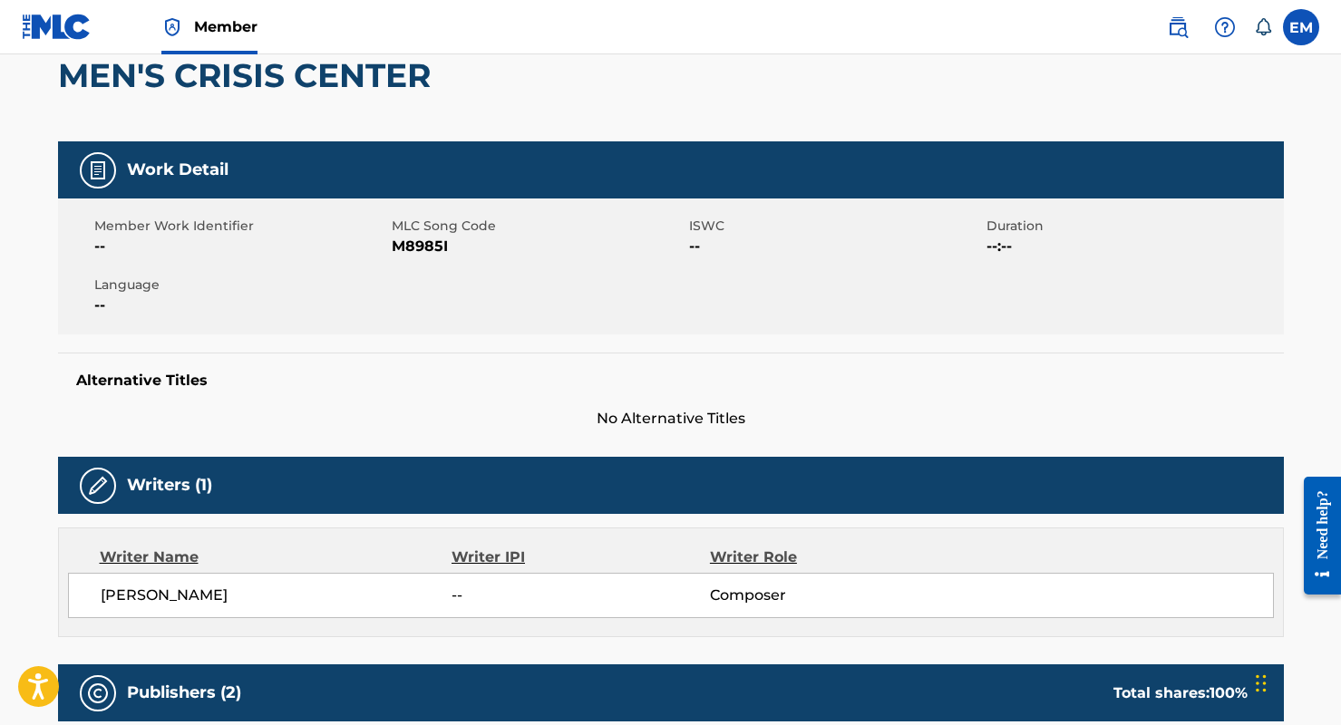
click at [424, 246] on span "M8985I" at bounding box center [538, 247] width 293 height 22
copy span "M8985I"
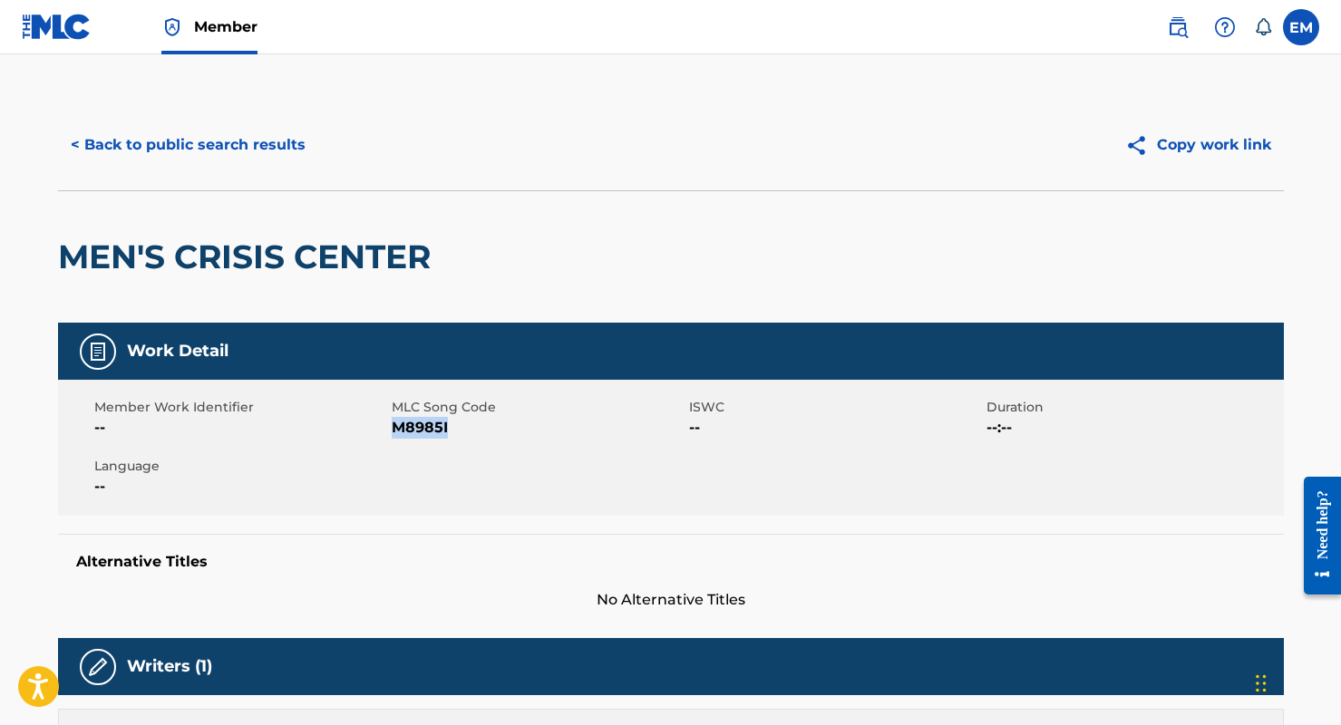
click at [202, 131] on button "< Back to public search results" at bounding box center [188, 144] width 260 height 45
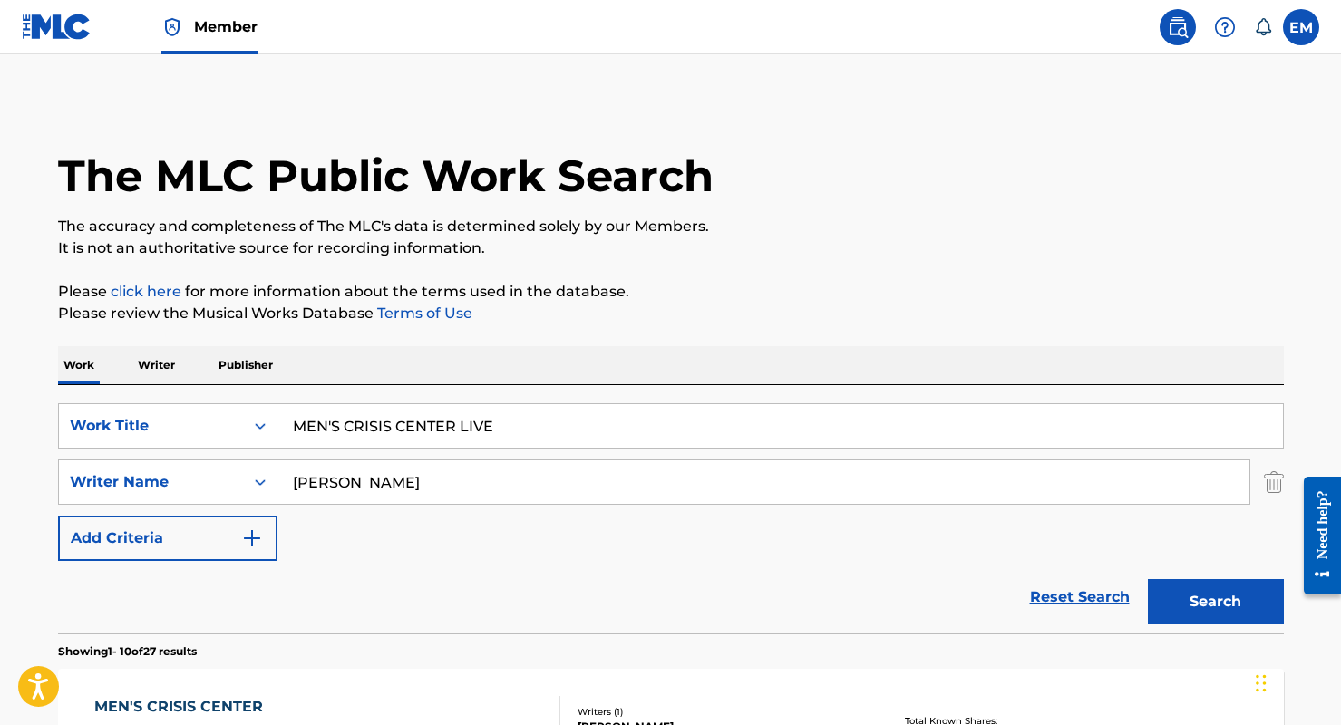
scroll to position [300, 0]
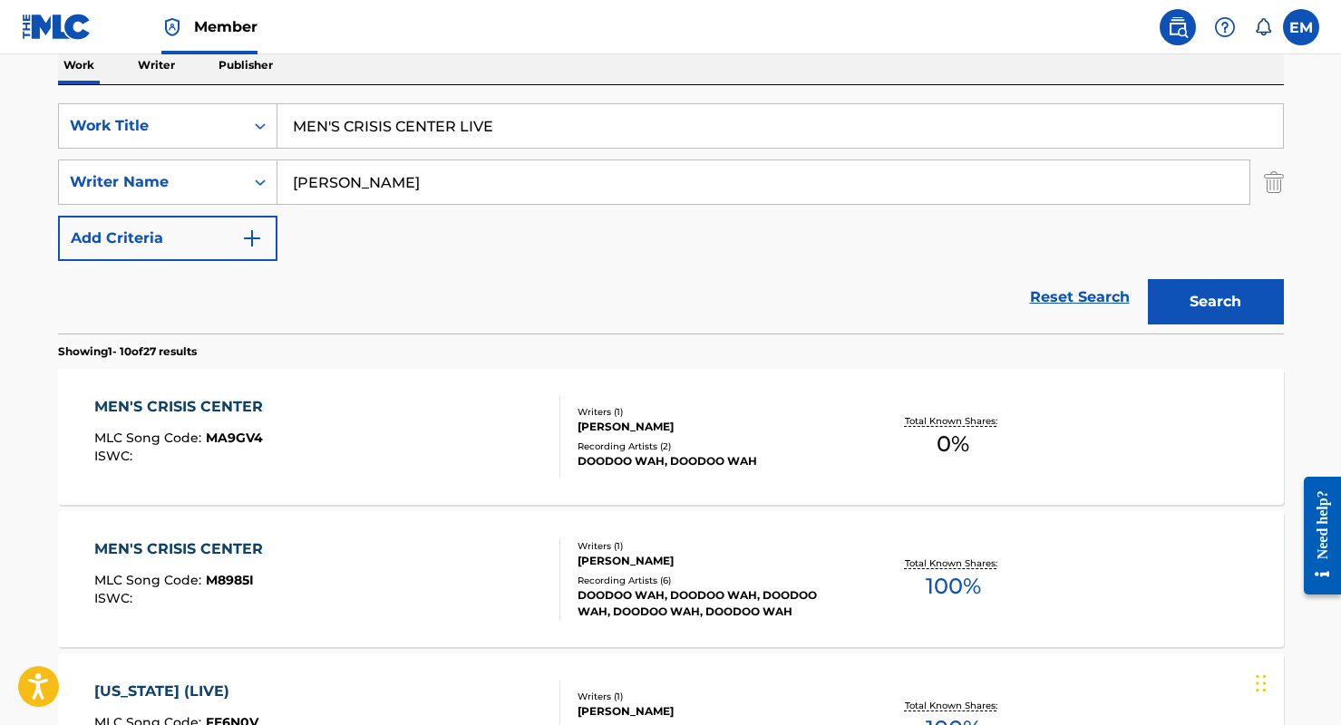
click at [294, 418] on div "MEN'S CRISIS CENTER MLC Song Code : MA9GV4 ISWC :" at bounding box center [327, 437] width 466 height 82
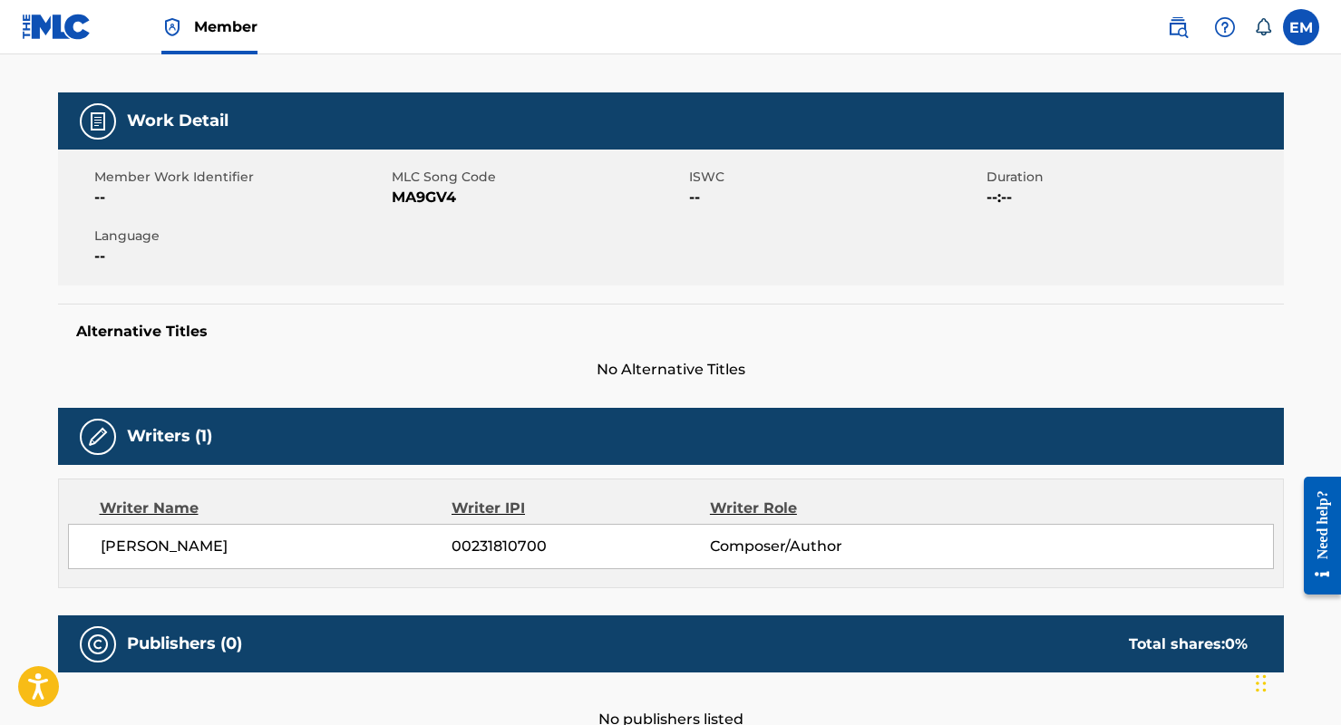
scroll to position [181, 0]
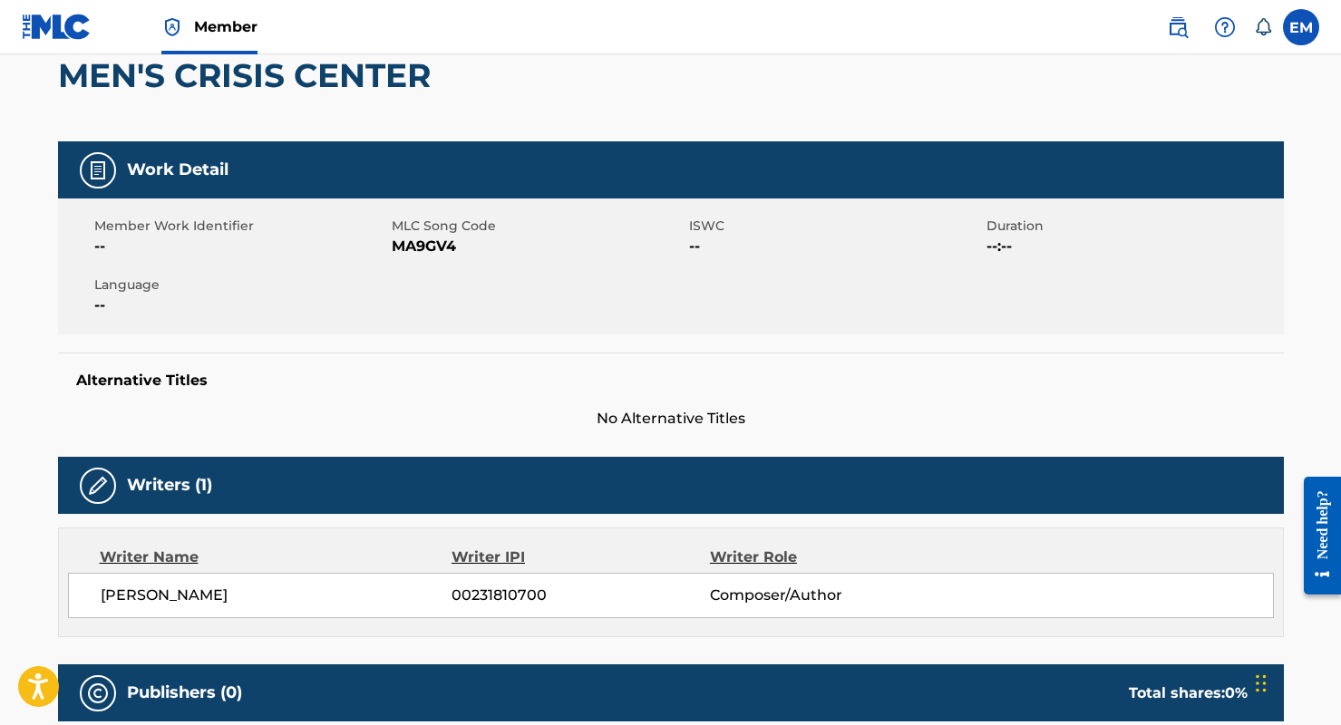
click at [440, 246] on span "MA9GV4" at bounding box center [538, 247] width 293 height 22
copy span "MA9GV4"
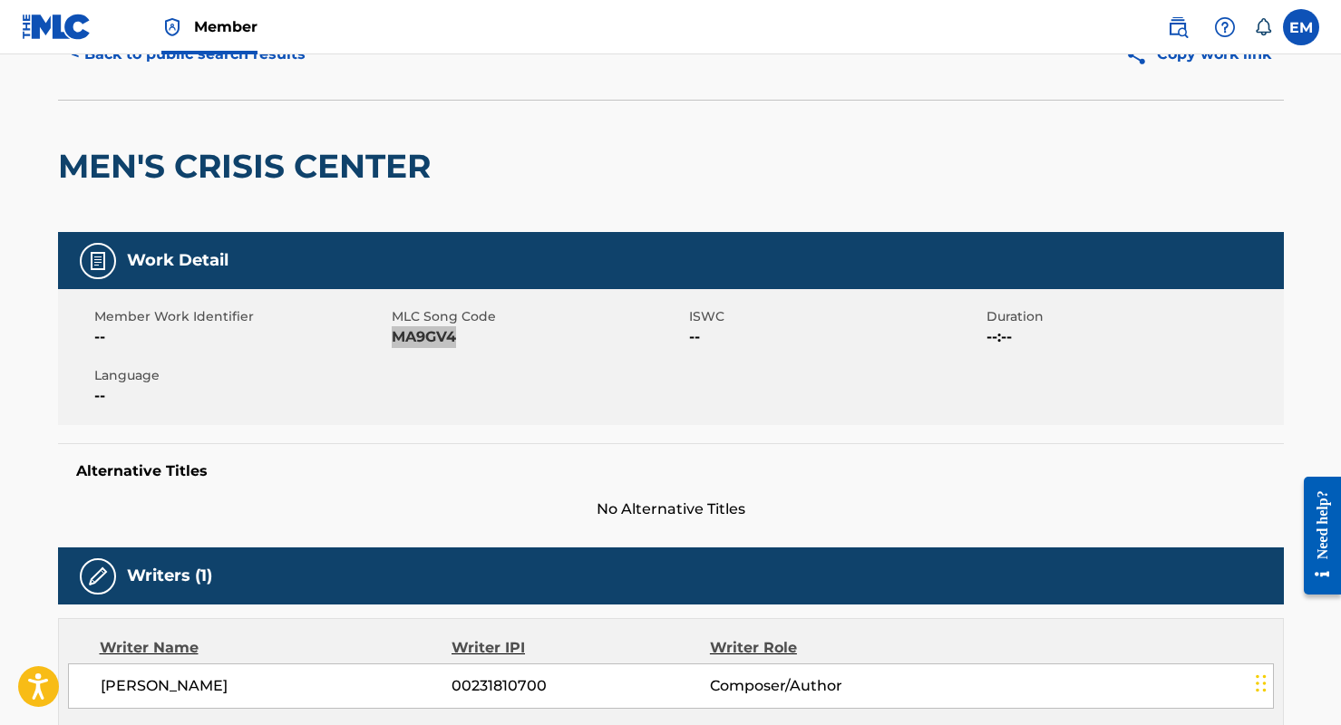
scroll to position [0, 0]
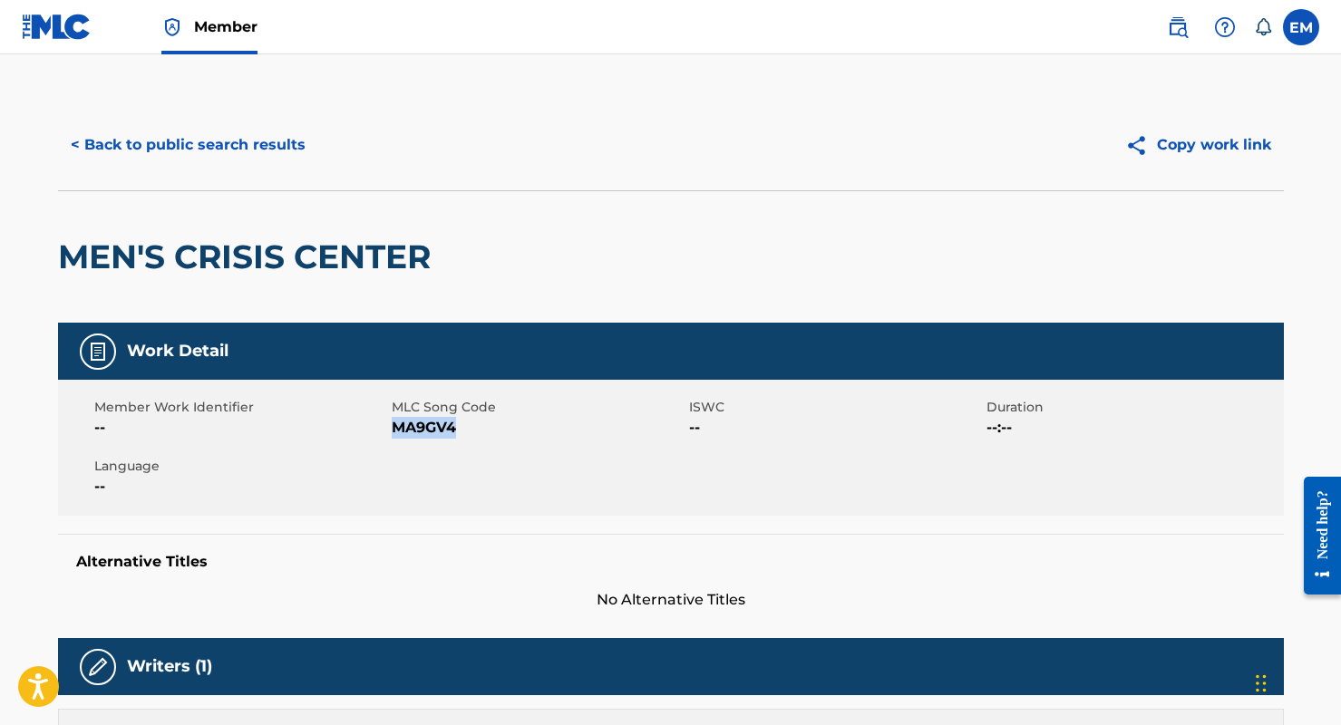
click at [189, 137] on button "< Back to public search results" at bounding box center [188, 144] width 260 height 45
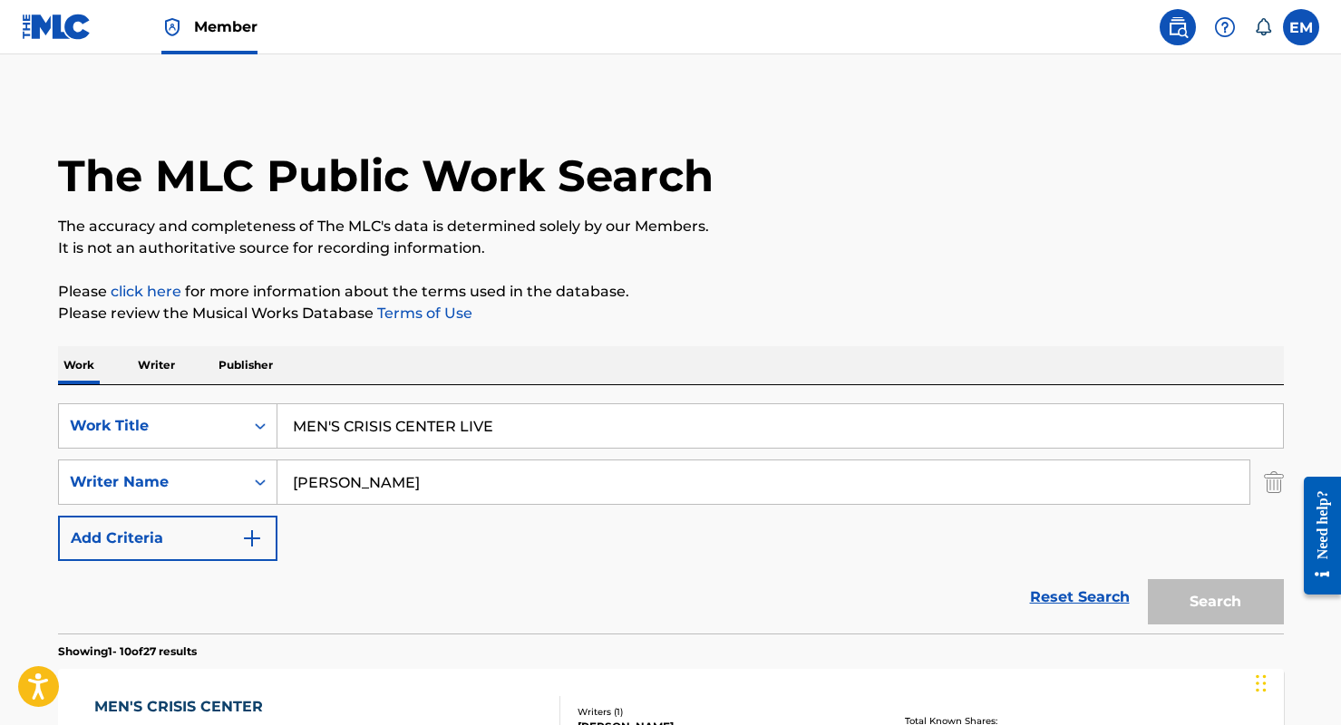
scroll to position [300, 0]
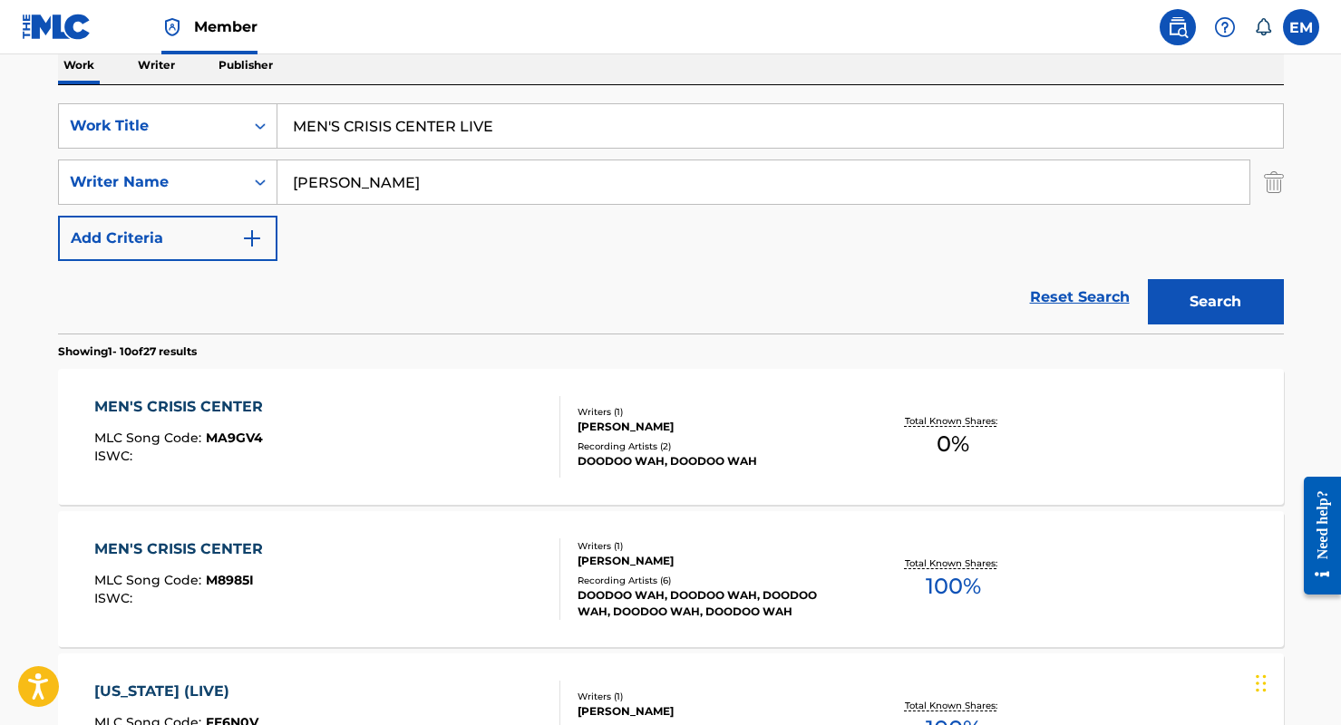
click at [422, 131] on input "MEN'S CRISIS CENTER LIVE" at bounding box center [779, 126] width 1005 height 44
paste input "ODOR IN THE COURT"
type input "ODOR IN THE COURT LIVE"
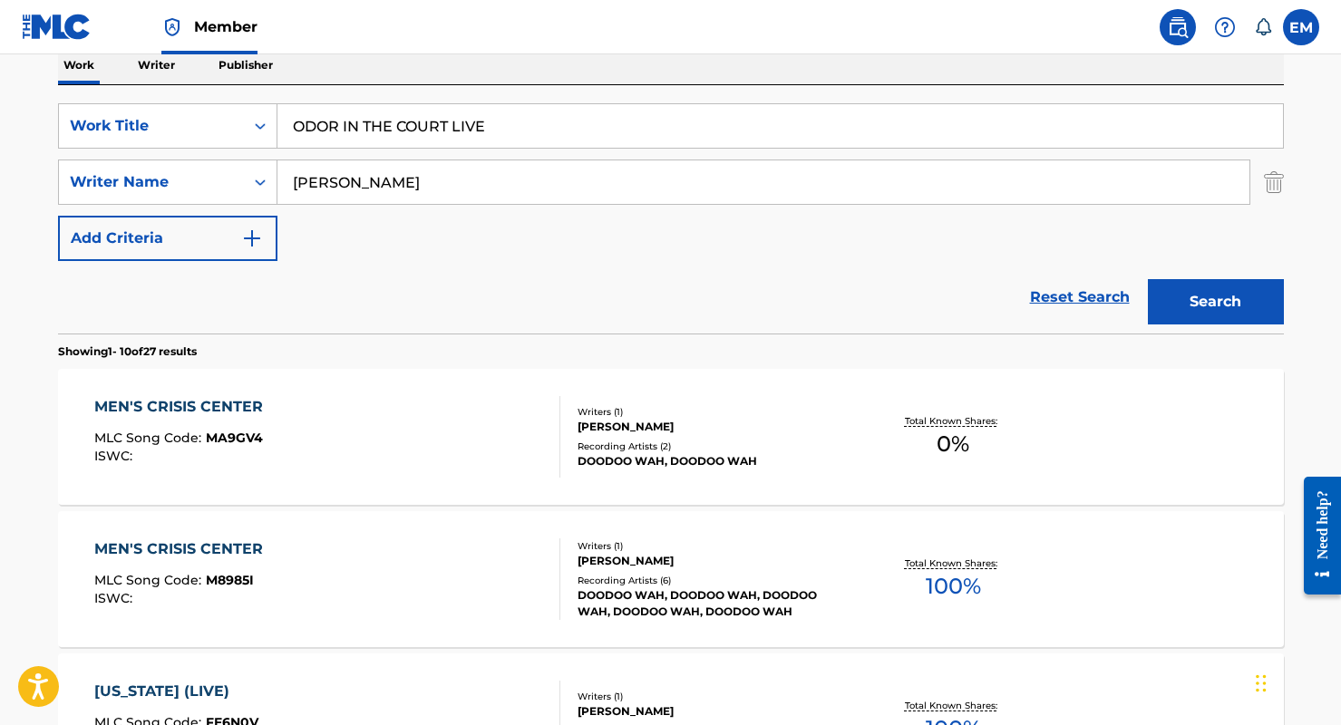
click at [1257, 304] on button "Search" at bounding box center [1215, 301] width 136 height 45
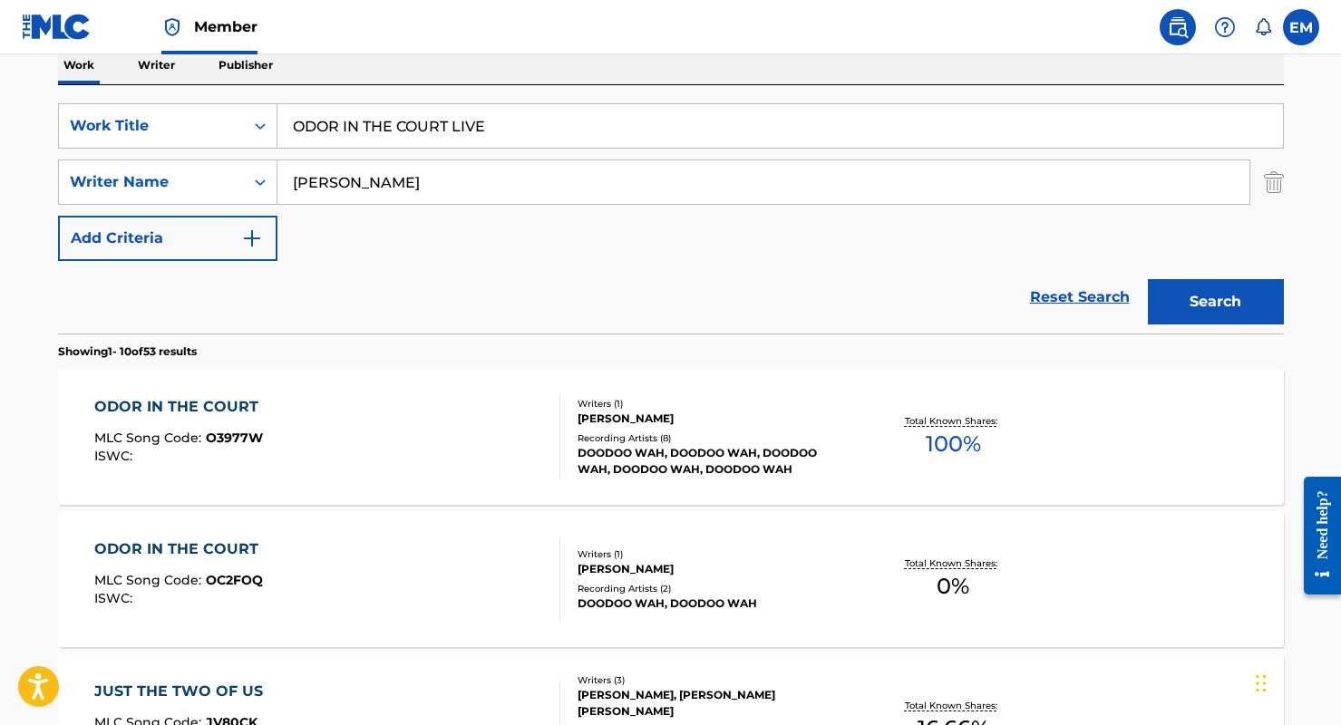
click at [402, 428] on div "ODOR IN THE COURT MLC Song Code : O3977W ISWC :" at bounding box center [327, 437] width 466 height 82
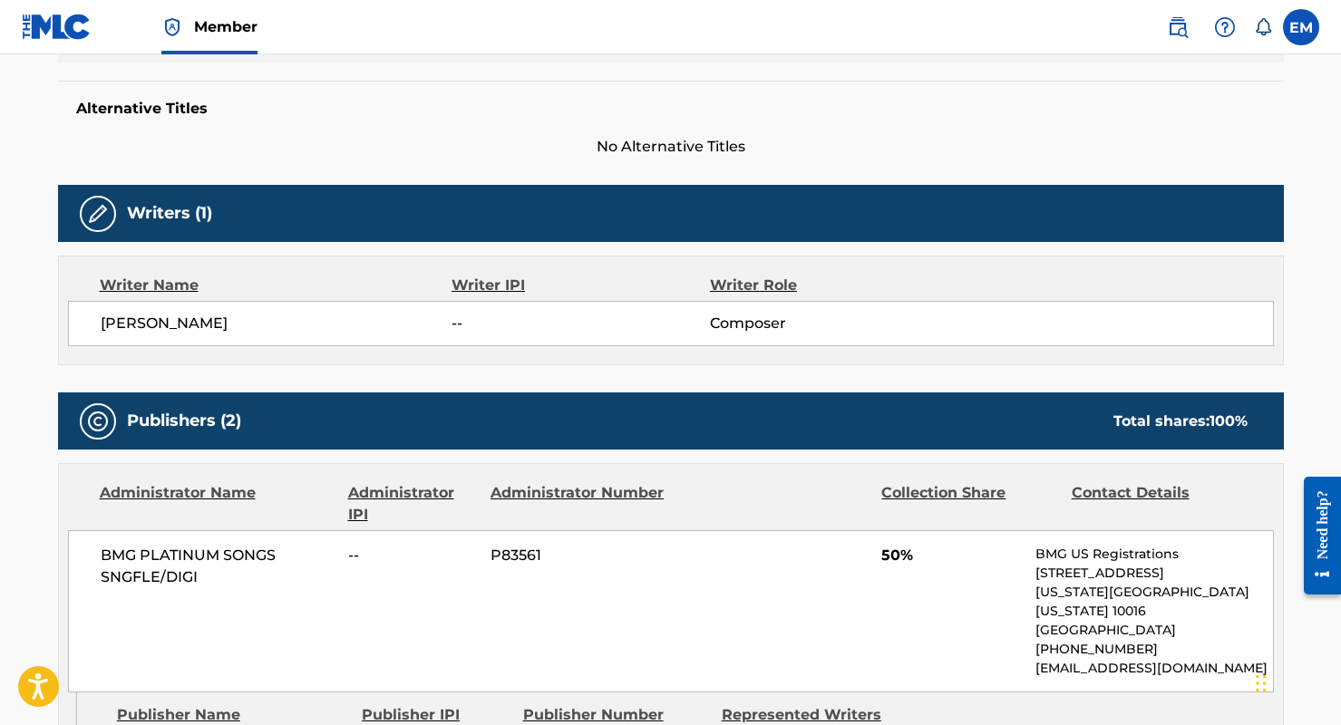
scroll to position [181, 0]
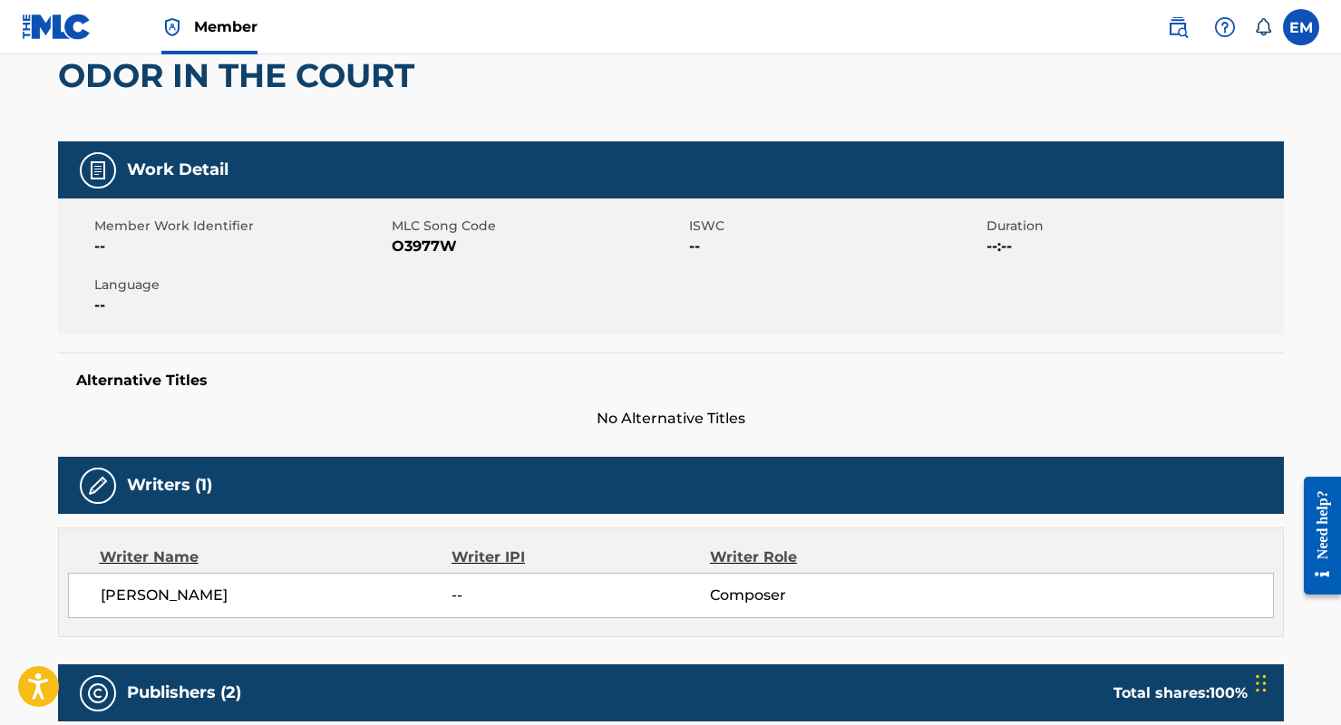
click at [412, 237] on span "O3977W" at bounding box center [538, 247] width 293 height 22
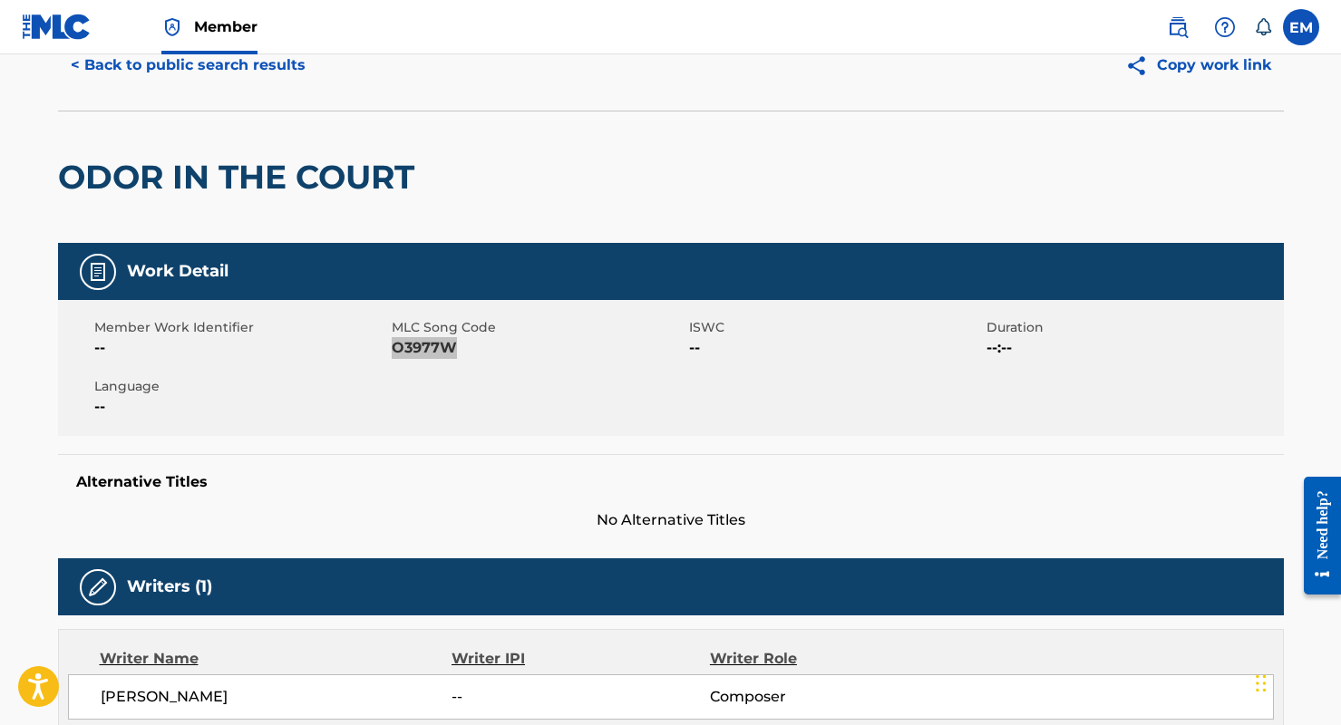
scroll to position [0, 0]
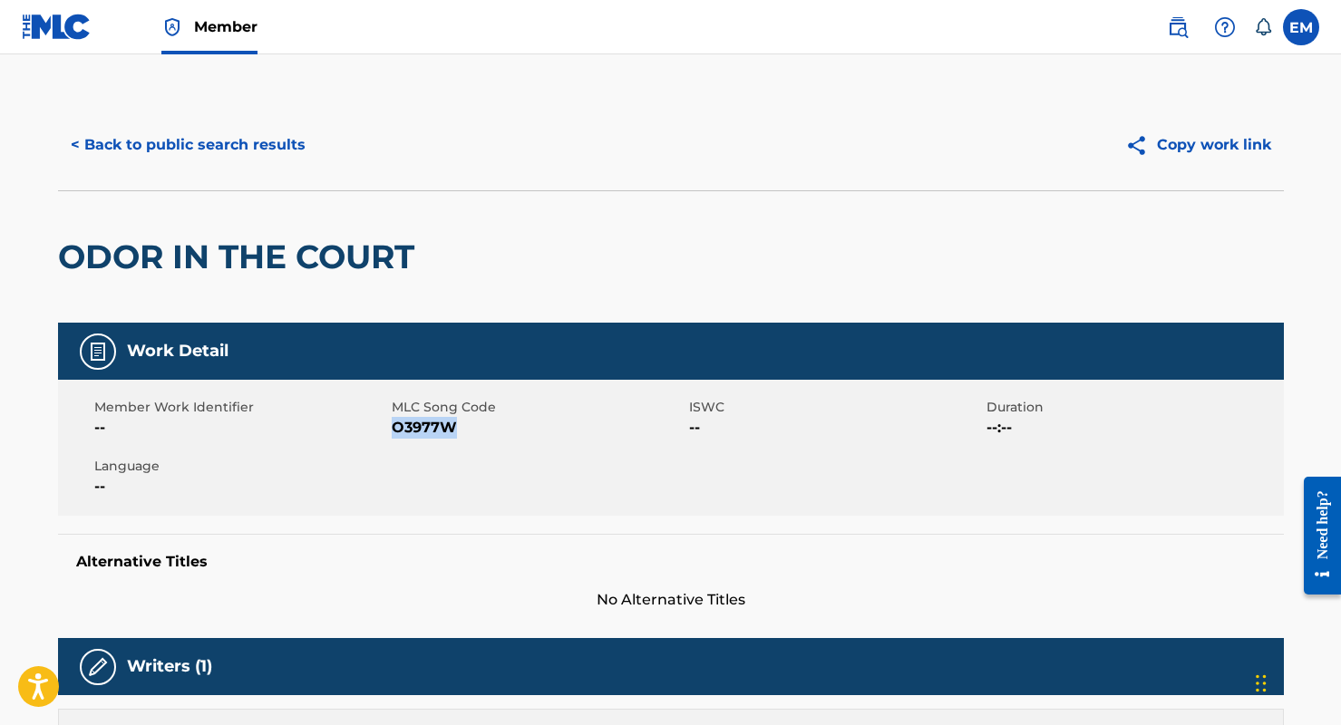
click at [220, 133] on button "< Back to public search results" at bounding box center [188, 144] width 260 height 45
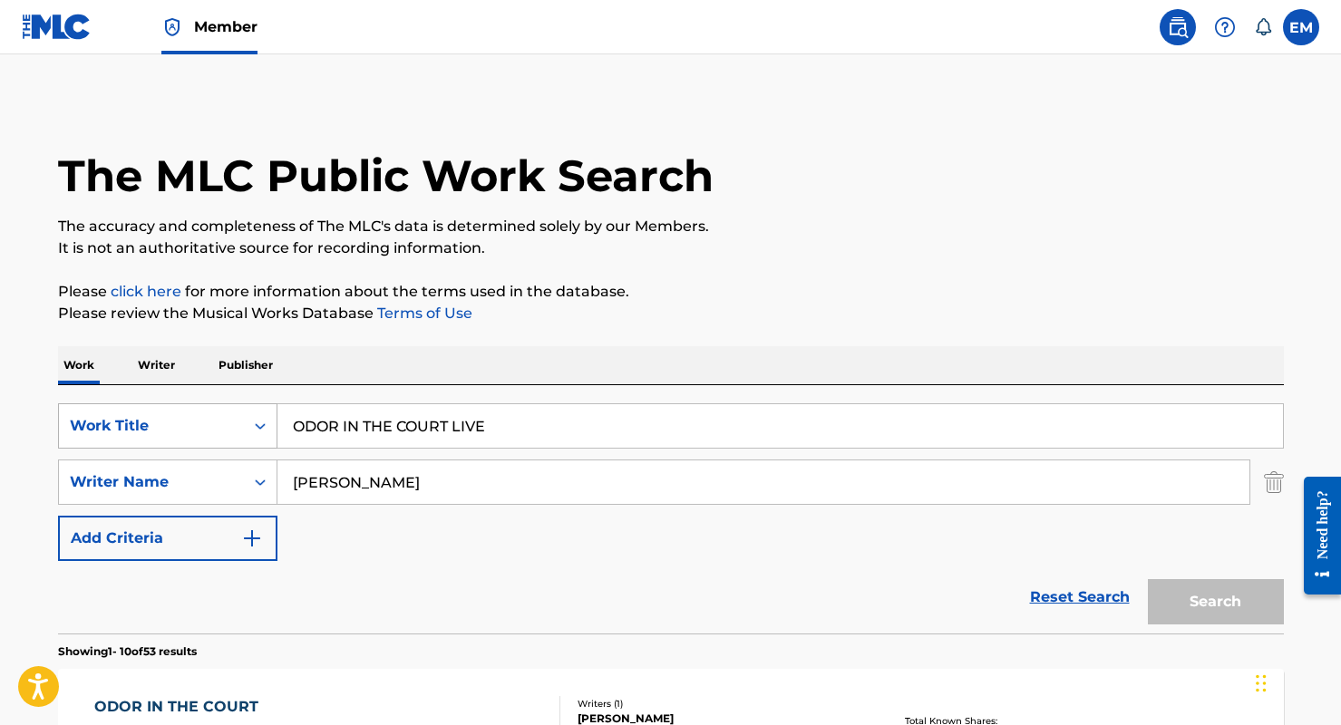
scroll to position [300, 0]
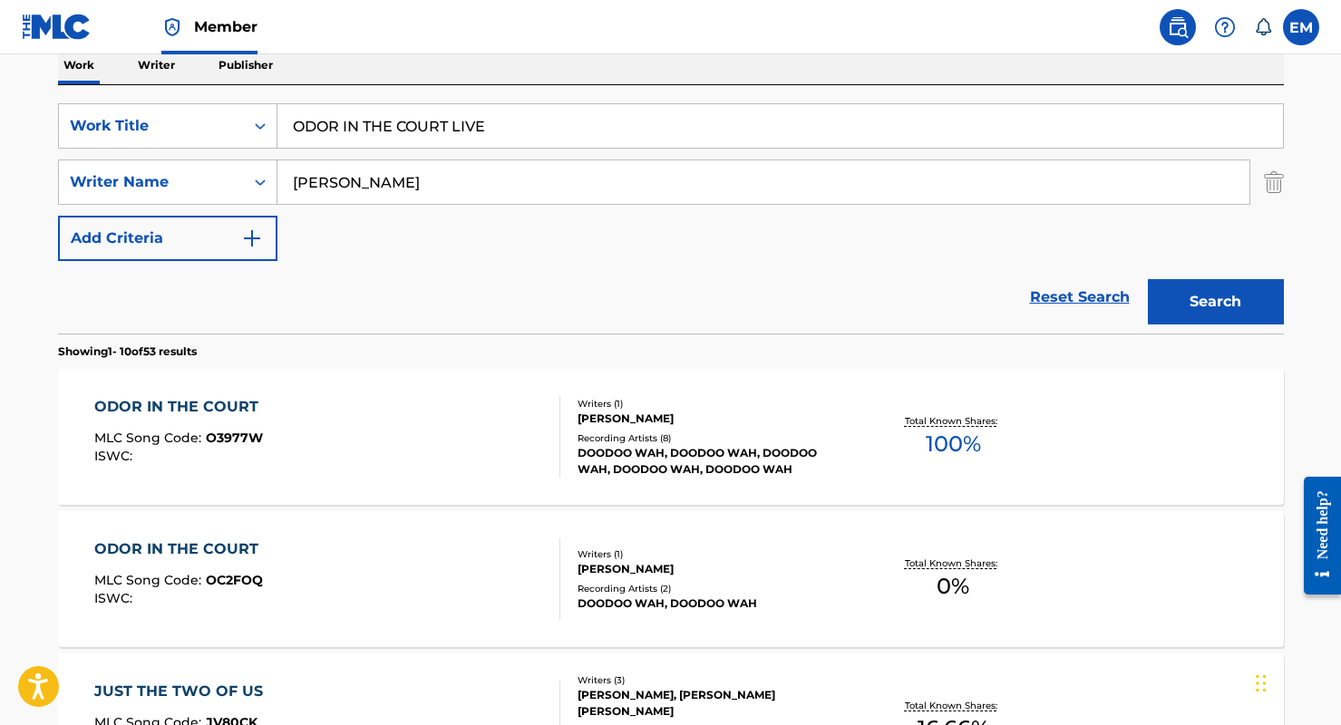
click at [322, 573] on div "ODOR IN THE COURT MLC Song Code : OC2FOQ ISWC :" at bounding box center [327, 579] width 466 height 82
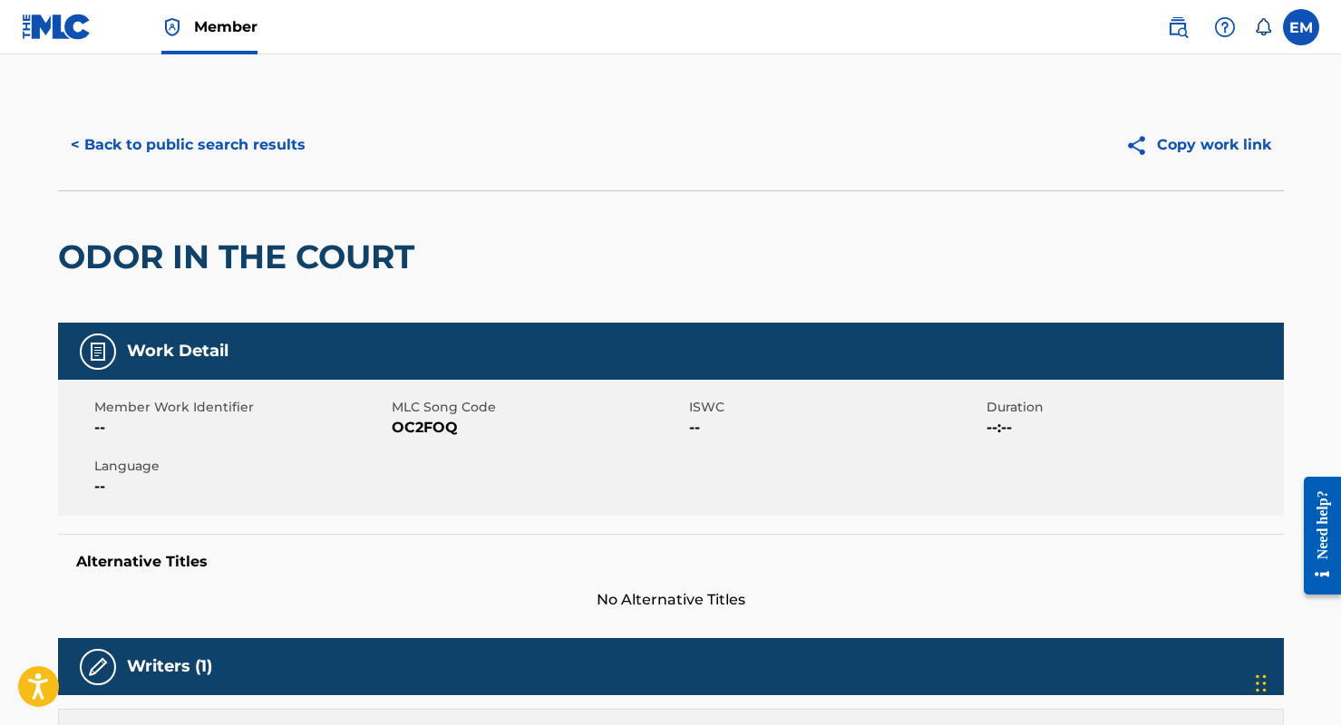
click at [416, 427] on span "OC2FOQ" at bounding box center [538, 428] width 293 height 22
click at [126, 143] on button "< Back to public search results" at bounding box center [188, 144] width 260 height 45
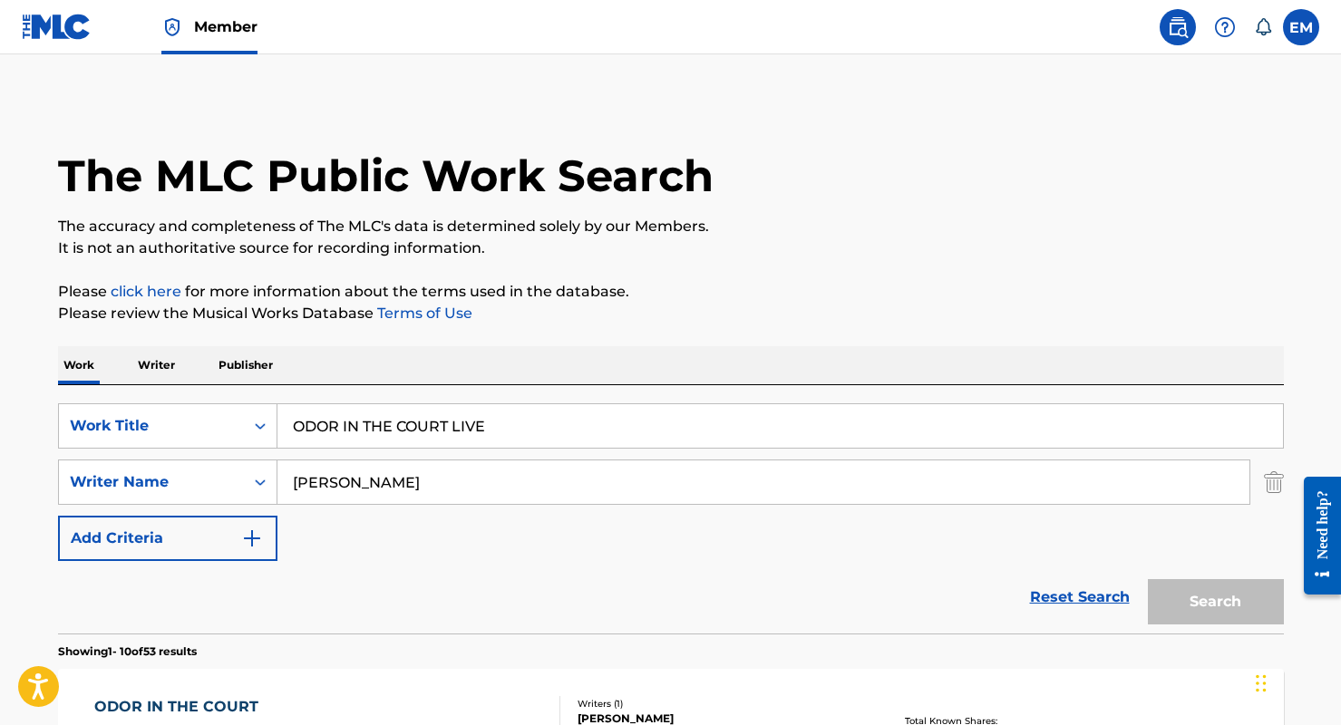
scroll to position [300, 0]
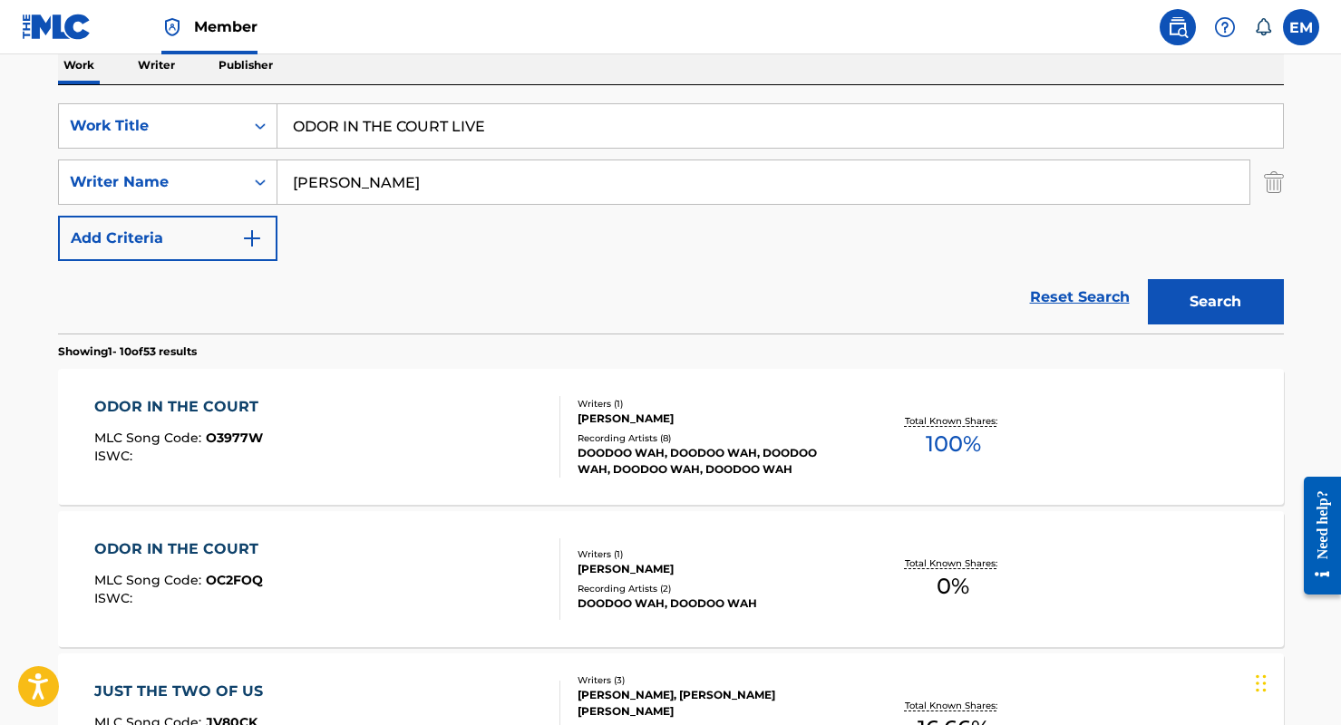
click at [368, 127] on input "ODOR IN THE COURT LIVE" at bounding box center [779, 126] width 1005 height 44
click at [461, 136] on input "ODOR IN THE COURT LIVE" at bounding box center [779, 126] width 1005 height 44
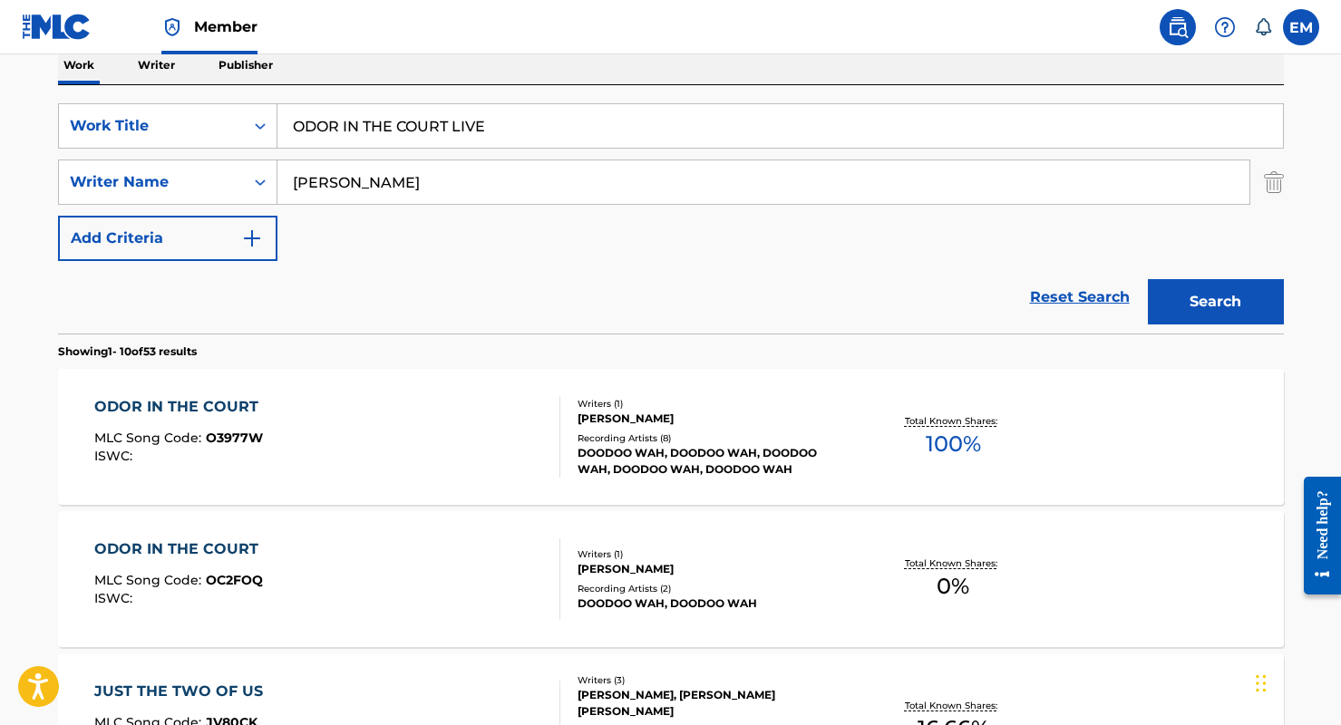
click at [461, 136] on input "ODOR IN THE COURT LIVE" at bounding box center [779, 126] width 1005 height 44
paste input "SINCE MY BABY TURNED [DEMOGRAPHIC_DATA]"
type input "SINCE MY BABY TURNED [DEMOGRAPHIC_DATA] LIVE"
click at [1224, 291] on button "Search" at bounding box center [1215, 301] width 136 height 45
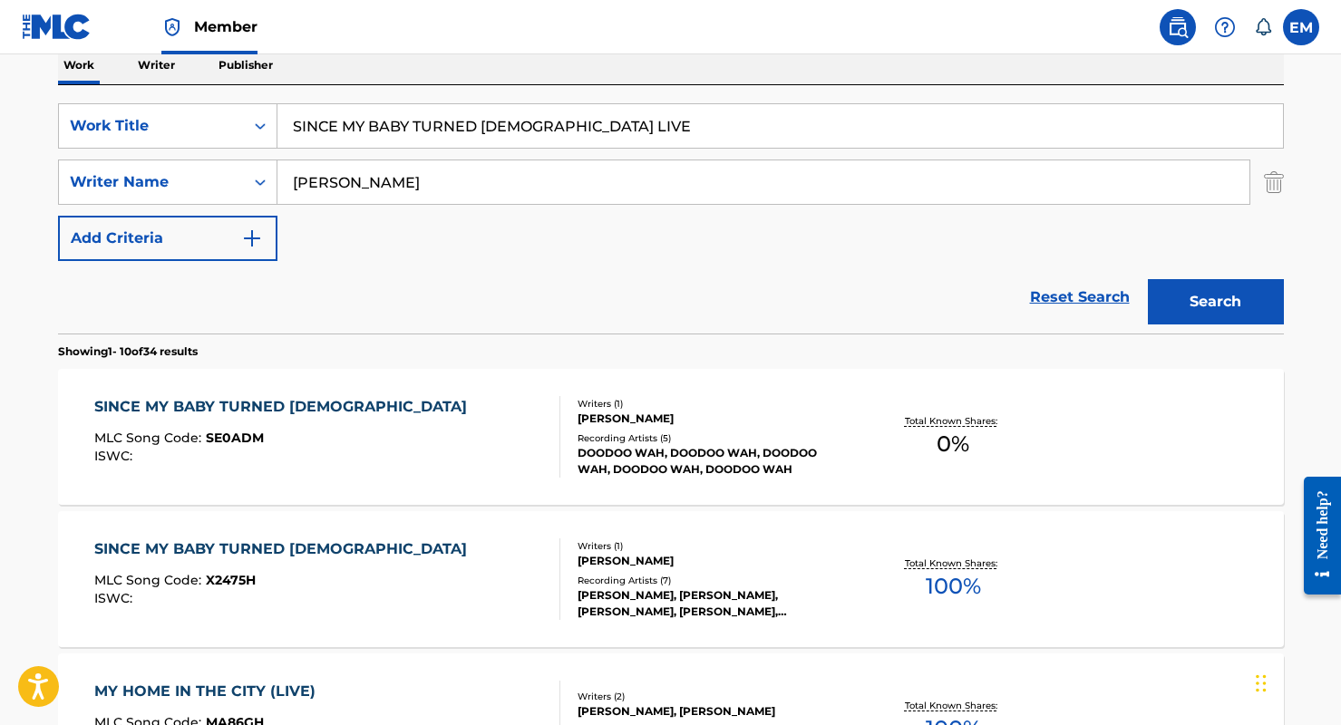
click at [432, 455] on div "SINCE MY BABY TURNED [DEMOGRAPHIC_DATA] MLC Song Code : SE0ADM ISWC :" at bounding box center [327, 437] width 466 height 82
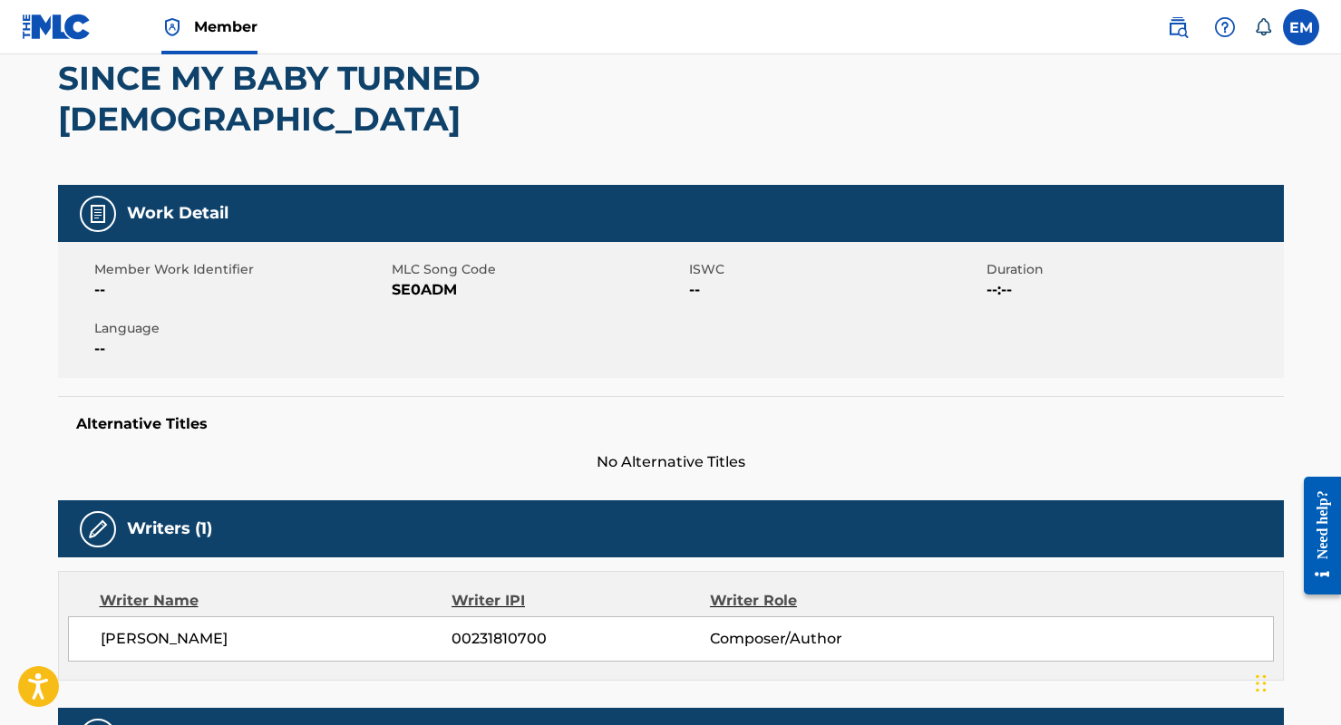
scroll to position [91, 0]
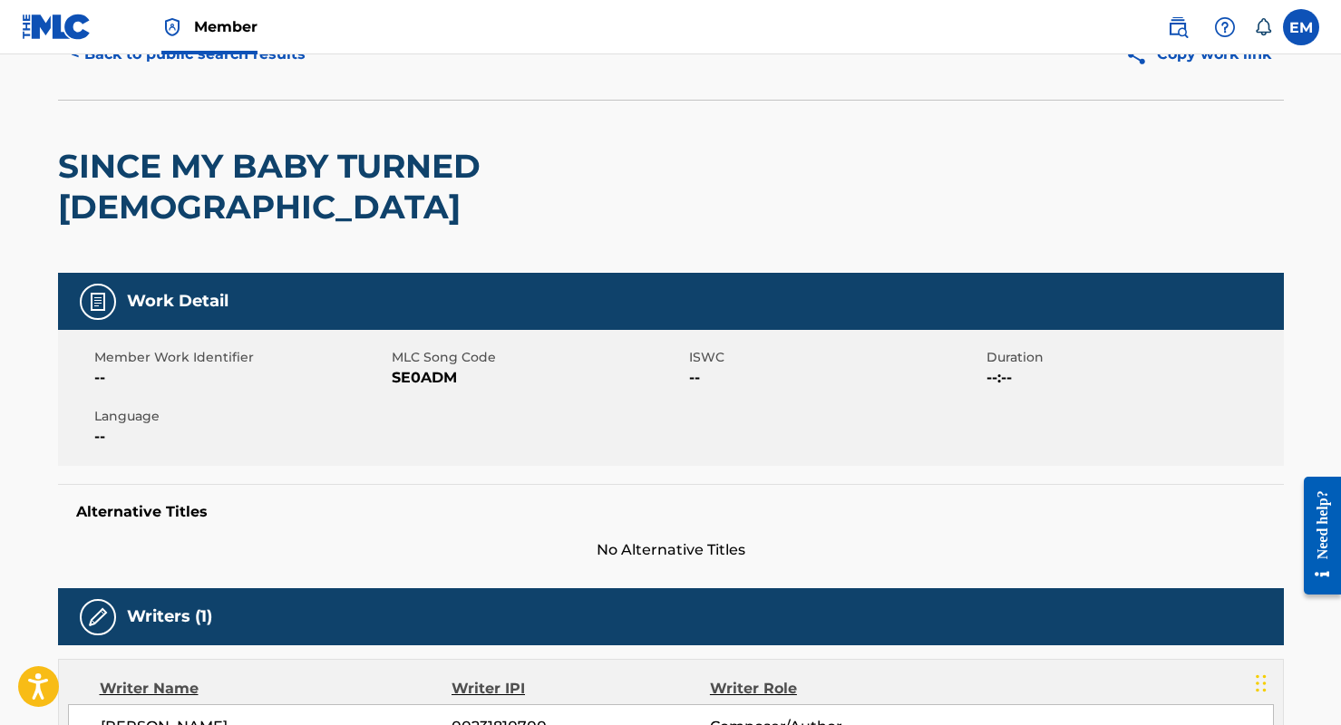
click at [404, 348] on span "MLC Song Code" at bounding box center [538, 357] width 293 height 19
click at [403, 367] on span "SE0ADM" at bounding box center [538, 378] width 293 height 22
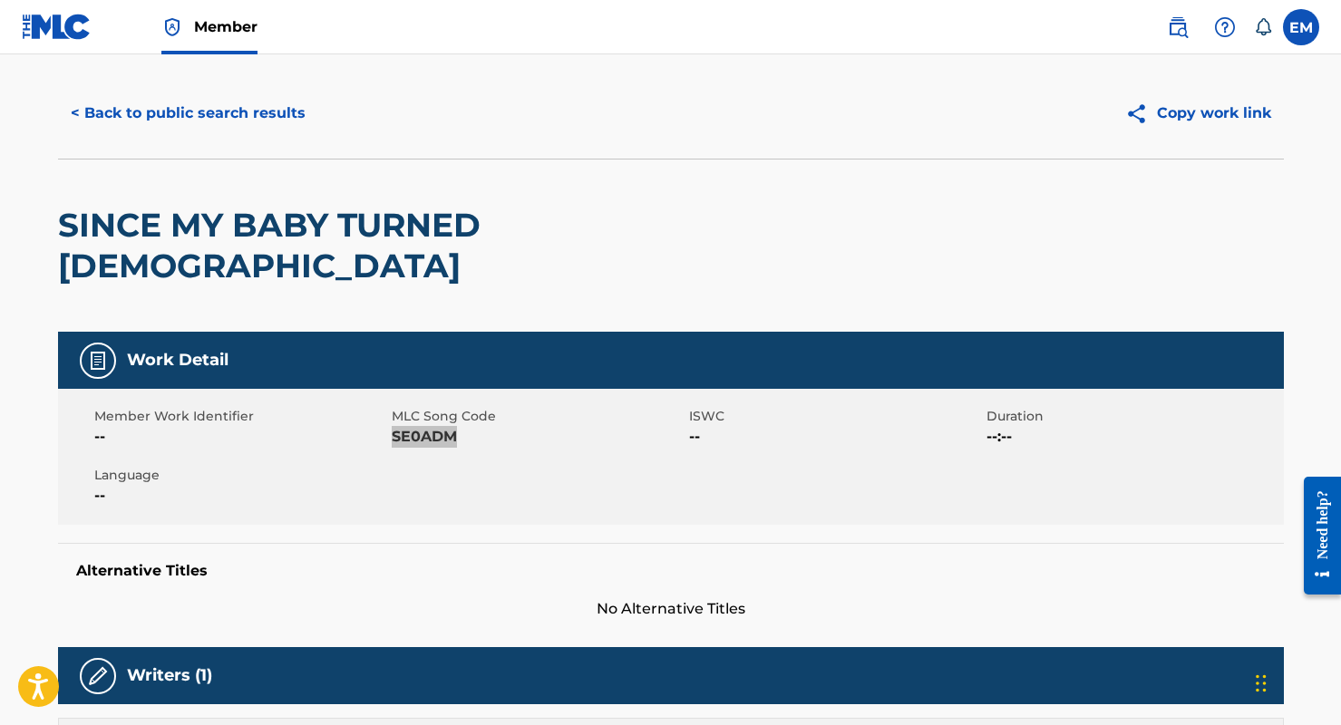
scroll to position [0, 0]
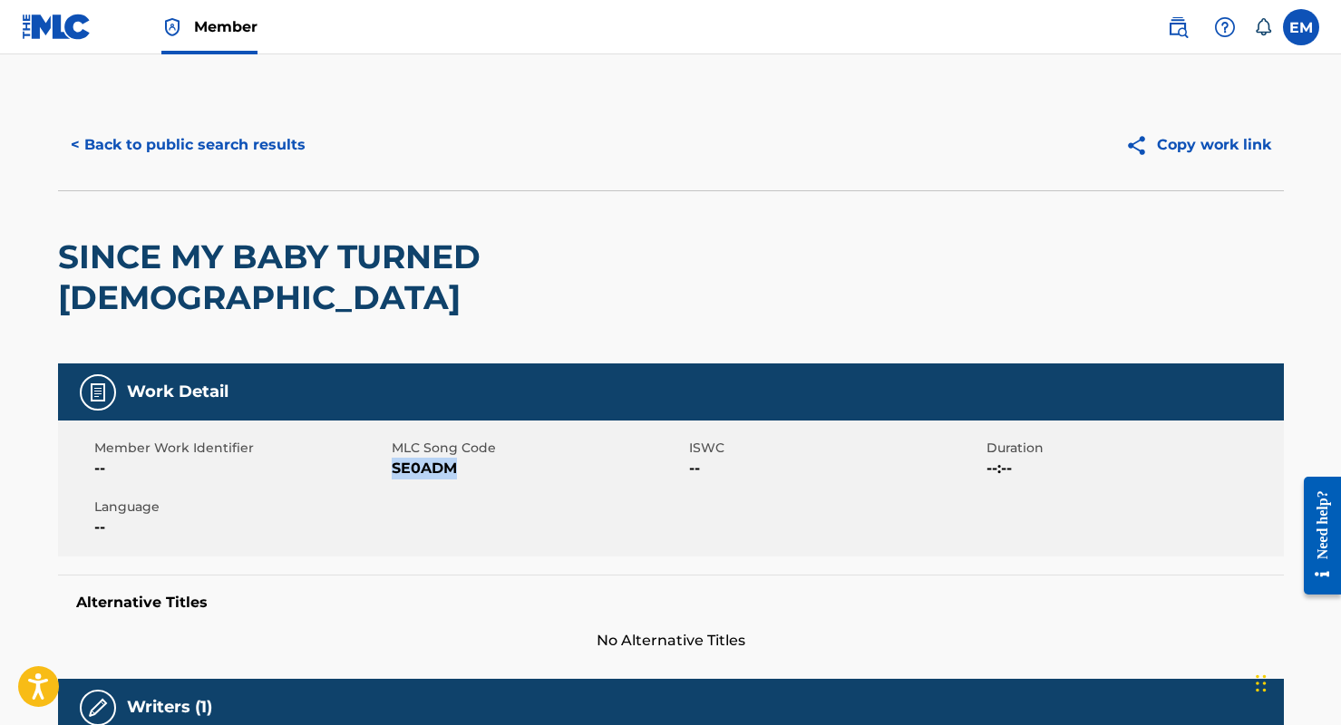
click at [153, 140] on button "< Back to public search results" at bounding box center [188, 144] width 260 height 45
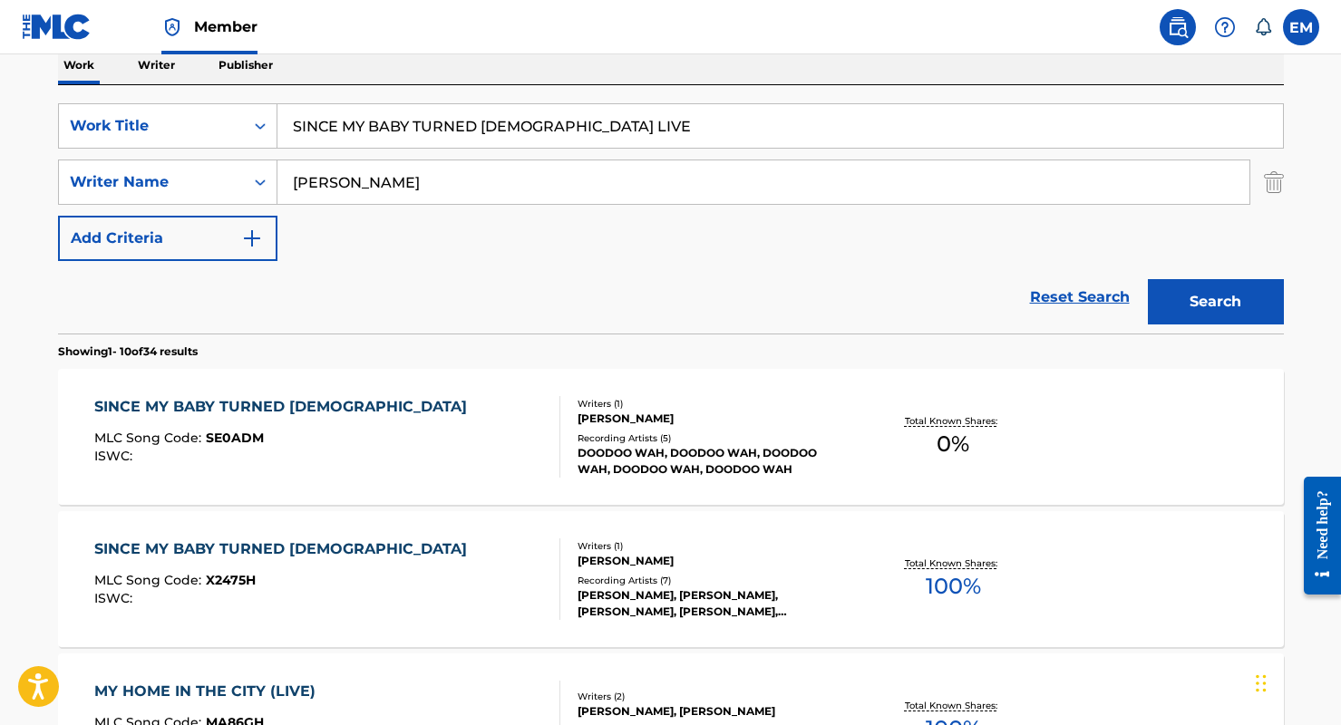
click at [400, 444] on div "SINCE MY BABY TURNED [DEMOGRAPHIC_DATA] MLC Song Code : SE0ADM ISWC :" at bounding box center [327, 437] width 466 height 82
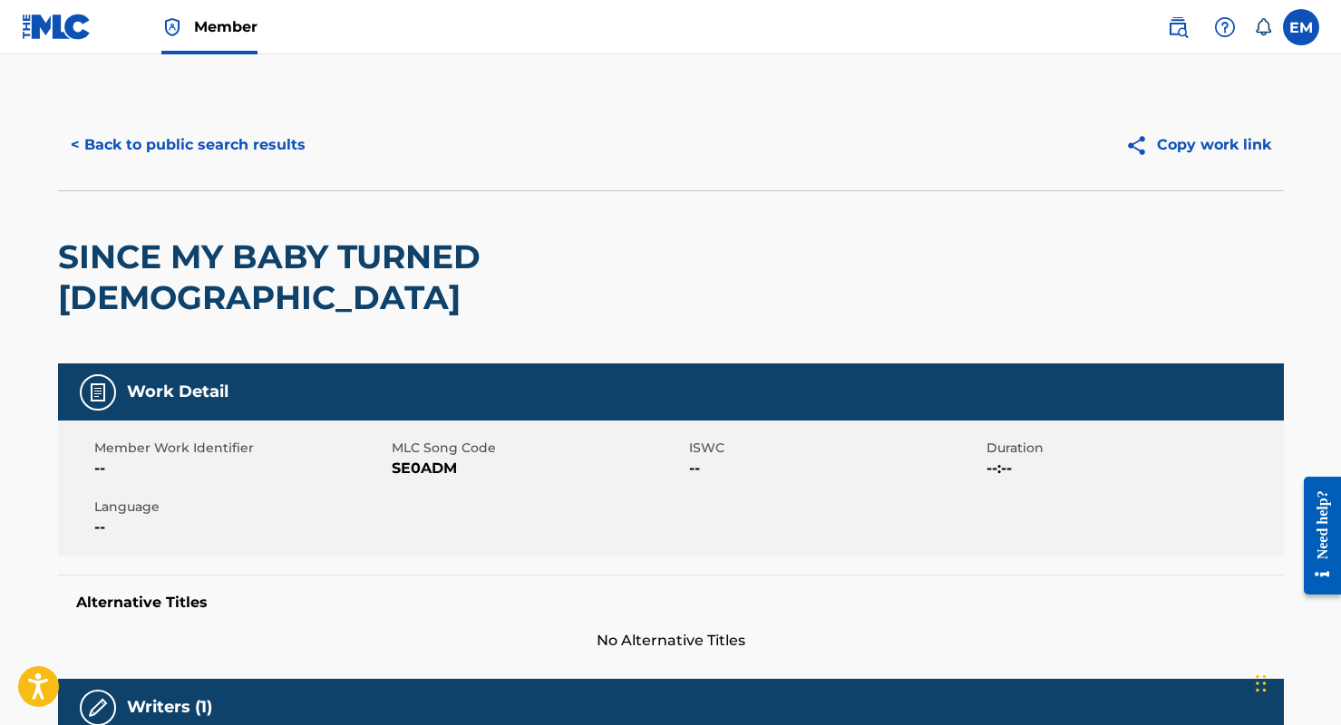
click at [155, 138] on button "< Back to public search results" at bounding box center [188, 144] width 260 height 45
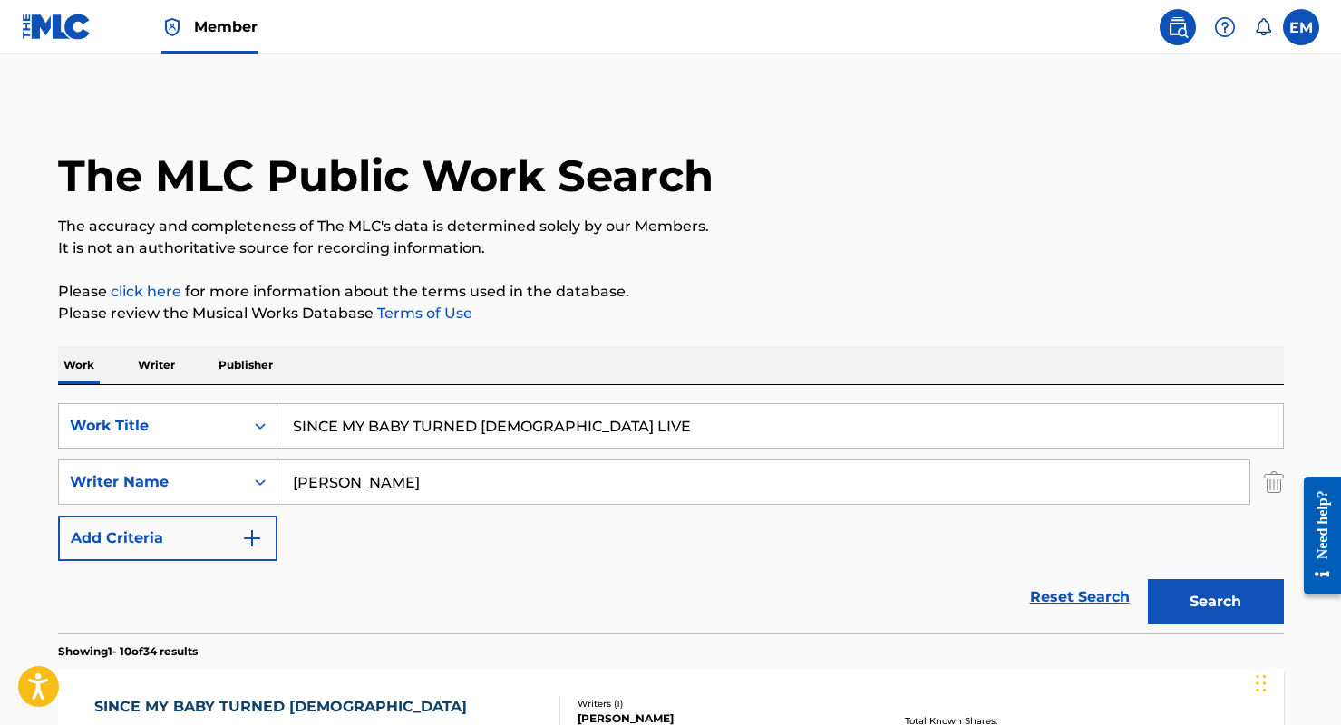
scroll to position [300, 0]
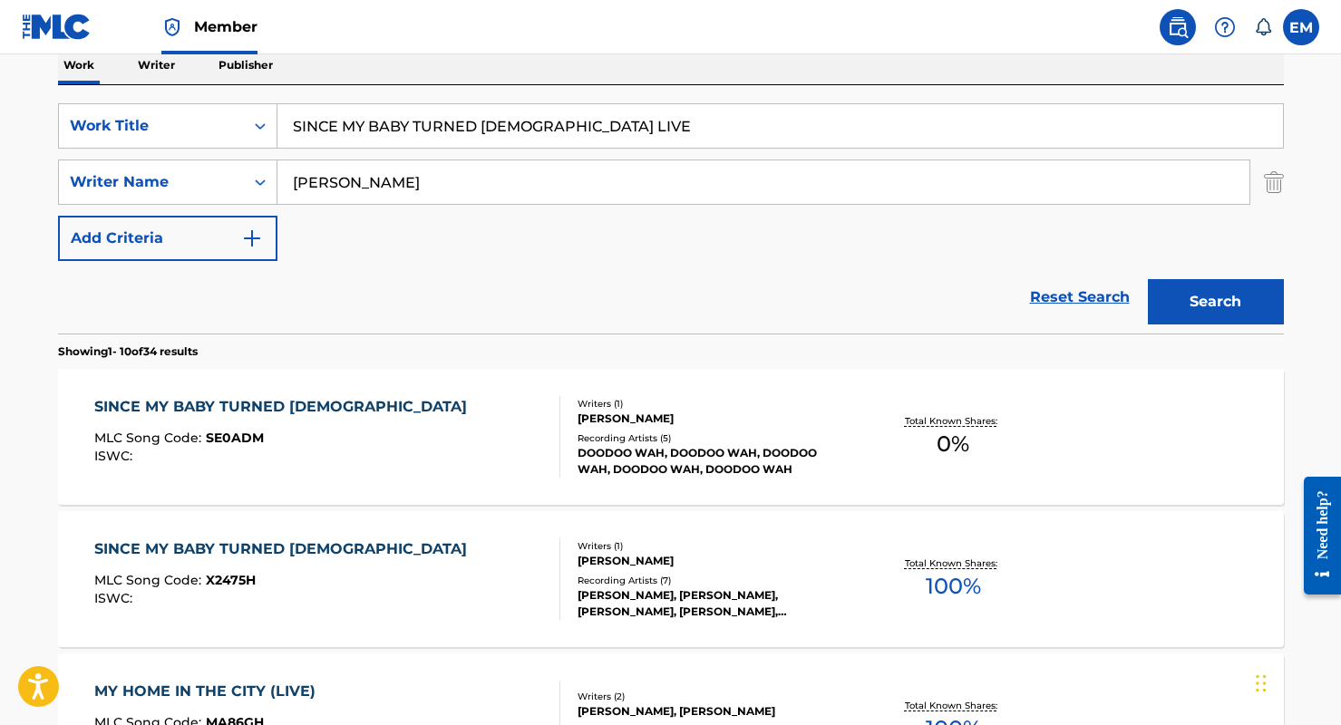
click at [348, 586] on div "SINCE MY BABY TURNED [DEMOGRAPHIC_DATA] MLC Song Code : X2475H ISWC :" at bounding box center [327, 579] width 466 height 82
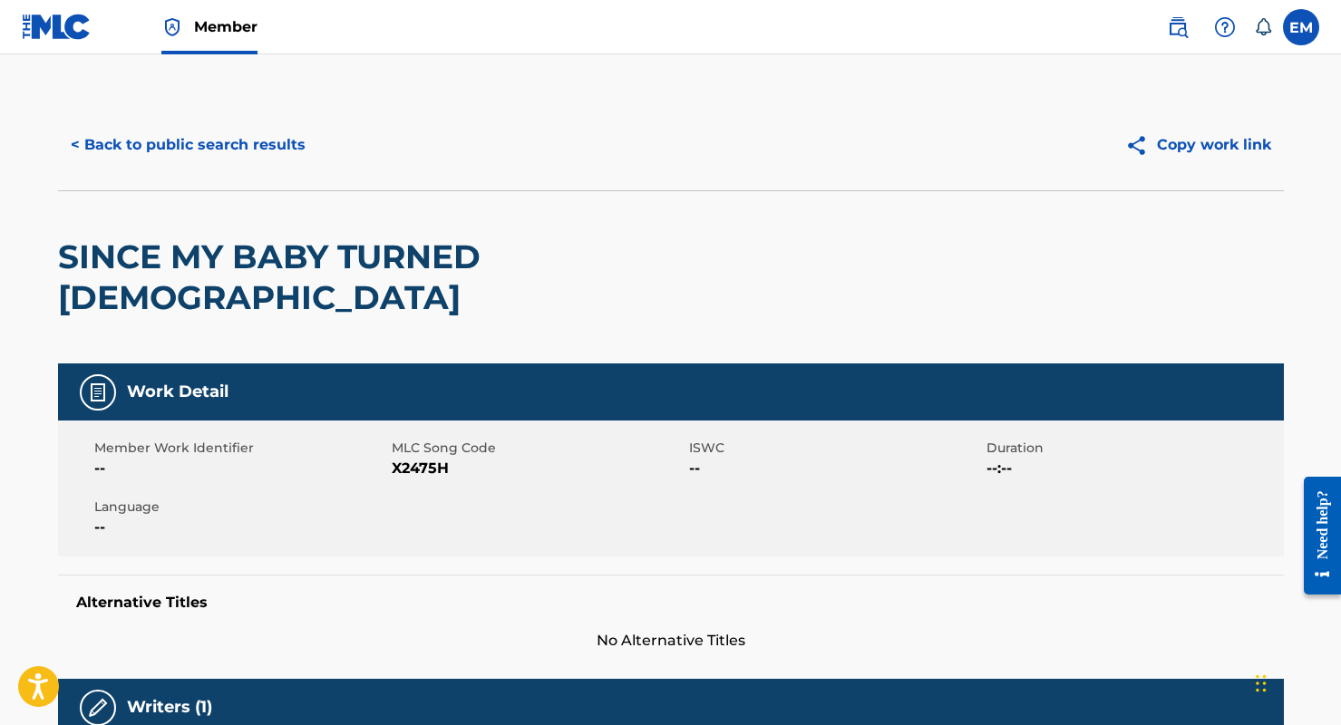
click at [421, 458] on span "X2475H" at bounding box center [538, 469] width 293 height 22
click at [422, 458] on span "X2475H" at bounding box center [538, 469] width 293 height 22
click at [131, 132] on button "< Back to public search results" at bounding box center [188, 144] width 260 height 45
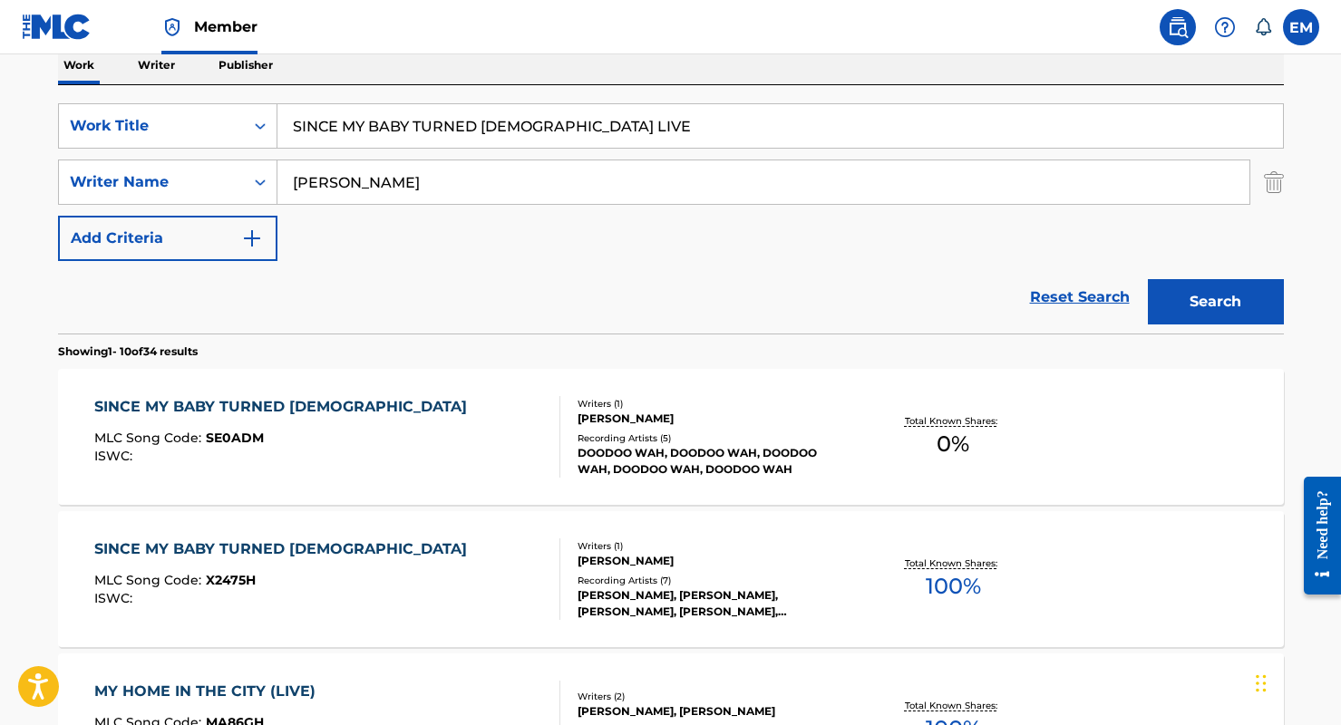
click at [406, 136] on input "SINCE MY BABY TURNED [DEMOGRAPHIC_DATA] LIVE" at bounding box center [779, 126] width 1005 height 44
paste input "WE'RE ALL WORKIN' FOR THE [DEMOGRAPHIC_DATA]"
type input "WE'RE ALL WORKIN' FOR THE [DEMOGRAPHIC_DATA] LIVE"
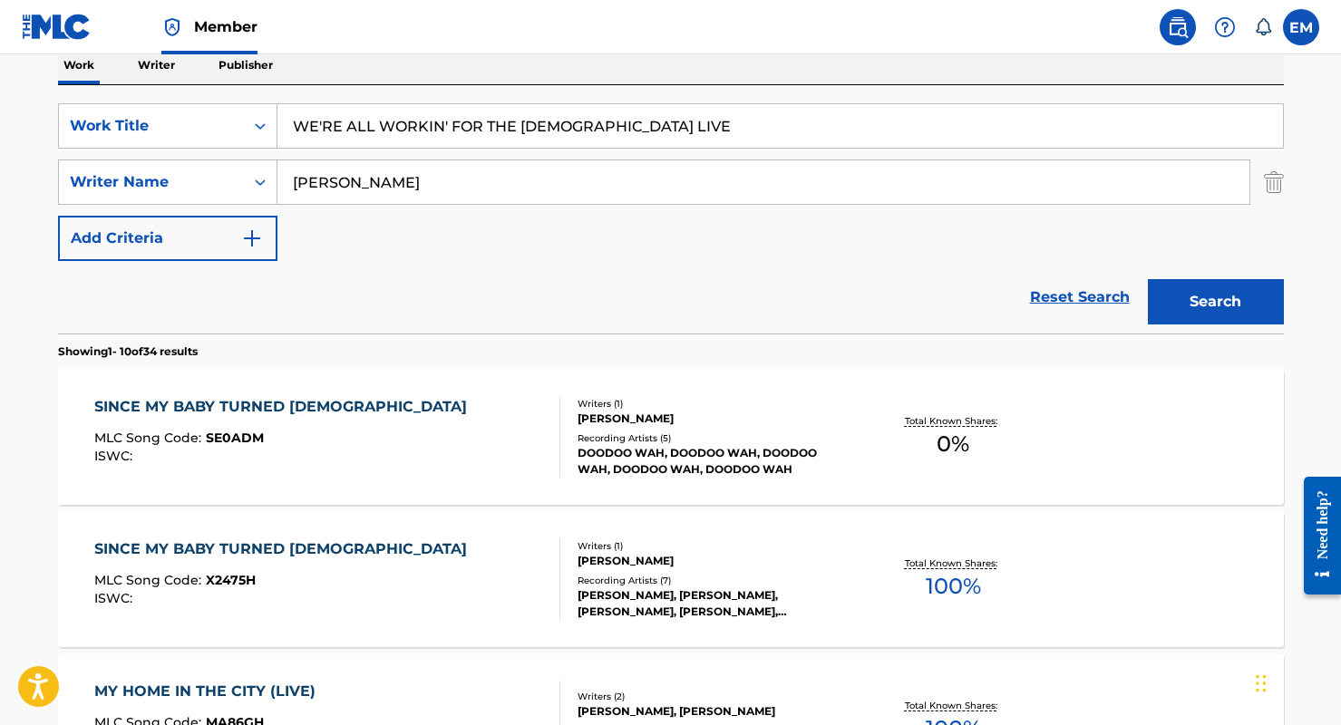
click at [1213, 285] on button "Search" at bounding box center [1215, 301] width 136 height 45
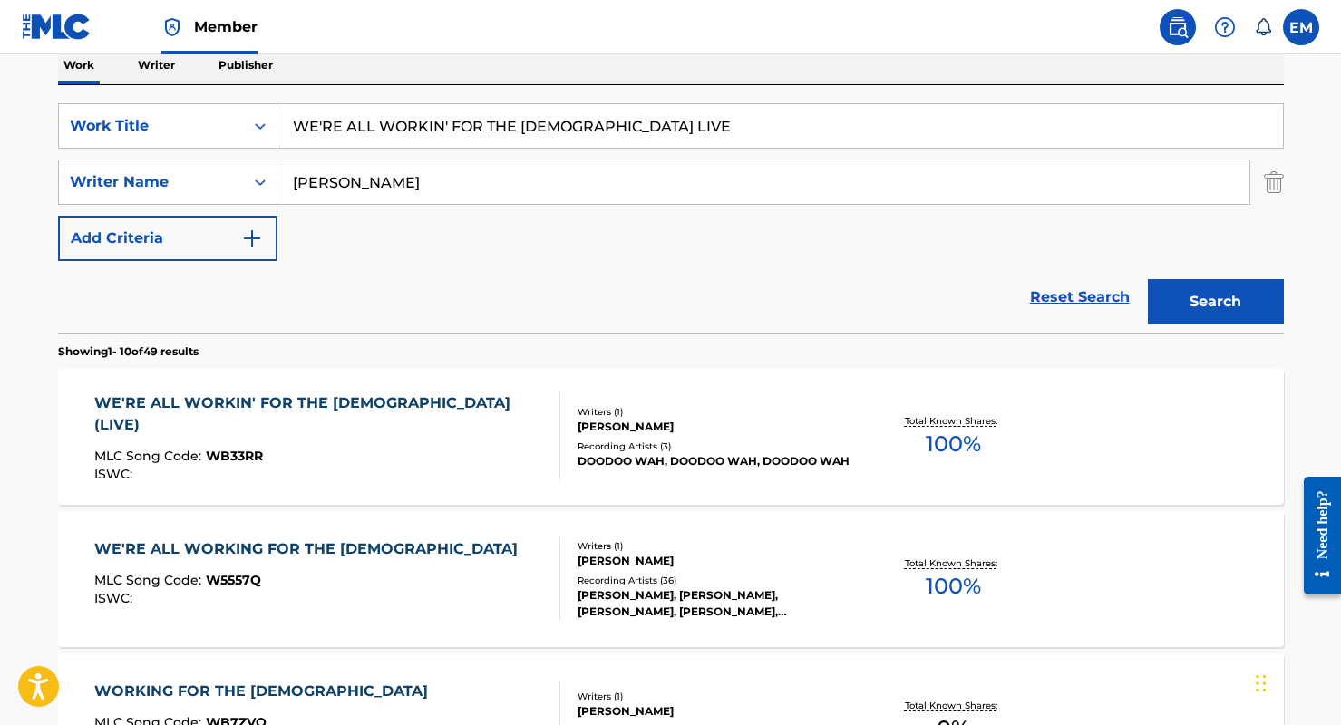
click at [482, 469] on div "WE'RE ALL WORKIN' FOR THE [DEMOGRAPHIC_DATA] (LIVE) MLC Song Code : WB33RR ISWC…" at bounding box center [327, 436] width 466 height 89
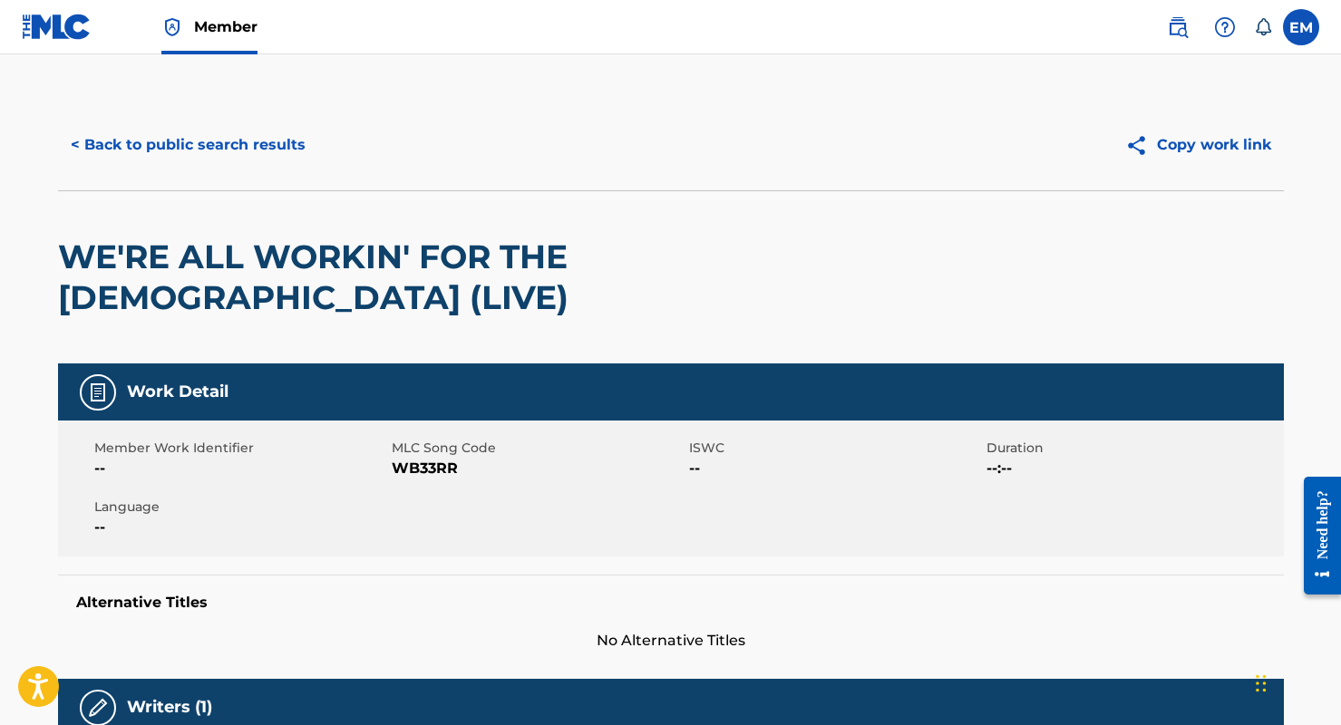
click at [431, 489] on div "Member Work Identifier -- MLC Song Code WB33RR ISWC -- Duration --:-- Language …" at bounding box center [670, 489] width 1225 height 136
click at [429, 476] on span "WB33RR" at bounding box center [538, 469] width 293 height 22
click at [189, 138] on button "< Back to public search results" at bounding box center [188, 144] width 260 height 45
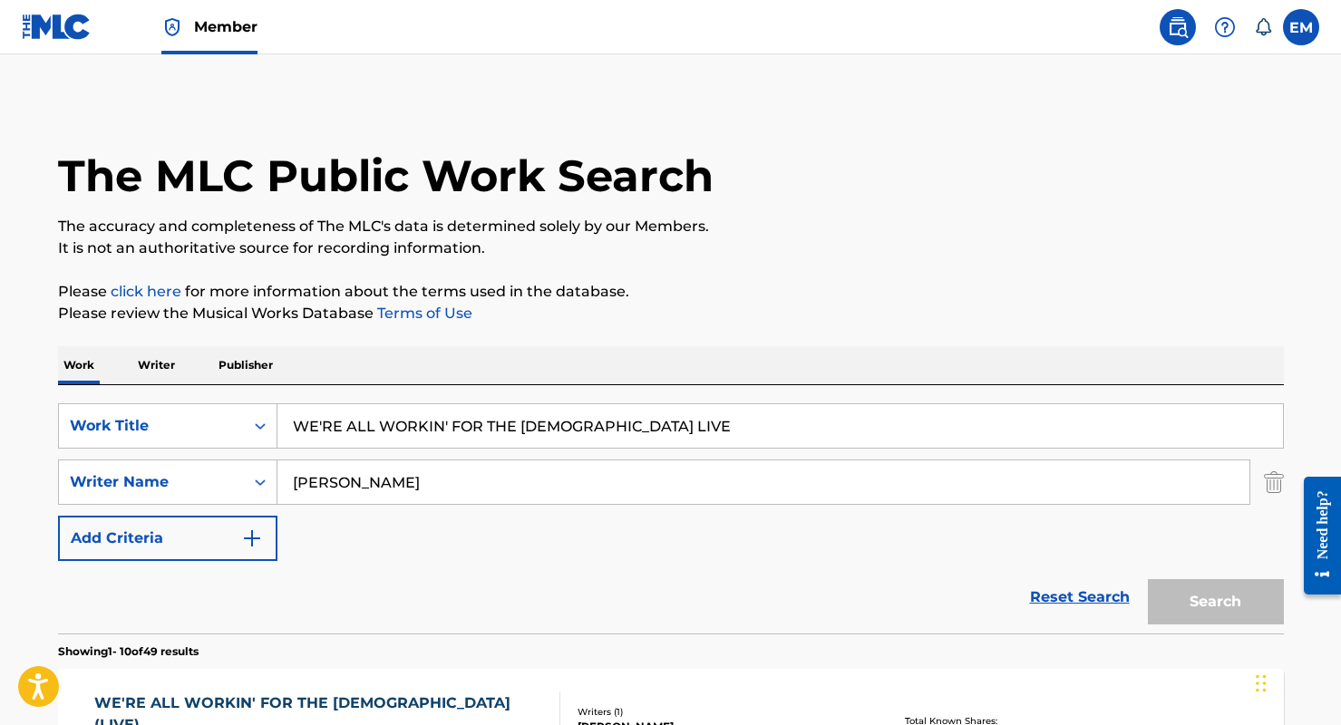
scroll to position [300, 0]
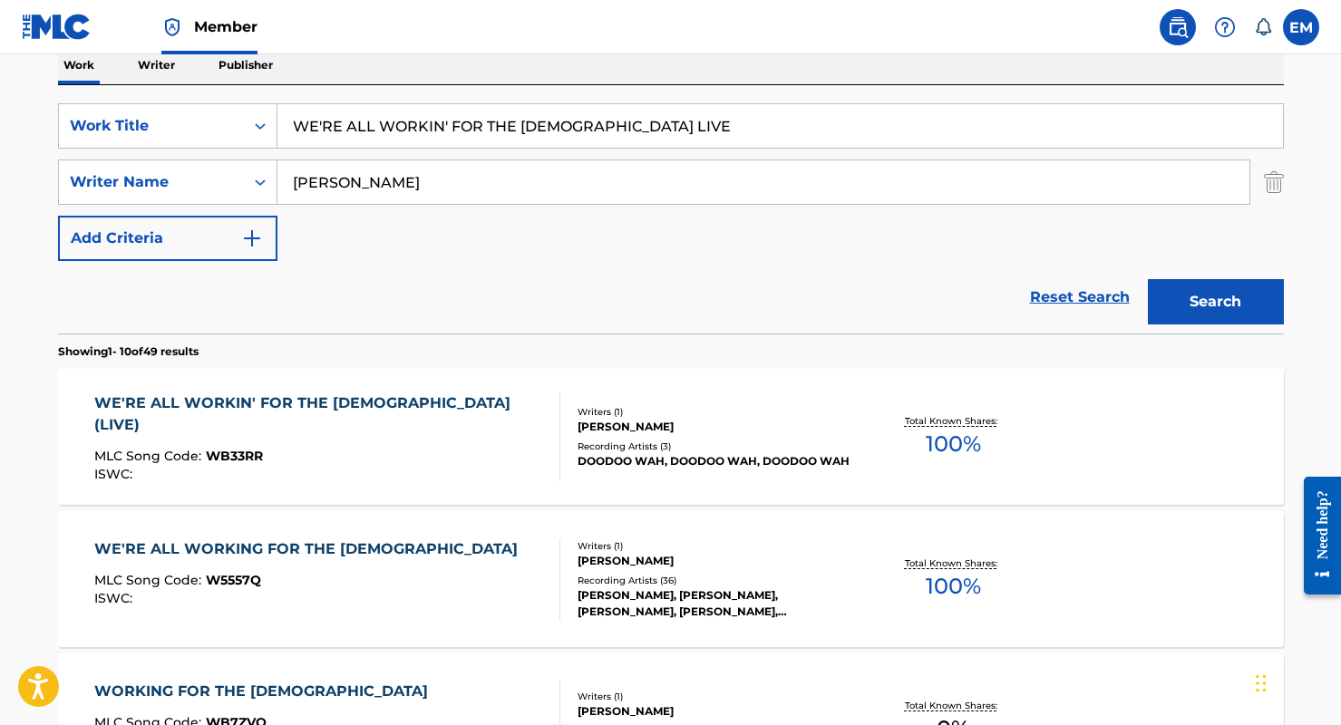
click at [363, 548] on div "WE'RE ALL WORKING FOR THE [DEMOGRAPHIC_DATA]" at bounding box center [310, 549] width 432 height 22
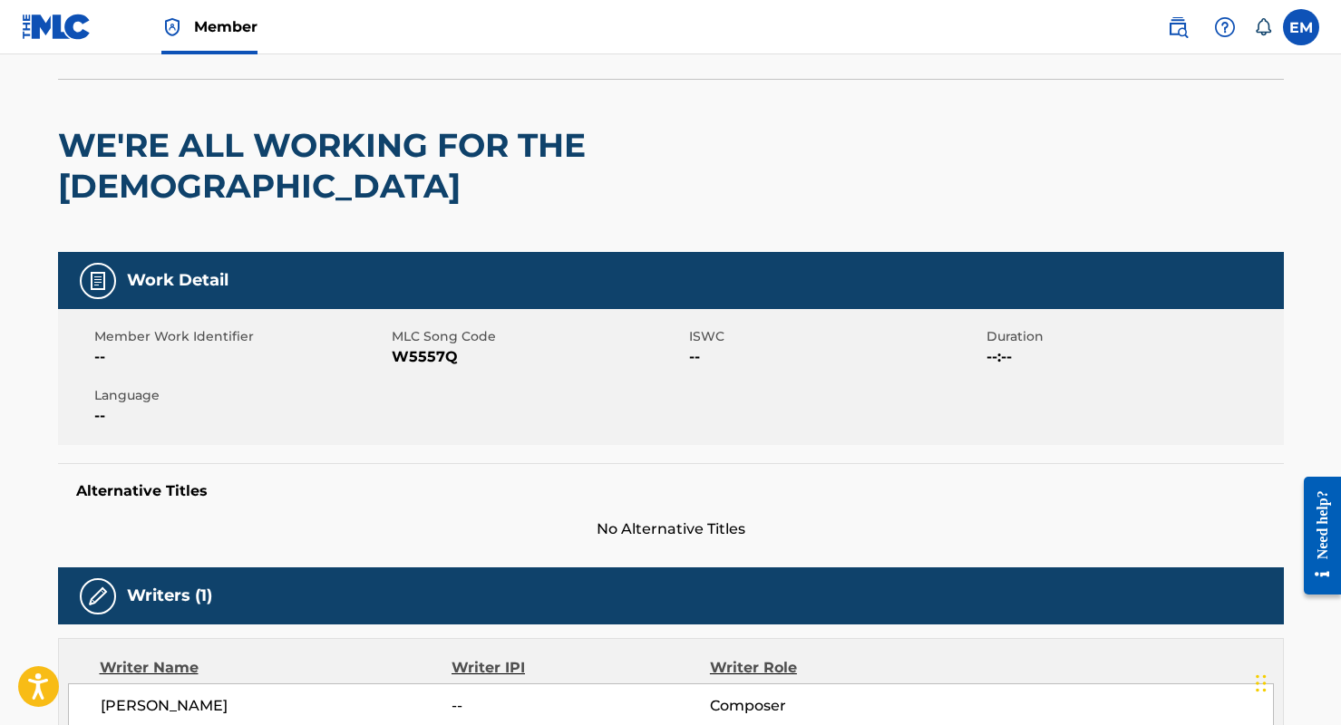
scroll to position [91, 0]
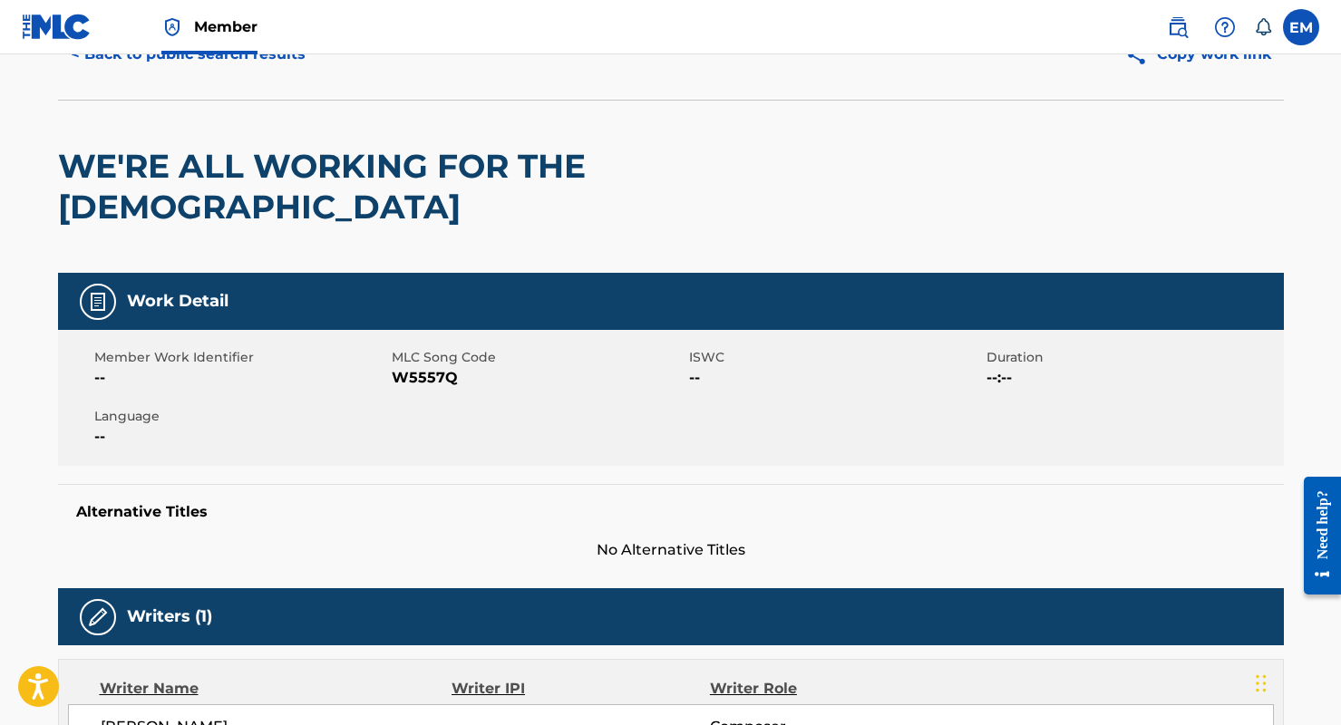
click at [421, 367] on span "W5557Q" at bounding box center [538, 378] width 293 height 22
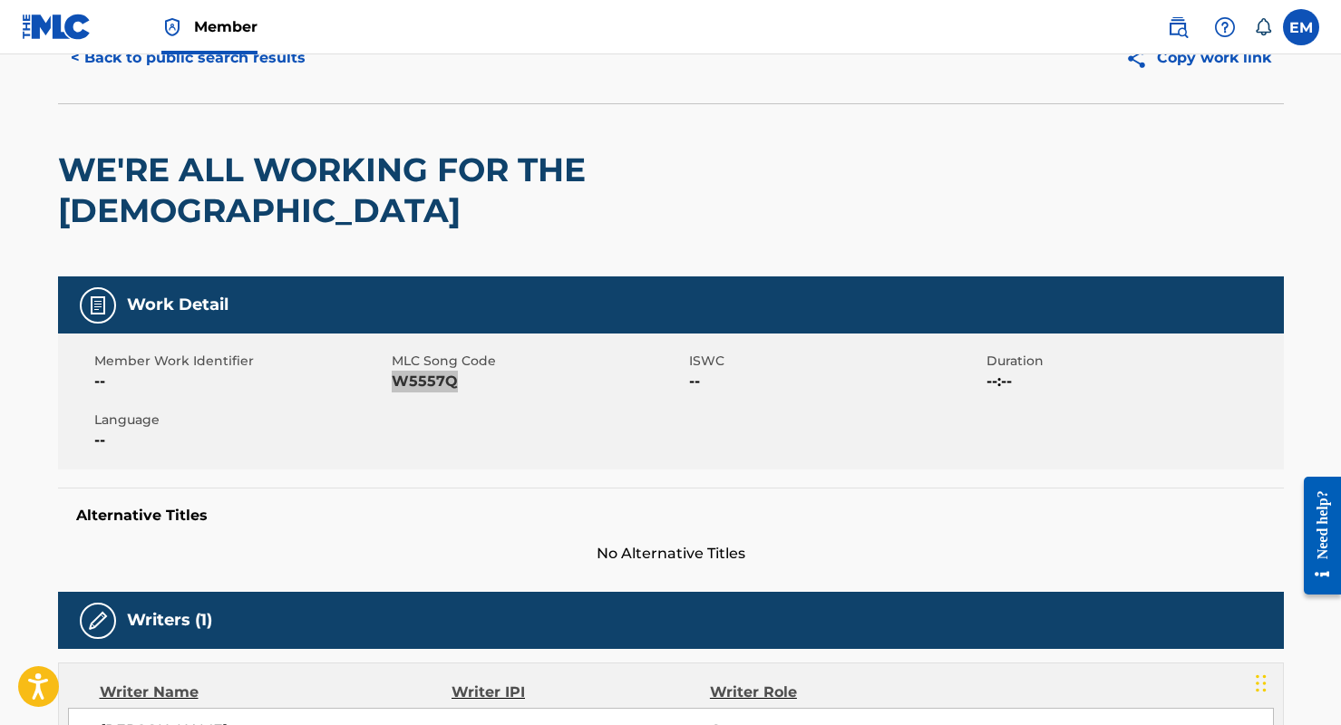
scroll to position [0, 0]
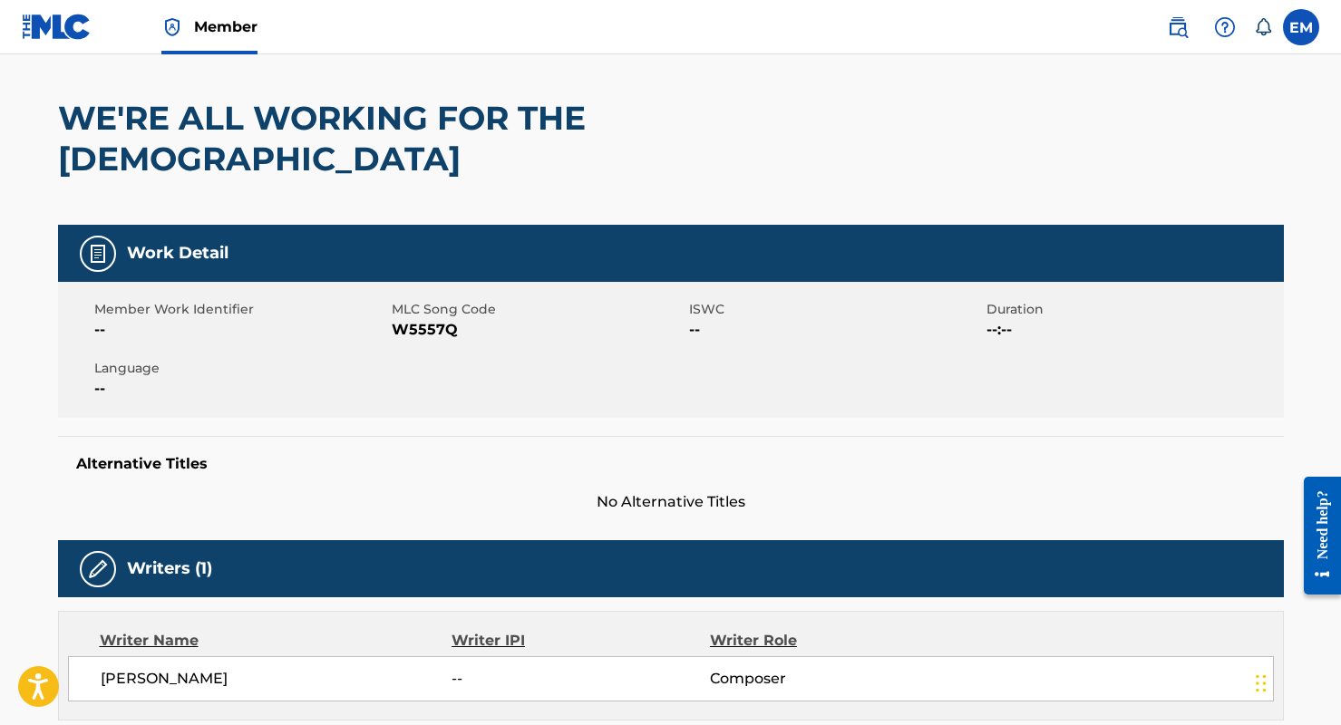
scroll to position [181, 0]
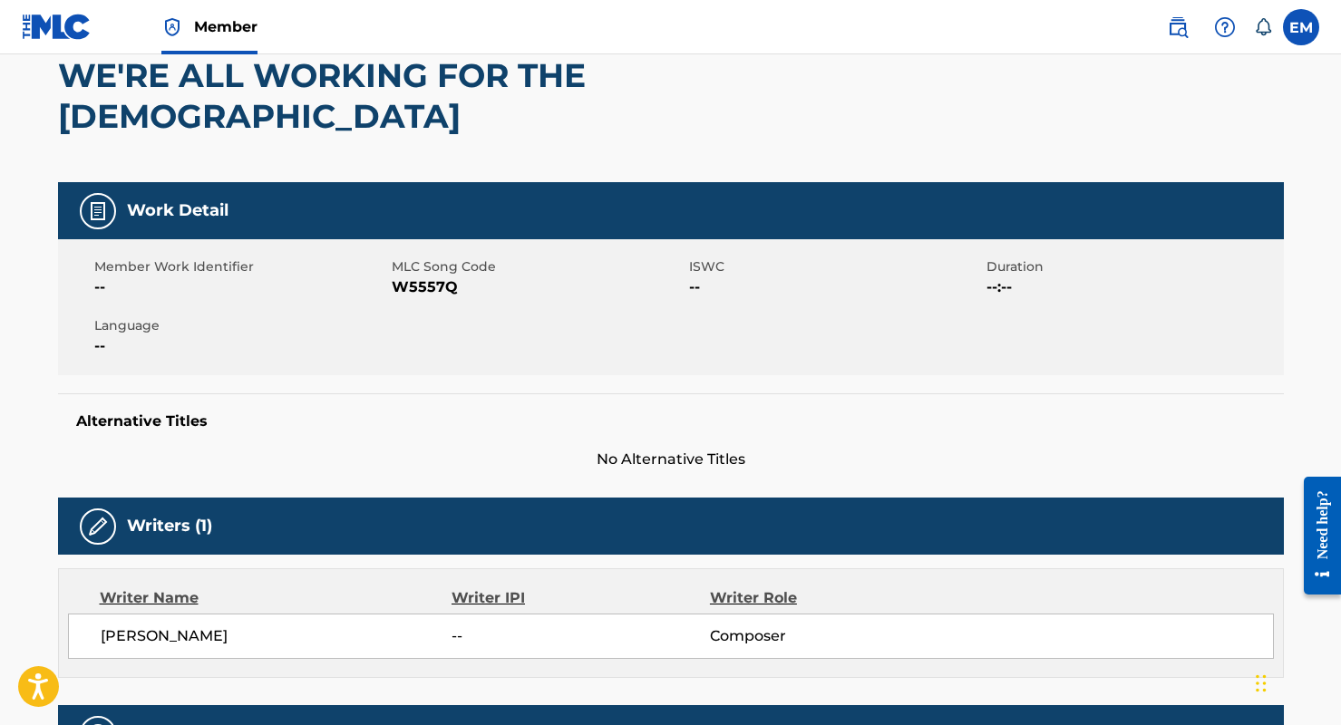
click at [443, 276] on span "W5557Q" at bounding box center [538, 287] width 293 height 22
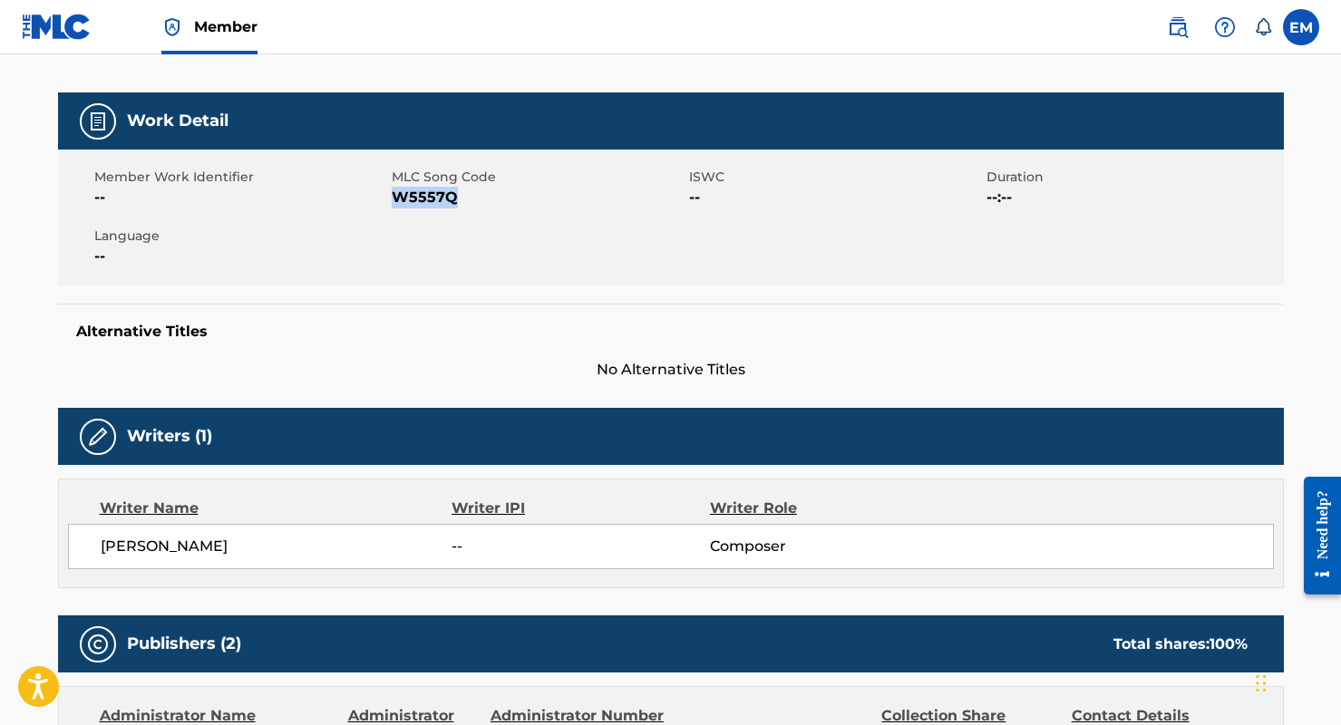
scroll to position [0, 0]
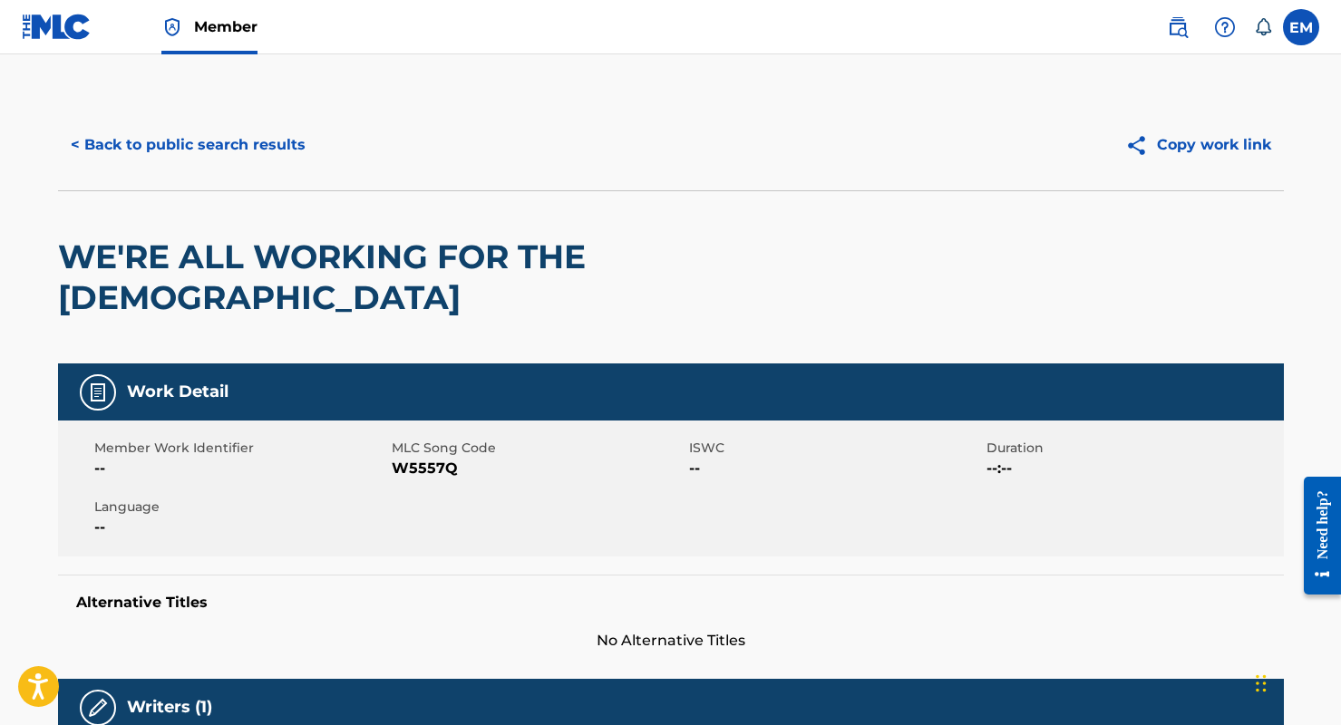
click at [475, 153] on div "< Back to public search results" at bounding box center [364, 144] width 613 height 45
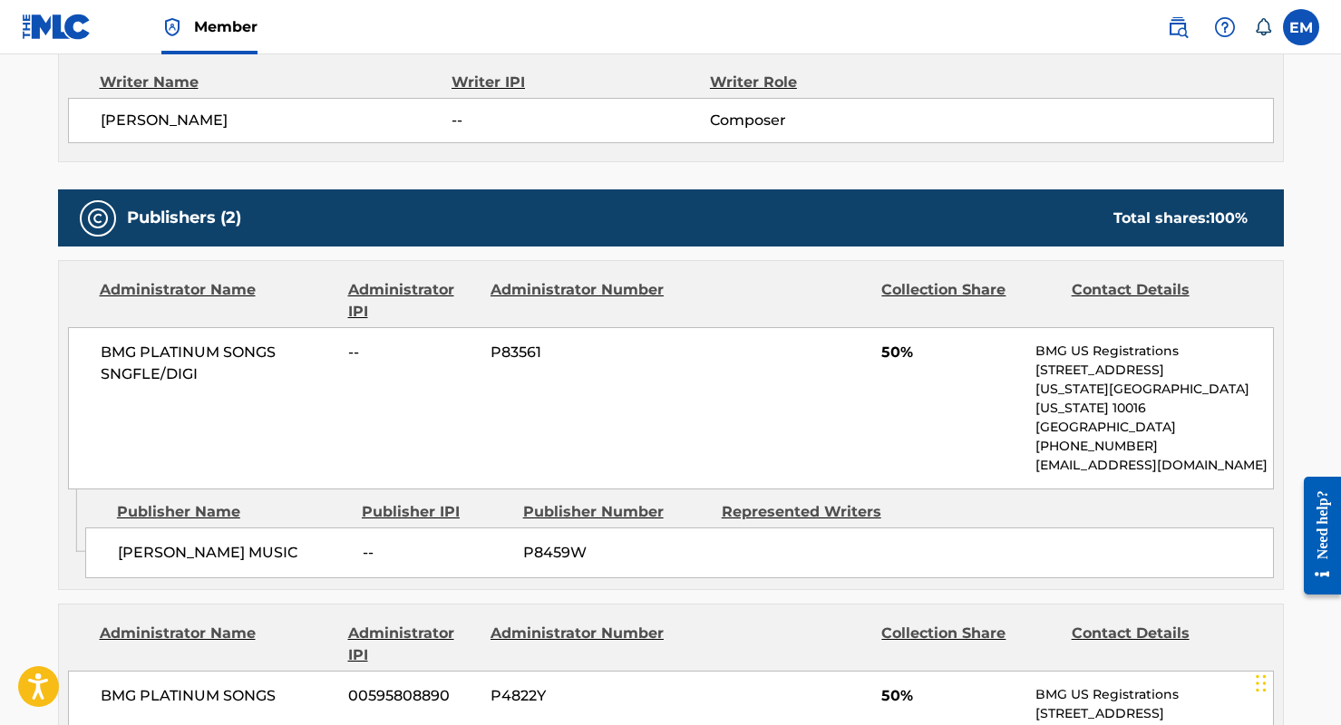
scroll to position [725, 0]
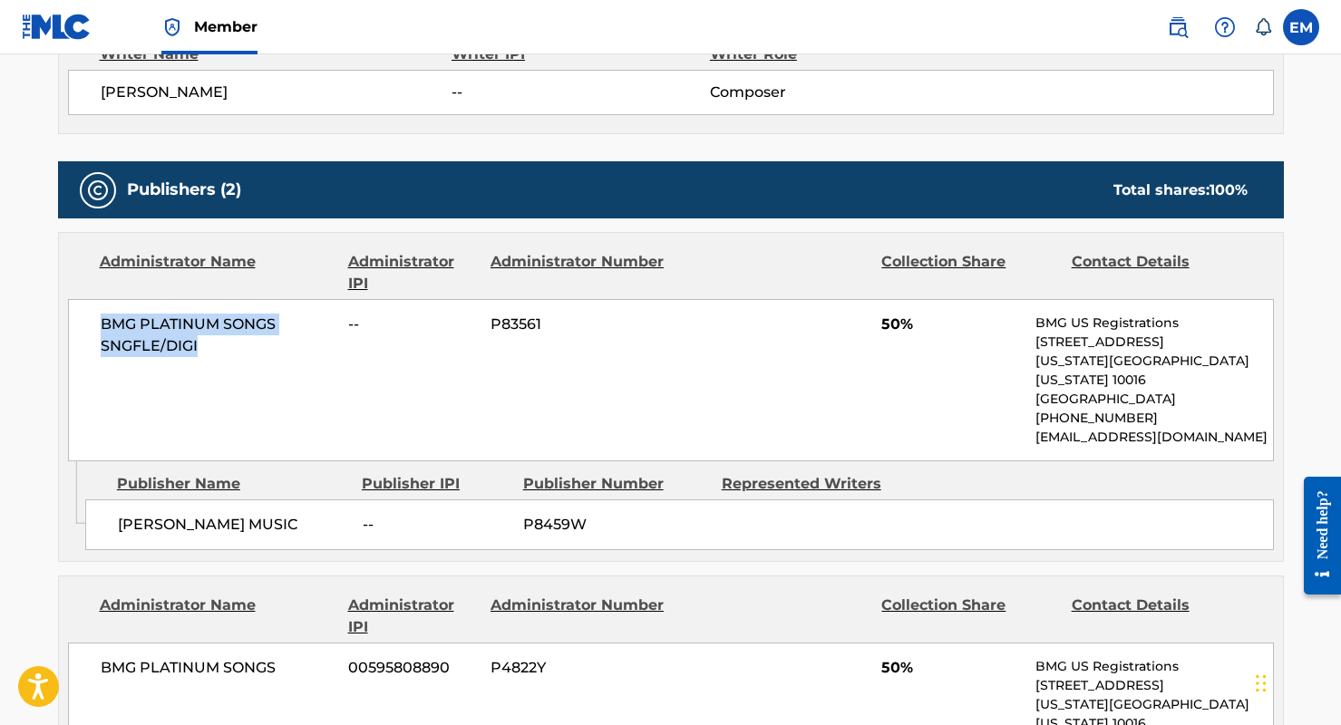
drag, startPoint x: 101, startPoint y: 281, endPoint x: 270, endPoint y: 297, distance: 170.3
click at [270, 314] on span "BMG PLATINUM SONGS SNGFLE/DIGI" at bounding box center [218, 336] width 235 height 44
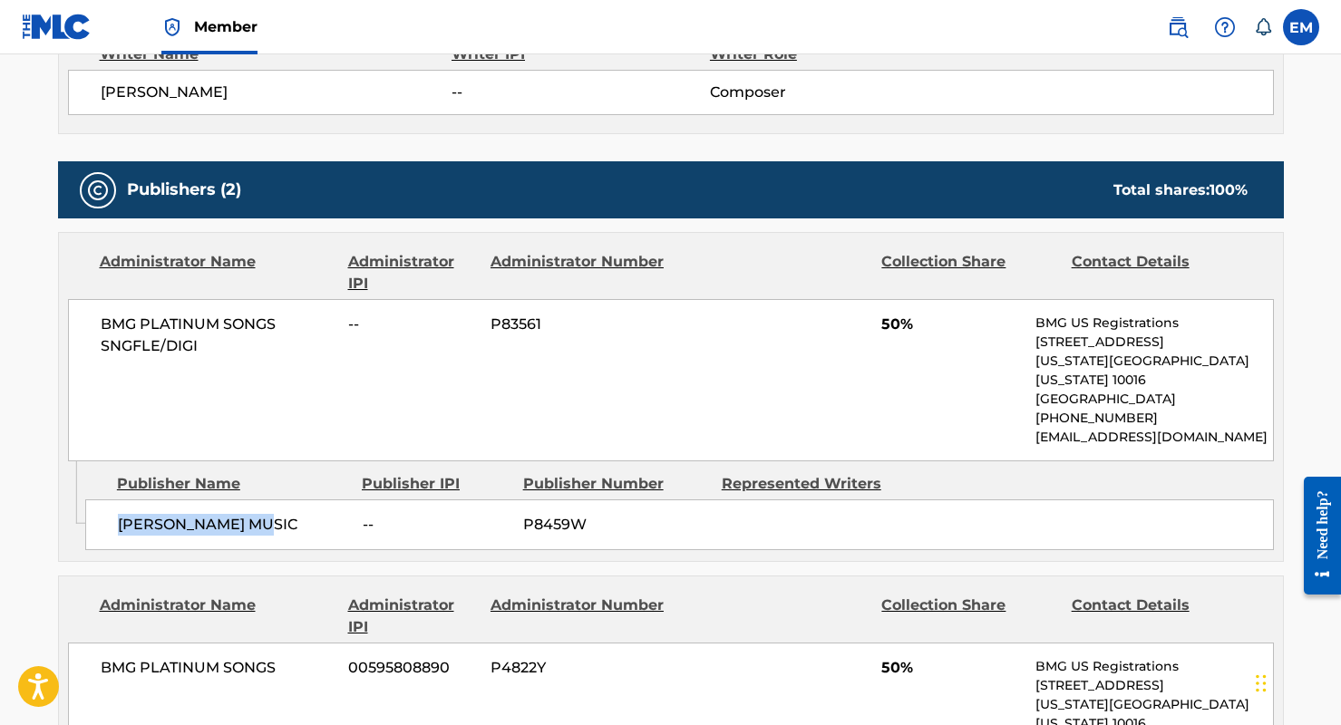
drag, startPoint x: 262, startPoint y: 471, endPoint x: 95, endPoint y: 465, distance: 166.9
click at [95, 499] on div "[PERSON_NAME] MUSIC -- P8459W" at bounding box center [679, 524] width 1188 height 51
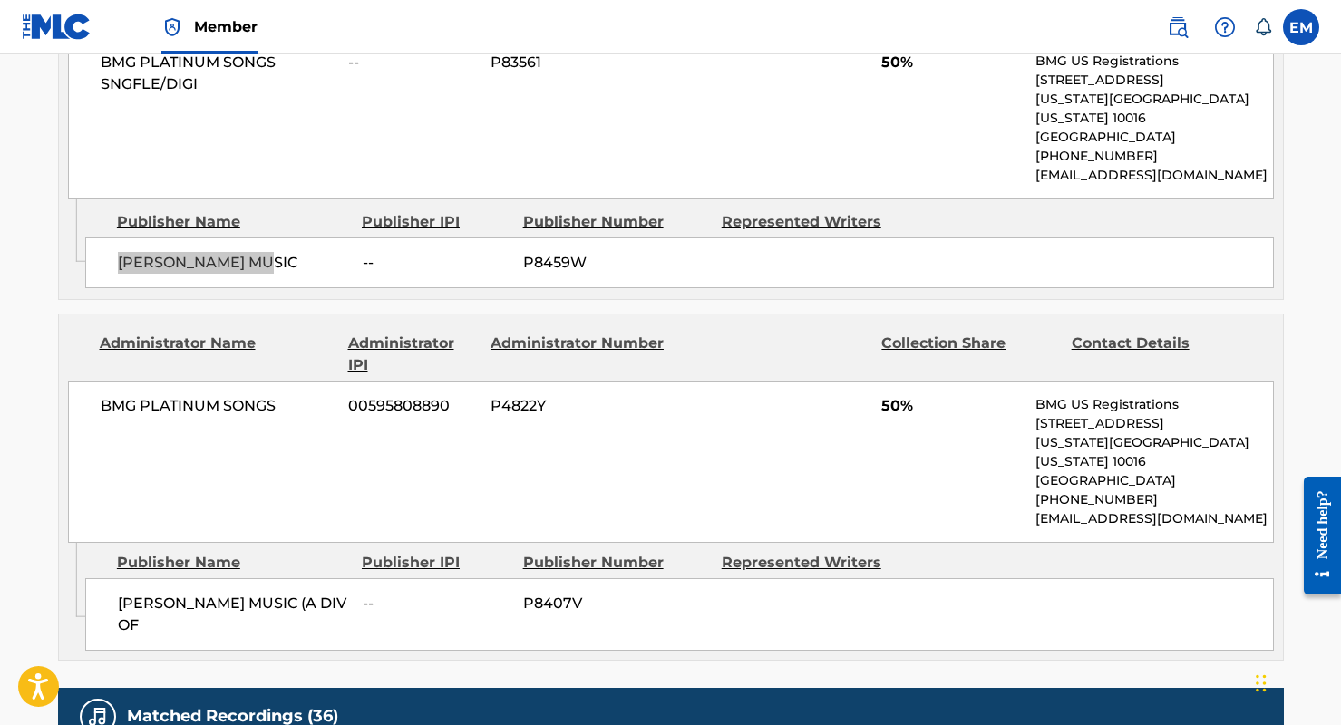
scroll to position [997, 0]
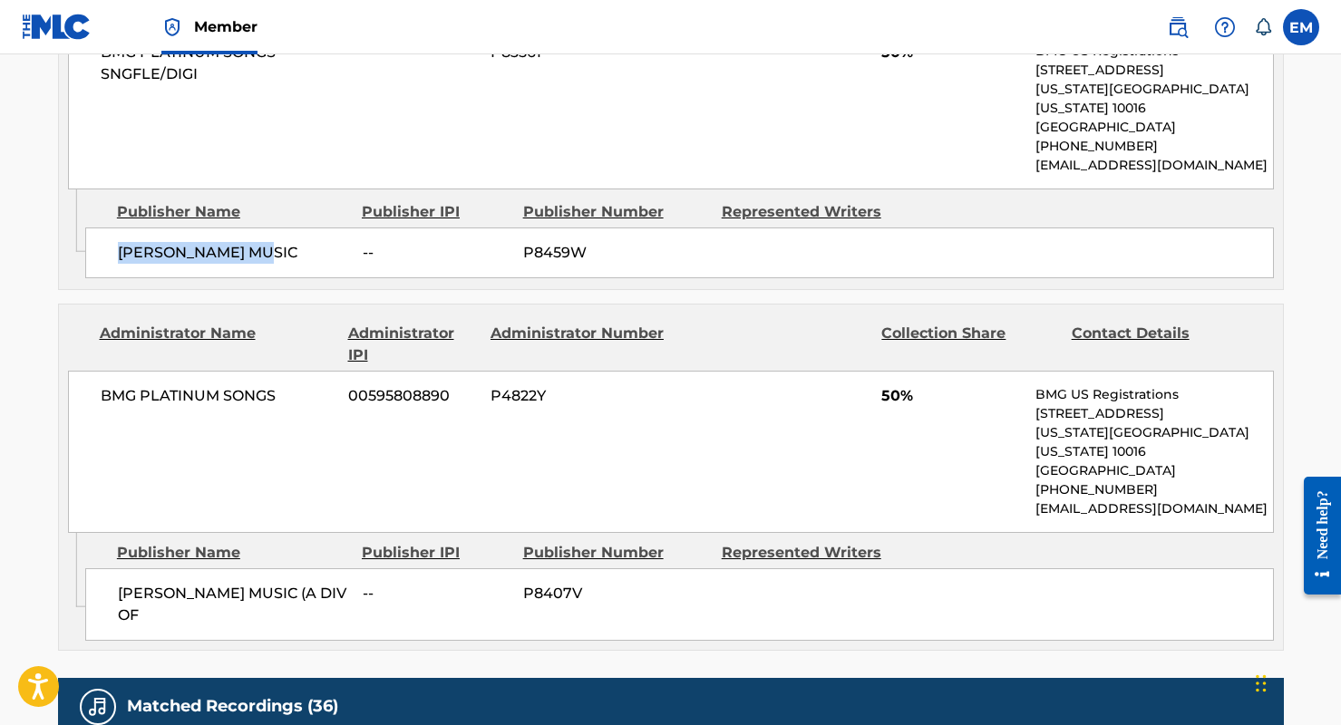
click at [176, 385] on span "BMG PLATINUM SONGS" at bounding box center [218, 396] width 235 height 22
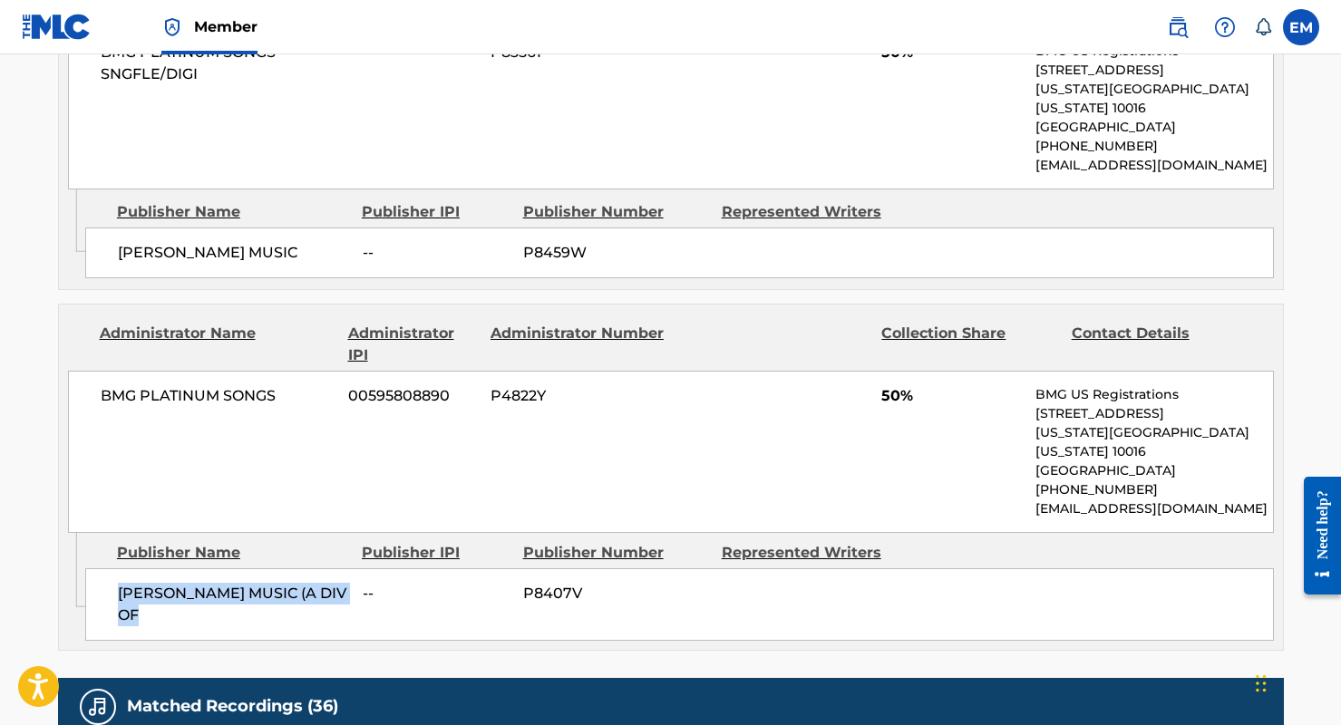
drag, startPoint x: 173, startPoint y: 532, endPoint x: 89, endPoint y: 516, distance: 85.9
click at [89, 568] on div "[PERSON_NAME] MUSIC (A DIV OF -- P8407V" at bounding box center [679, 604] width 1188 height 73
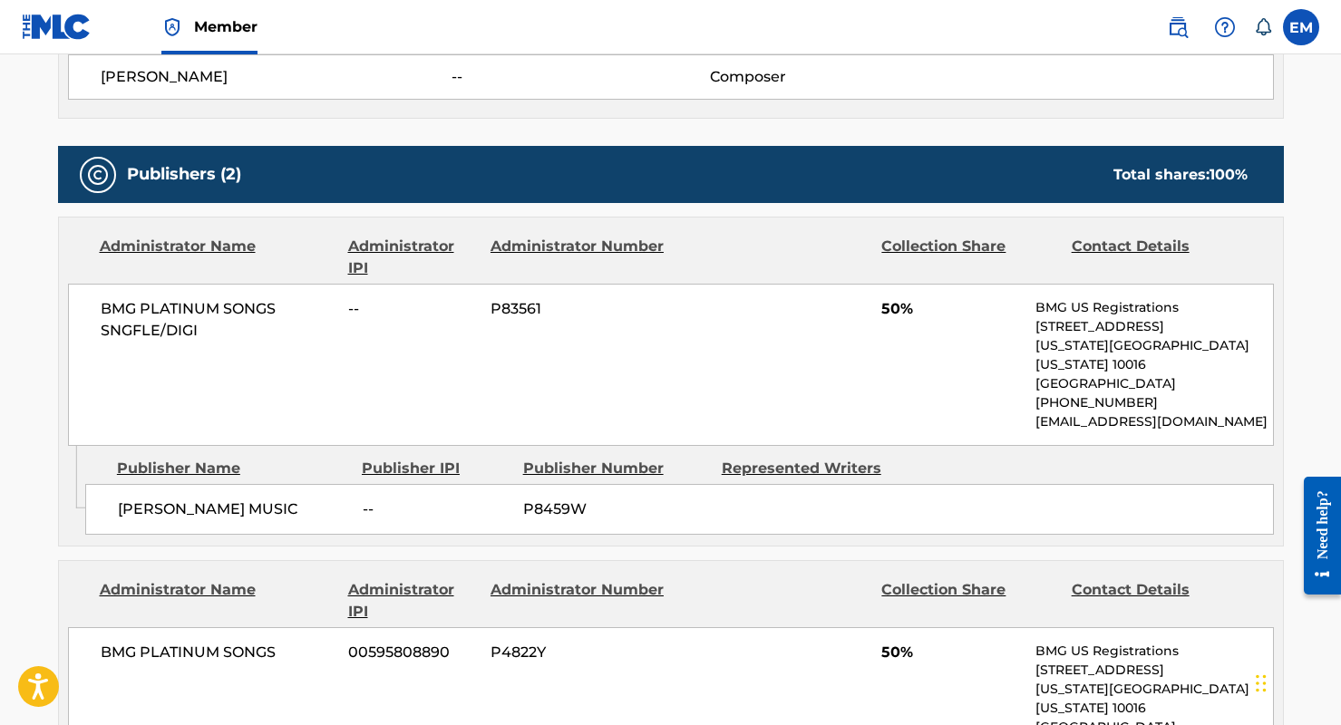
scroll to position [725, 0]
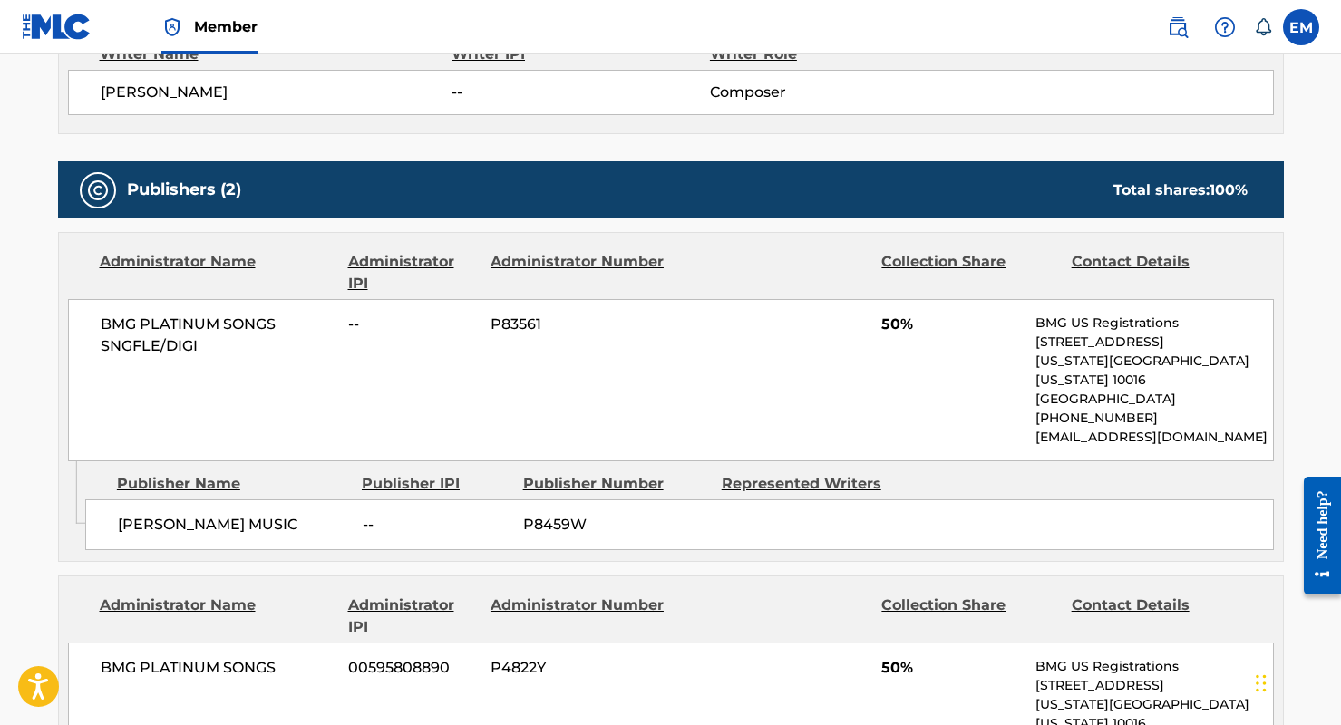
click at [201, 314] on span "BMG PLATINUM SONGS SNGFLE/DIGI" at bounding box center [218, 336] width 235 height 44
click at [189, 314] on span "BMG PLATINUM SONGS SNGFLE/DIGI" at bounding box center [218, 336] width 235 height 44
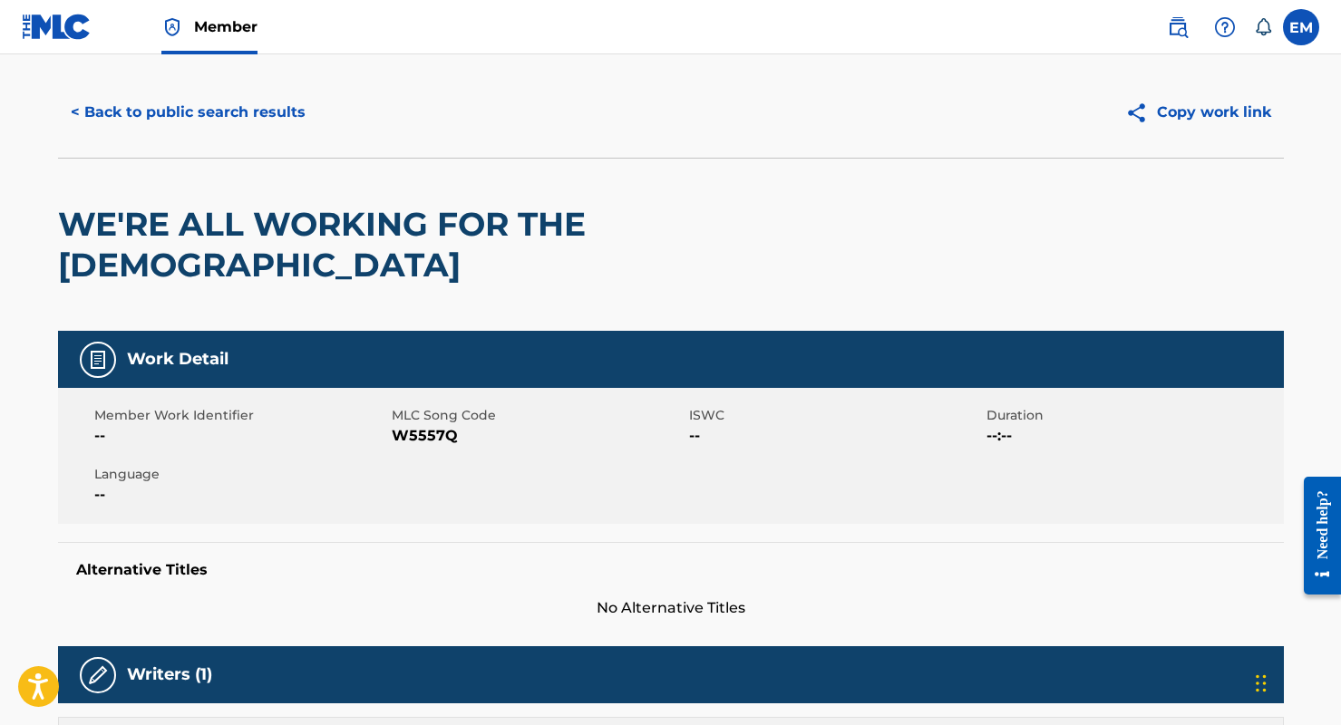
scroll to position [0, 0]
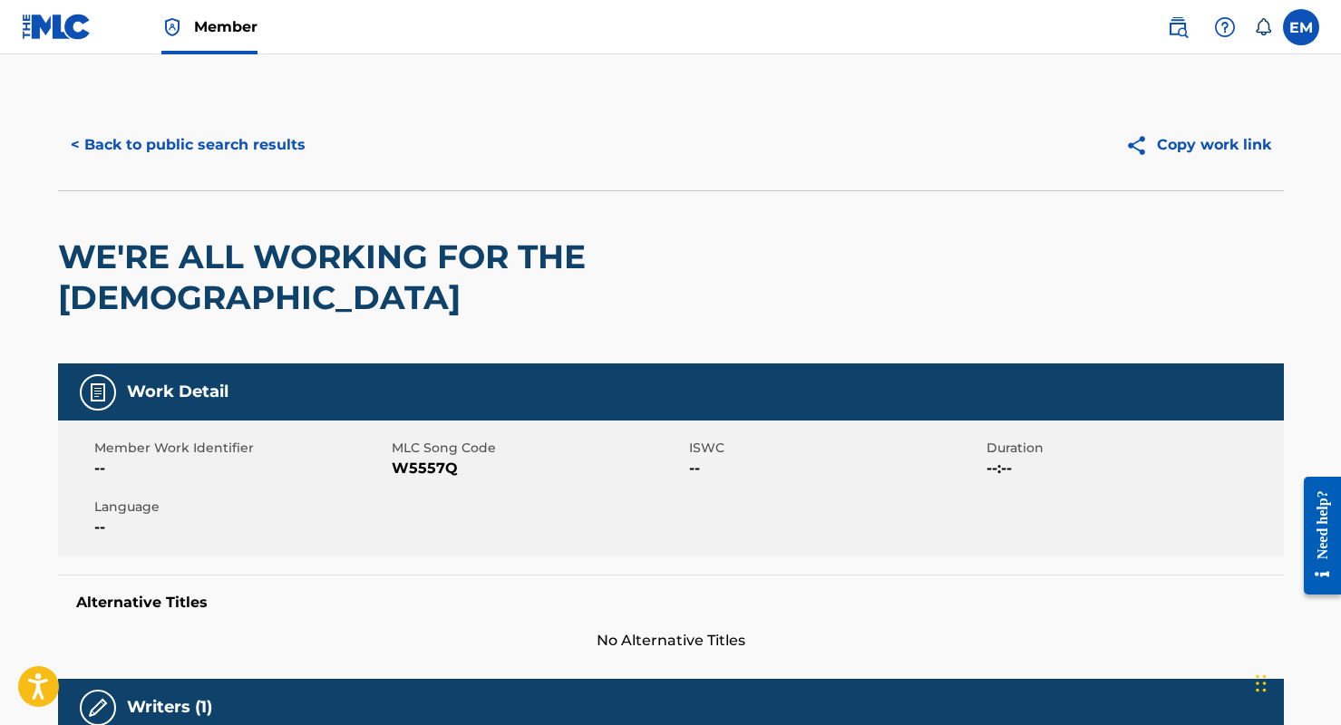
click at [218, 136] on button "< Back to public search results" at bounding box center [188, 144] width 260 height 45
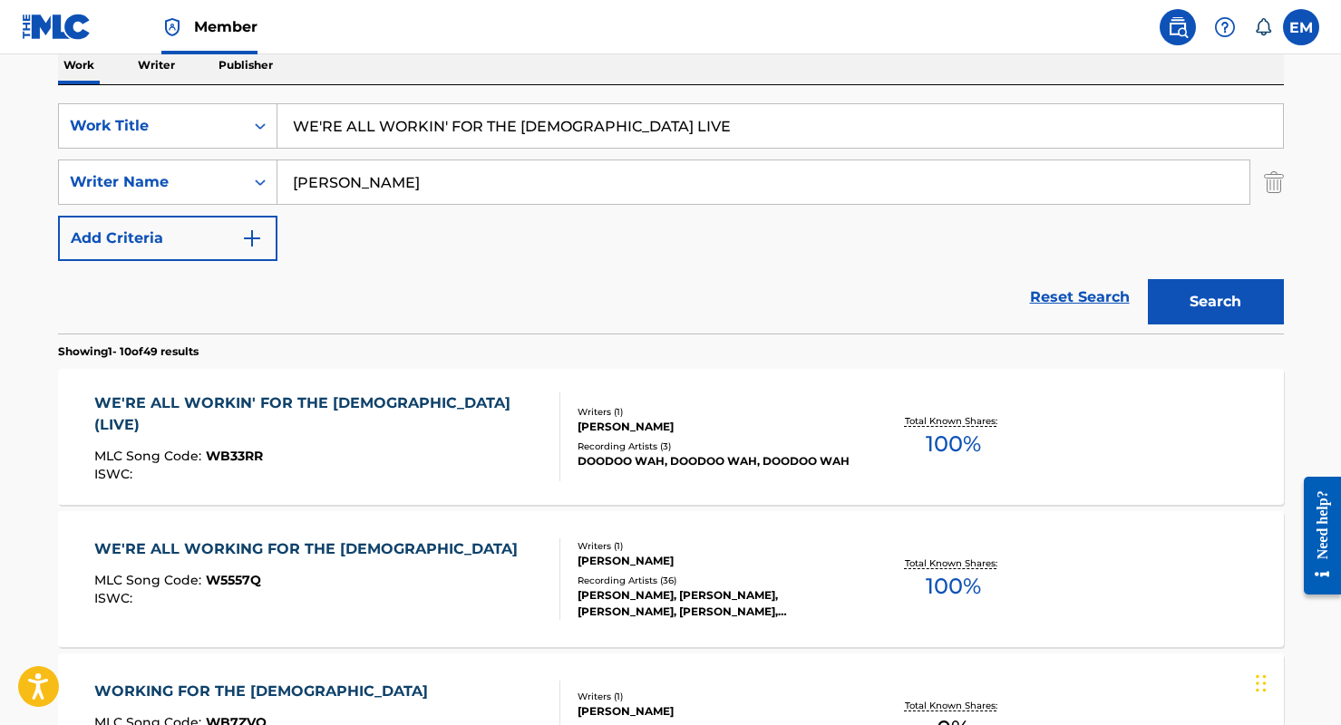
click at [442, 131] on input "WE'RE ALL WORKIN' FOR THE [DEMOGRAPHIC_DATA] LIVE" at bounding box center [779, 126] width 1005 height 44
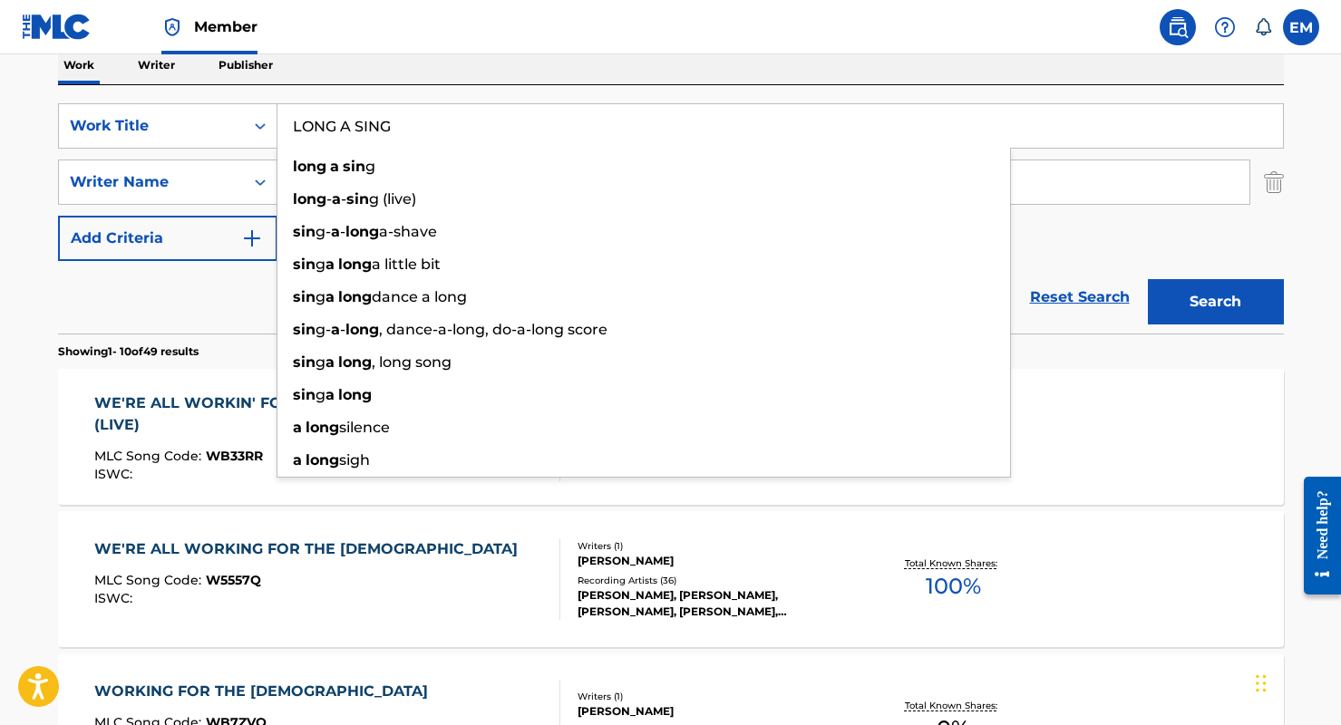
type input "LONG A SING"
click at [1147, 279] on button "Search" at bounding box center [1215, 301] width 136 height 45
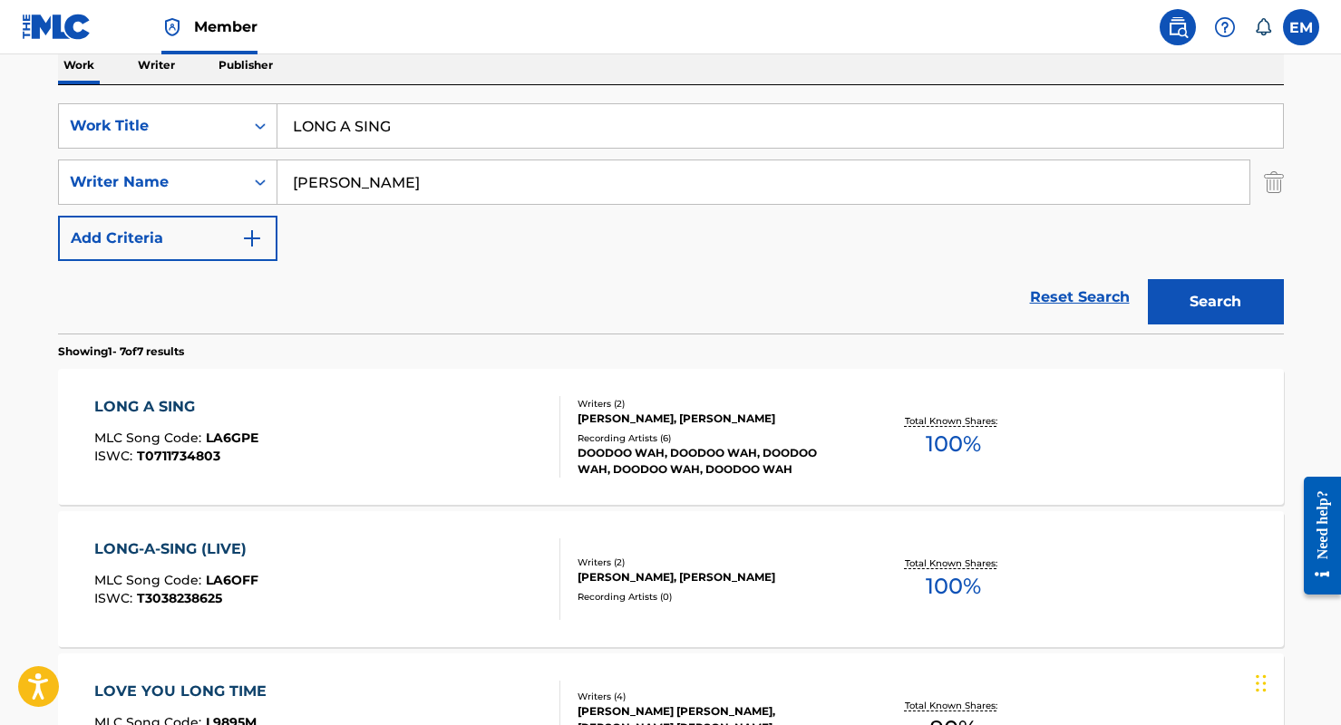
click at [342, 528] on div "LONG-A-SING (LIVE) MLC Song Code : LA6OFF ISWC : T3038238625 Writers ( 2 ) [PER…" at bounding box center [670, 579] width 1225 height 136
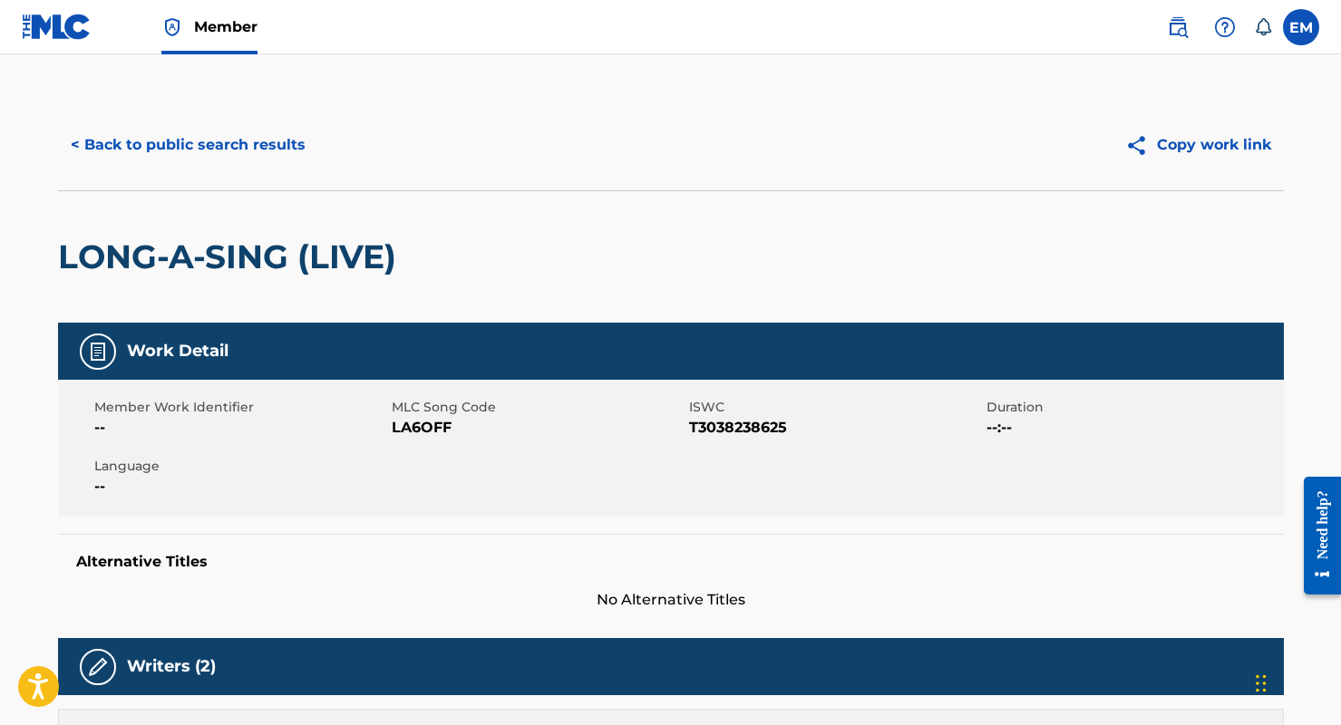
click at [189, 136] on button "< Back to public search results" at bounding box center [188, 144] width 260 height 45
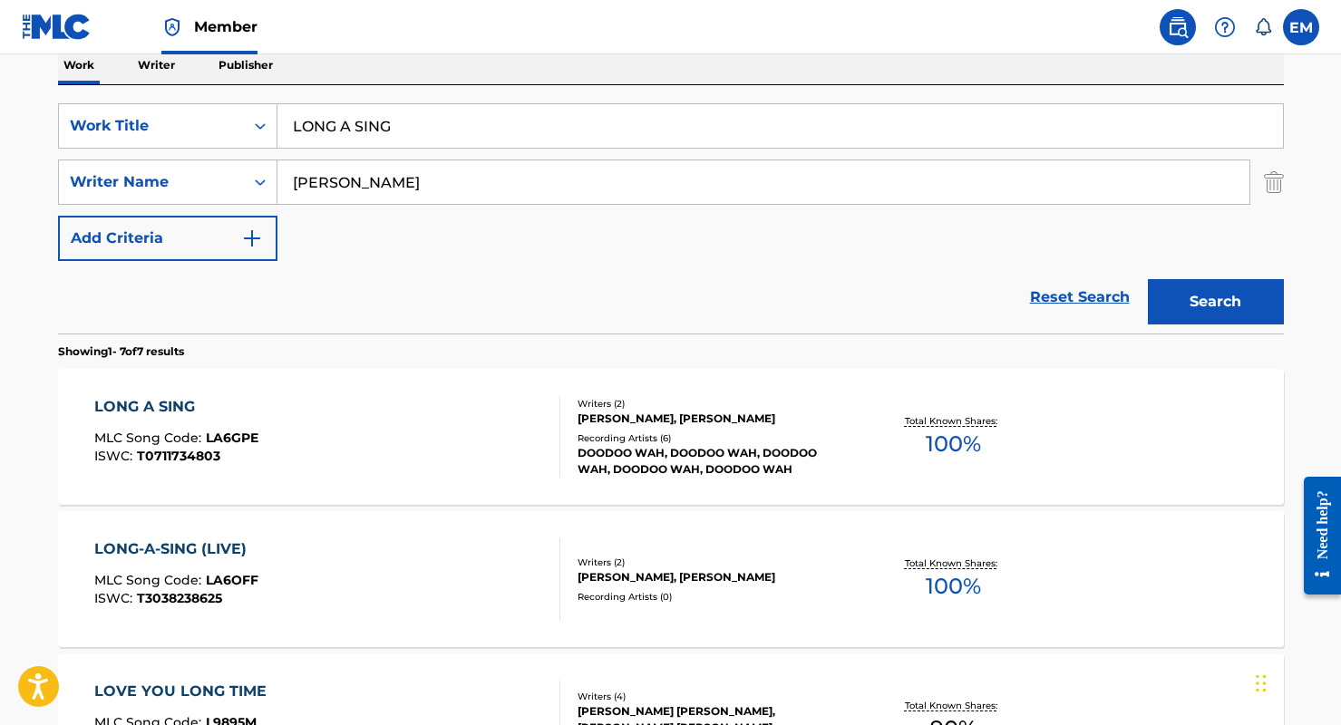
click at [327, 427] on div "LONG A SING MLC Song Code : LA6GPE ISWC : T0711734803" at bounding box center [327, 437] width 466 height 82
